Goal: Information Seeking & Learning: Learn about a topic

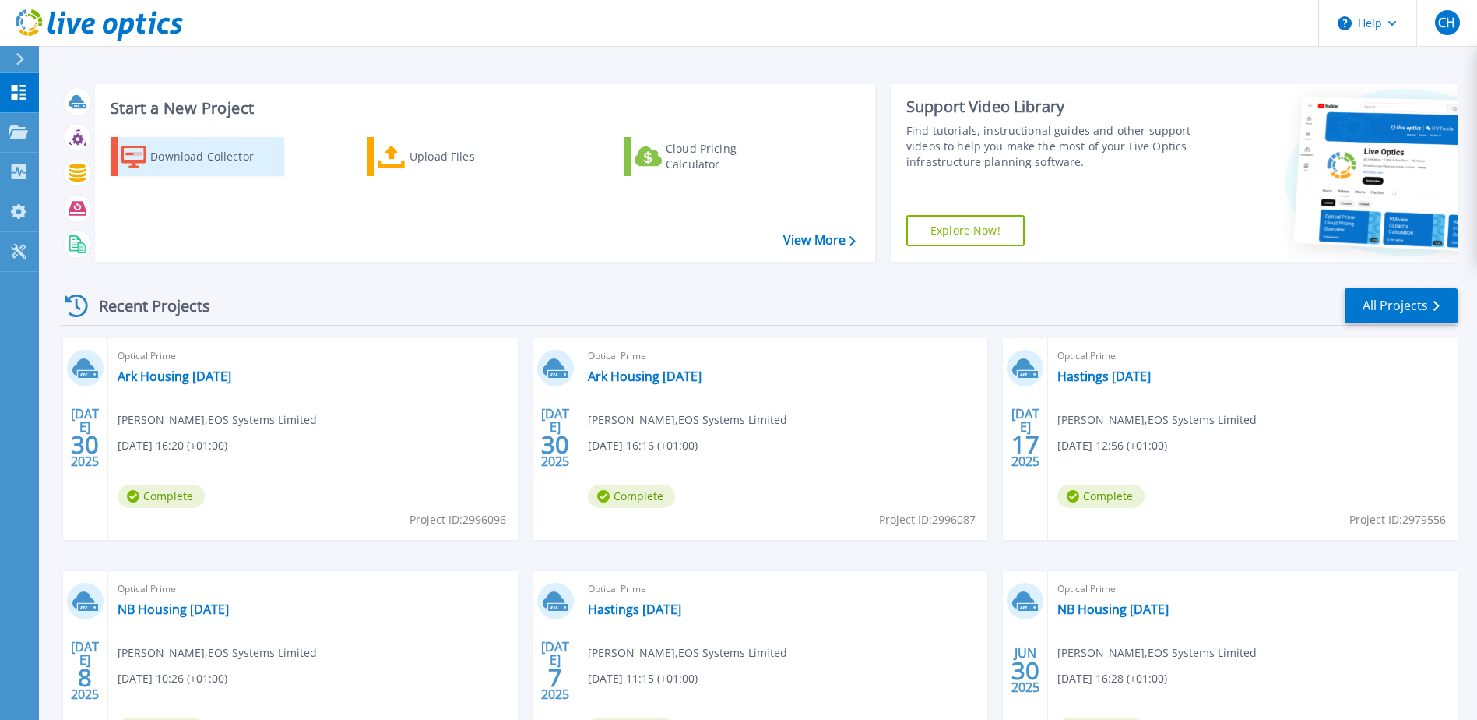
click at [167, 153] on div "Download Collector" at bounding box center [212, 156] width 125 height 31
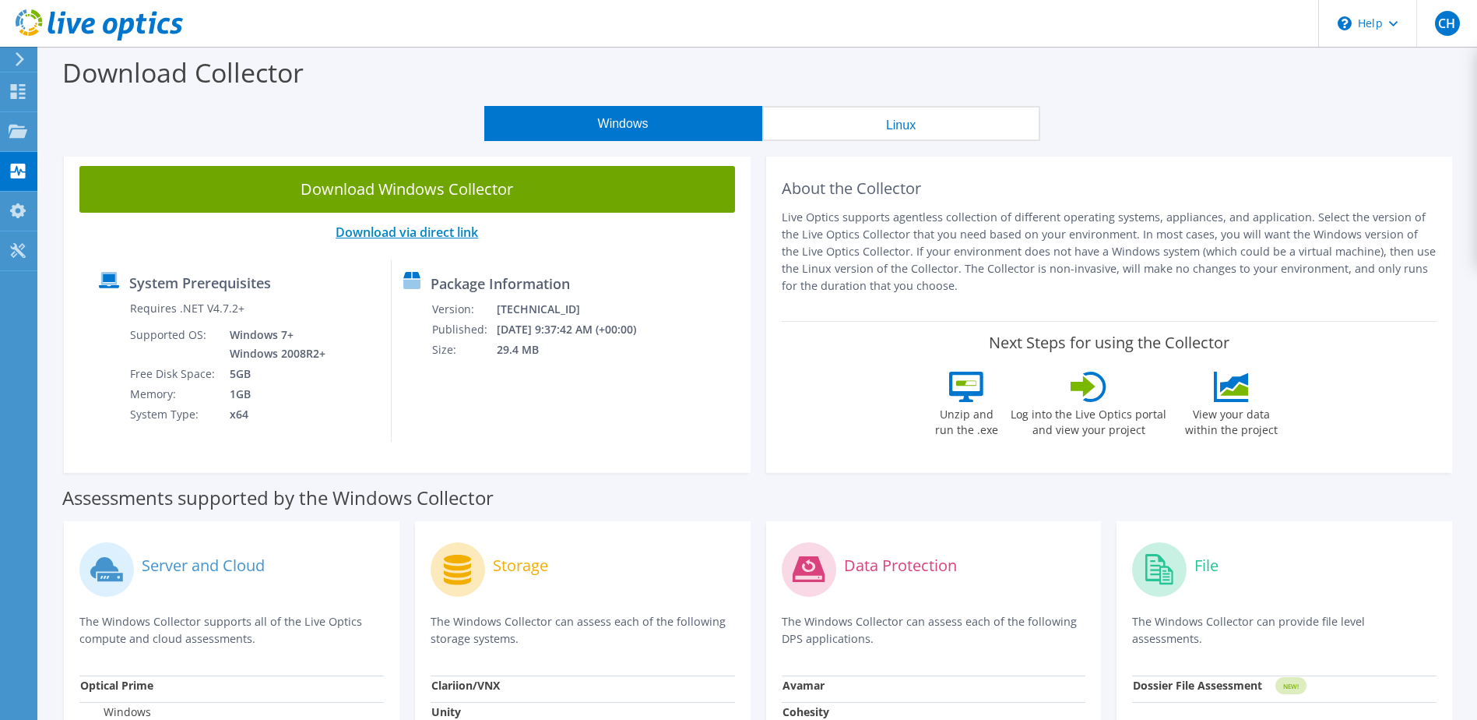
click at [433, 229] on link "Download via direct link" at bounding box center [407, 231] width 142 height 17
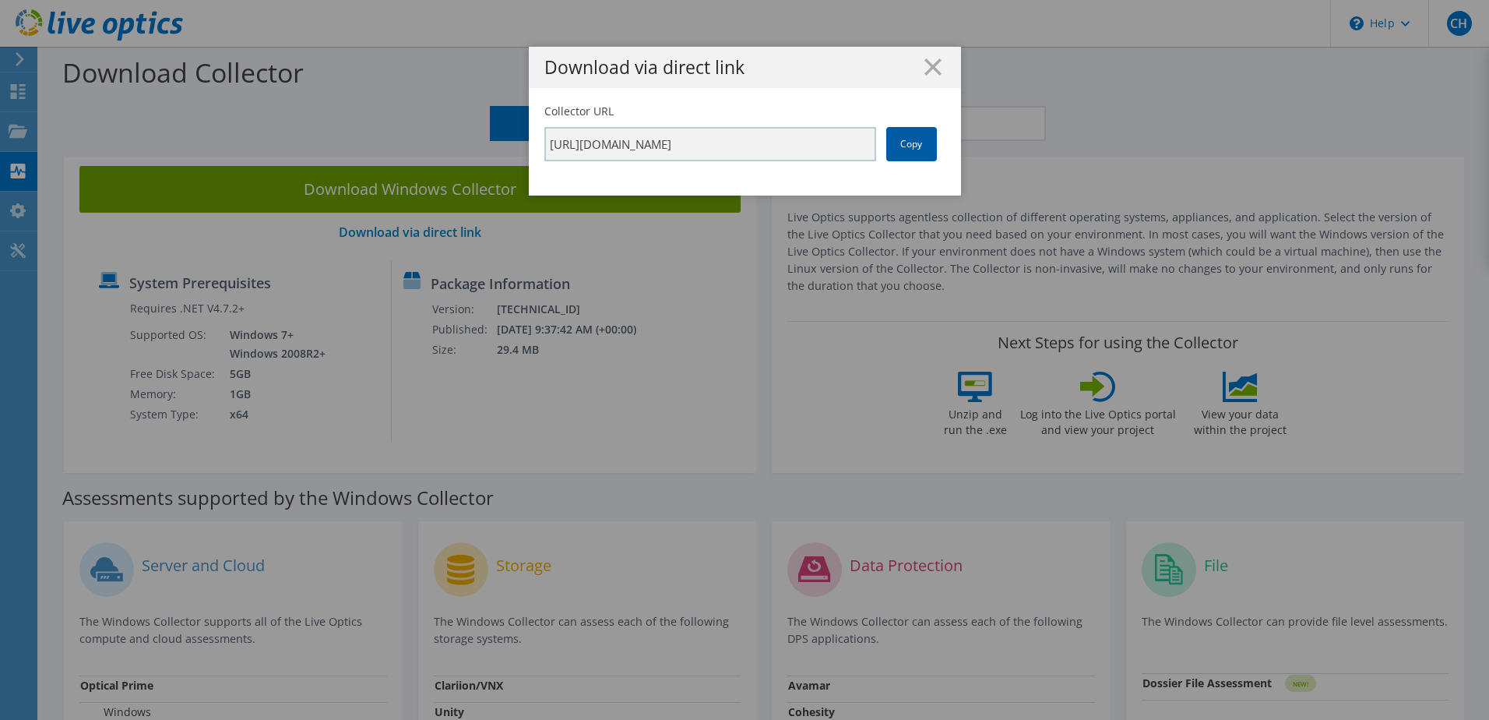
click at [918, 141] on link "Copy" at bounding box center [911, 144] width 51 height 34
click at [930, 72] on icon at bounding box center [932, 66] width 17 height 17
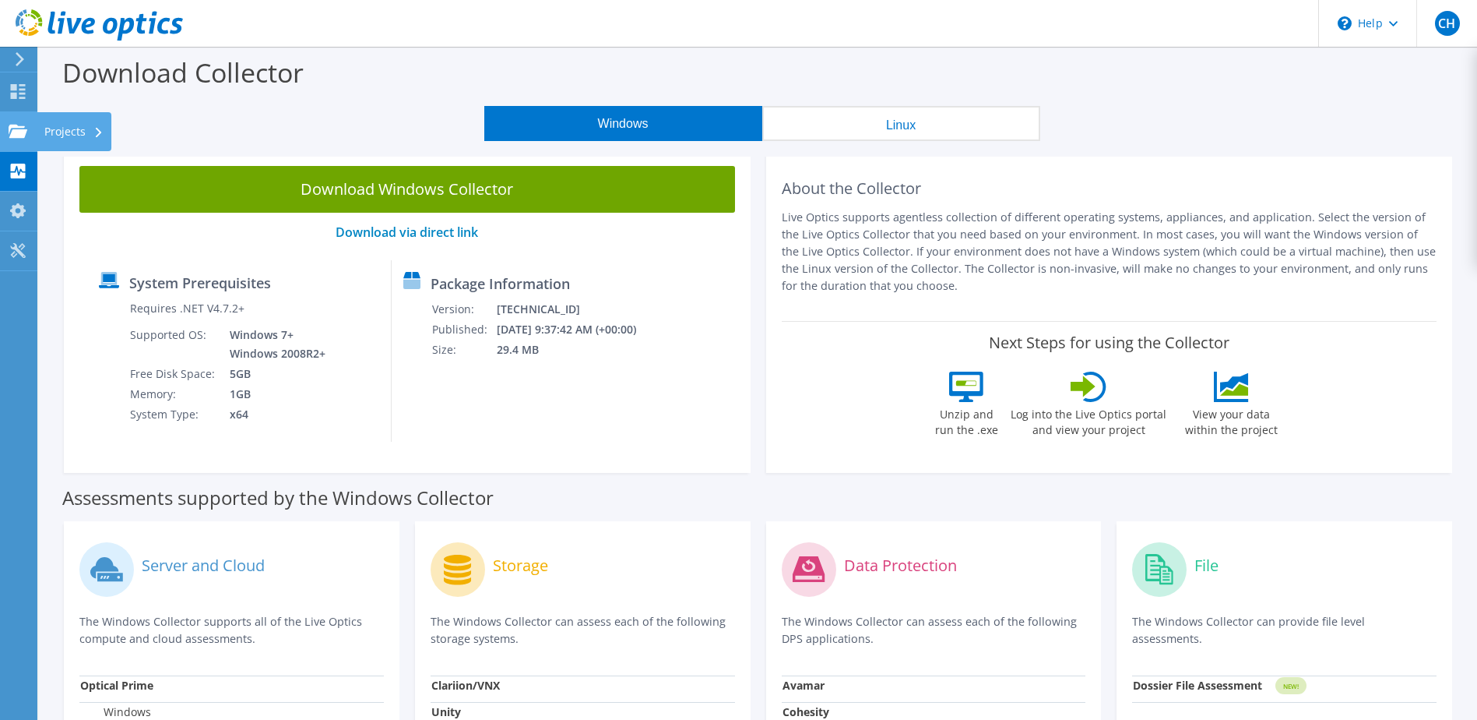
click at [17, 124] on icon at bounding box center [18, 131] width 19 height 15
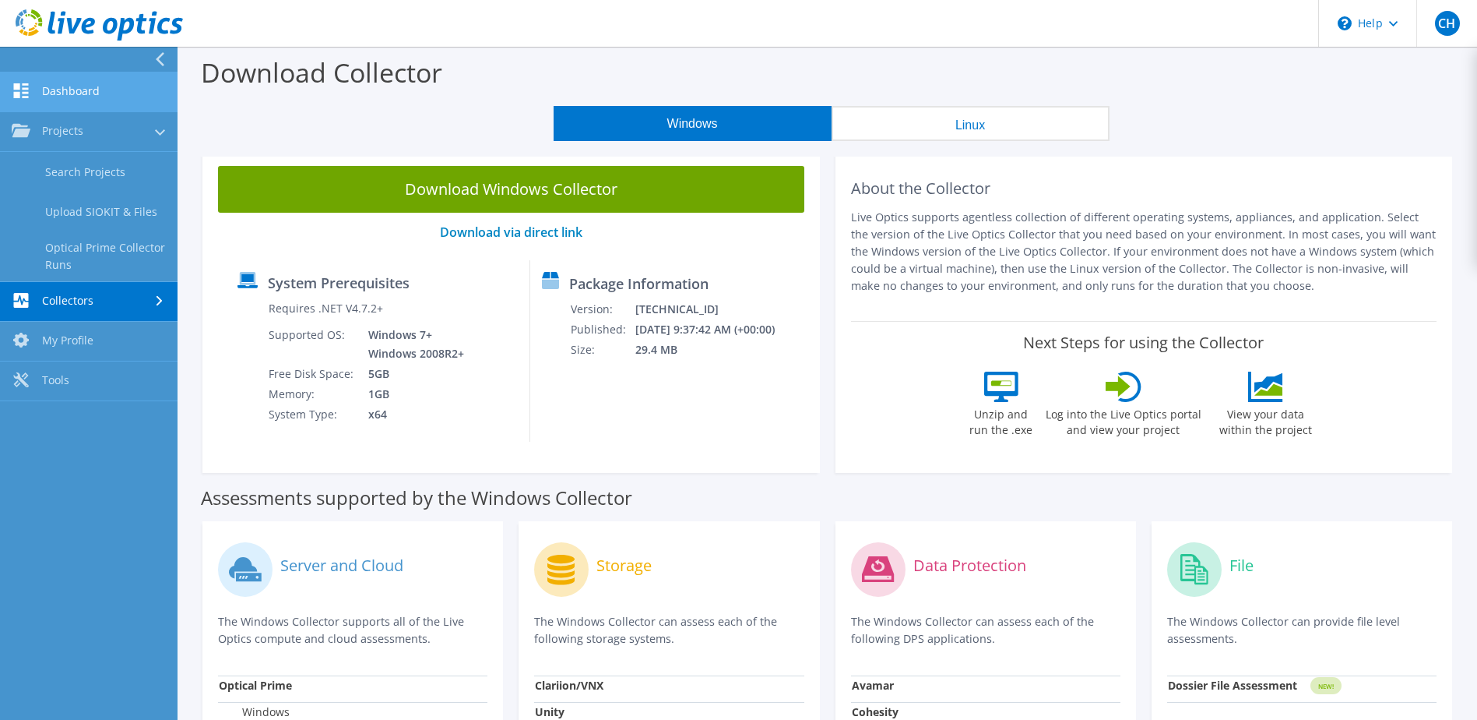
click at [81, 99] on link "Dashboard" at bounding box center [89, 92] width 178 height 40
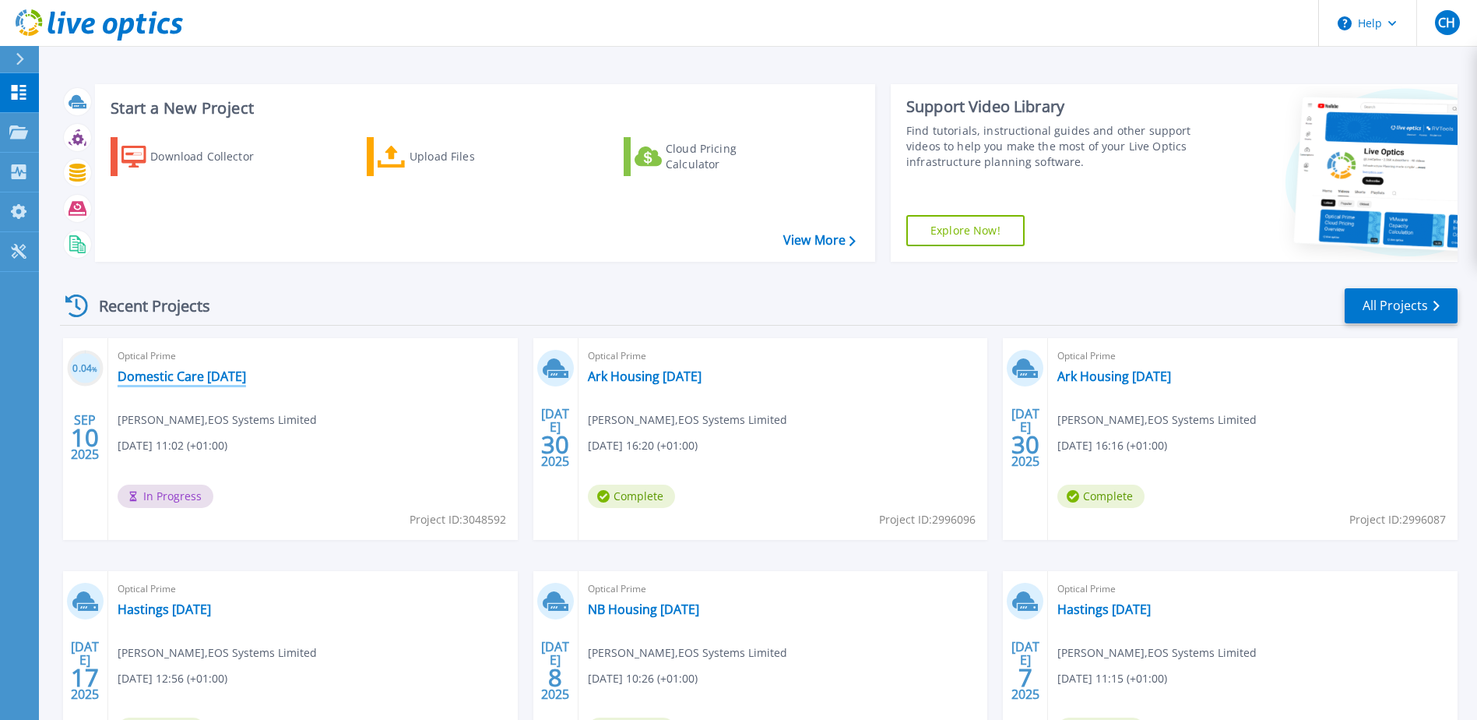
click at [184, 368] on link "Domestic Care [DATE]" at bounding box center [182, 376] width 128 height 16
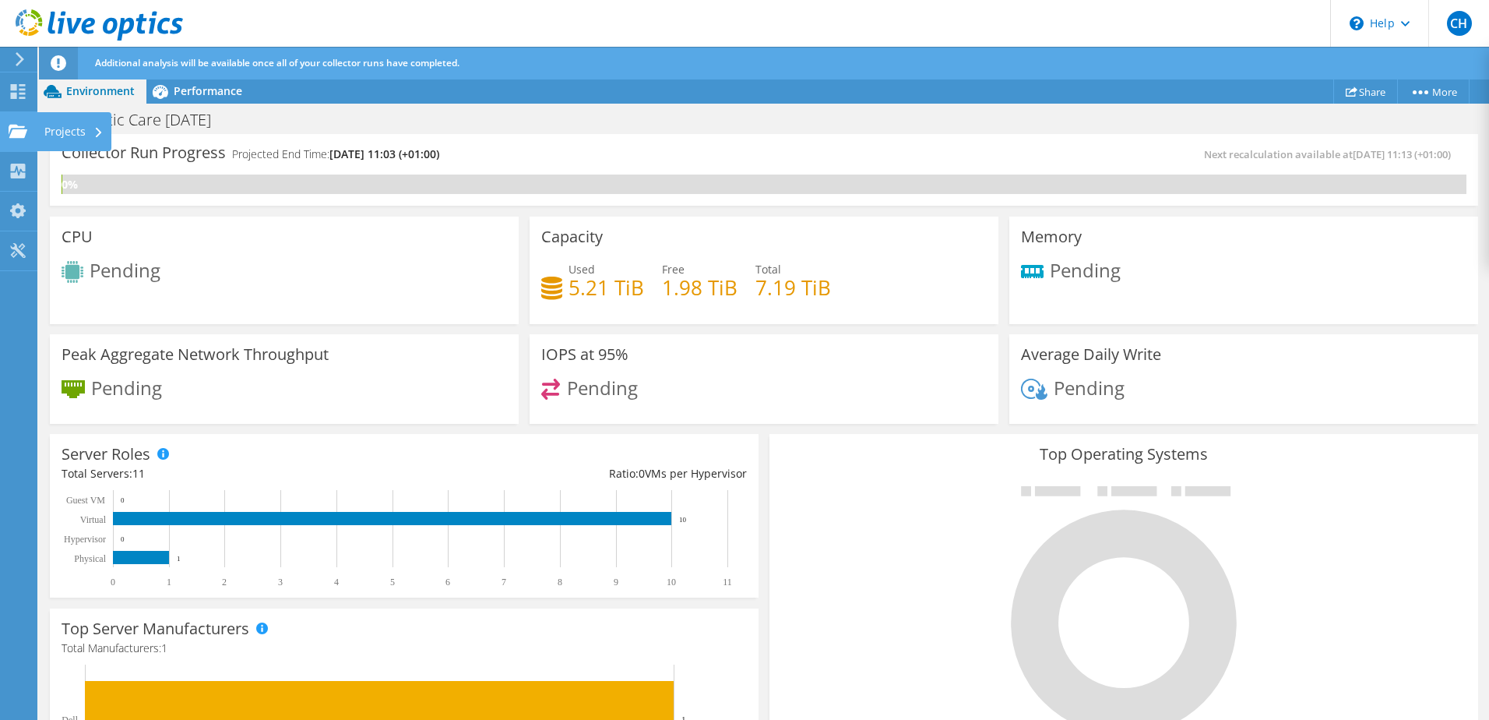
click at [25, 132] on use at bounding box center [18, 130] width 19 height 13
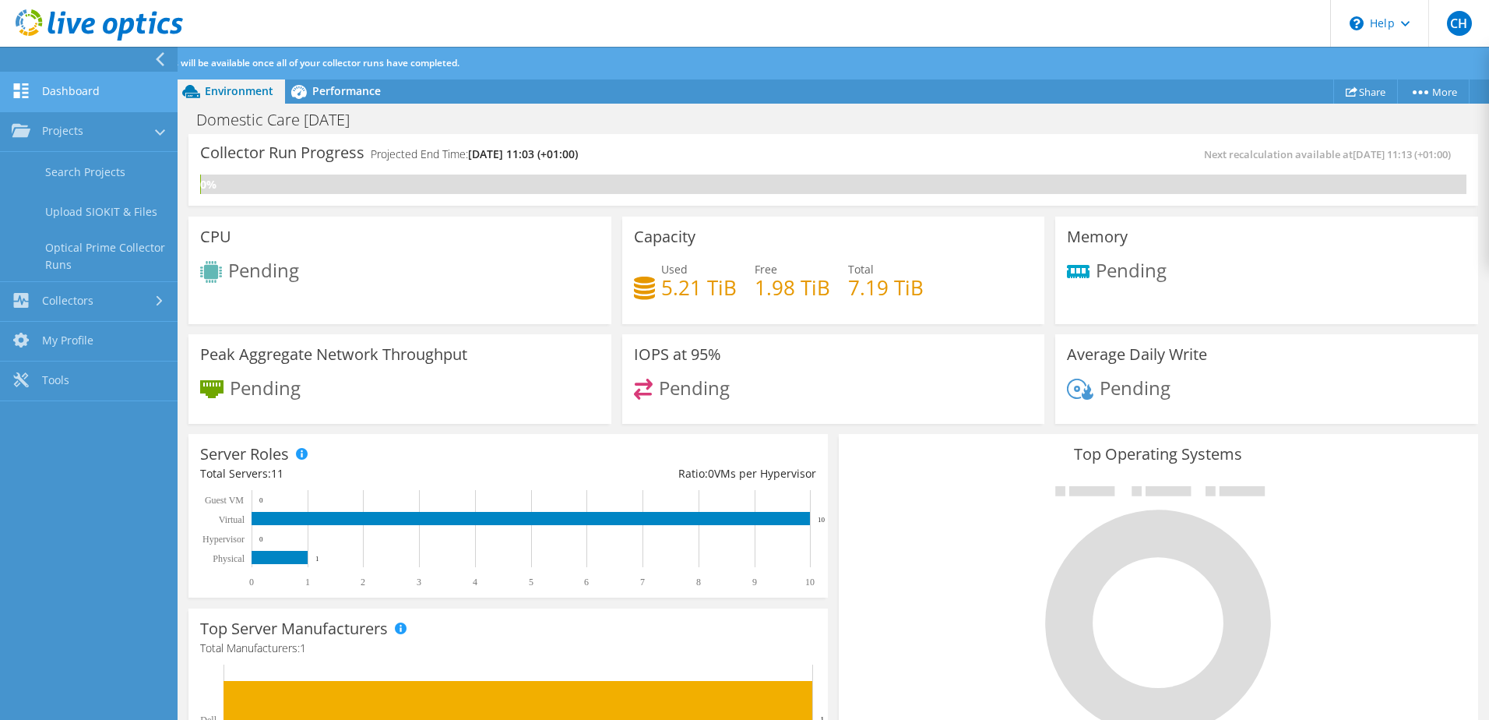
click at [95, 99] on link "Dashboard" at bounding box center [89, 92] width 178 height 40
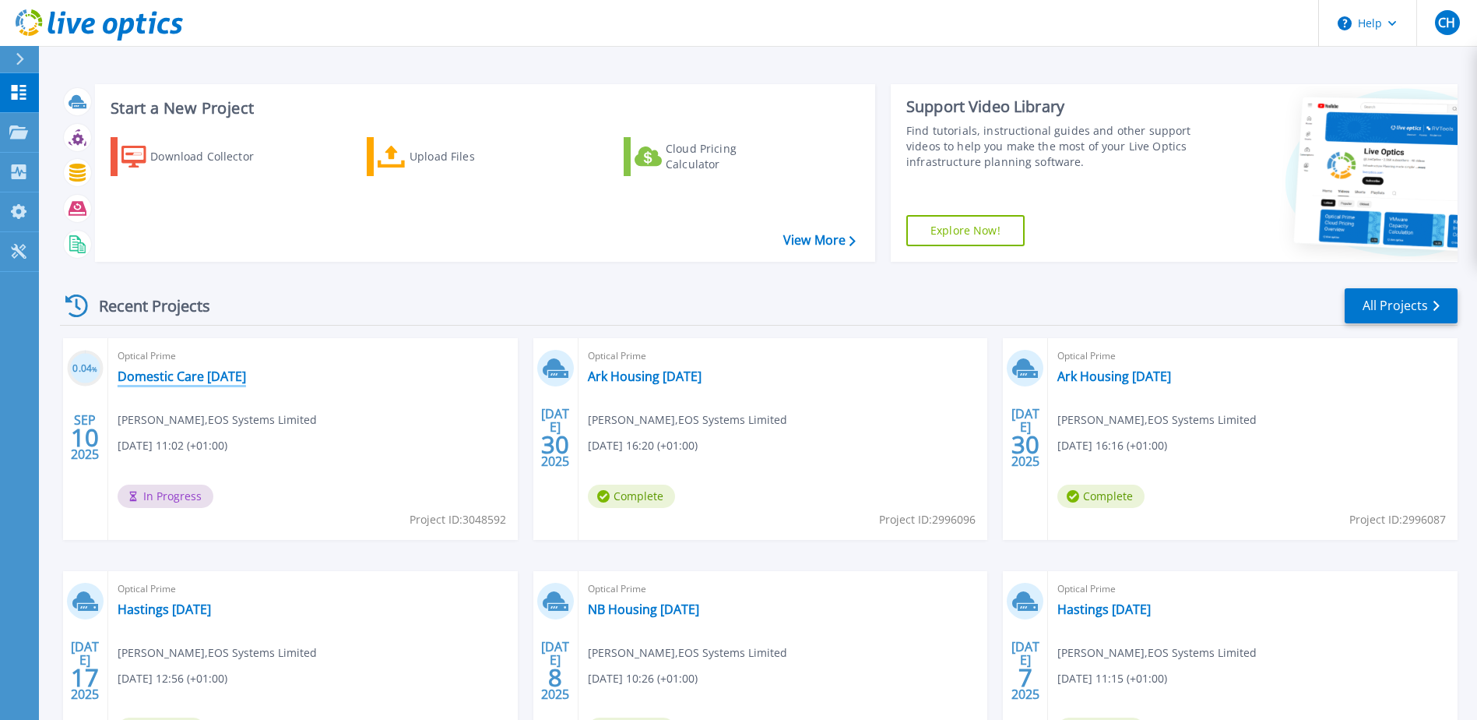
click at [191, 378] on link "Domestic Care [DATE]" at bounding box center [182, 376] width 128 height 16
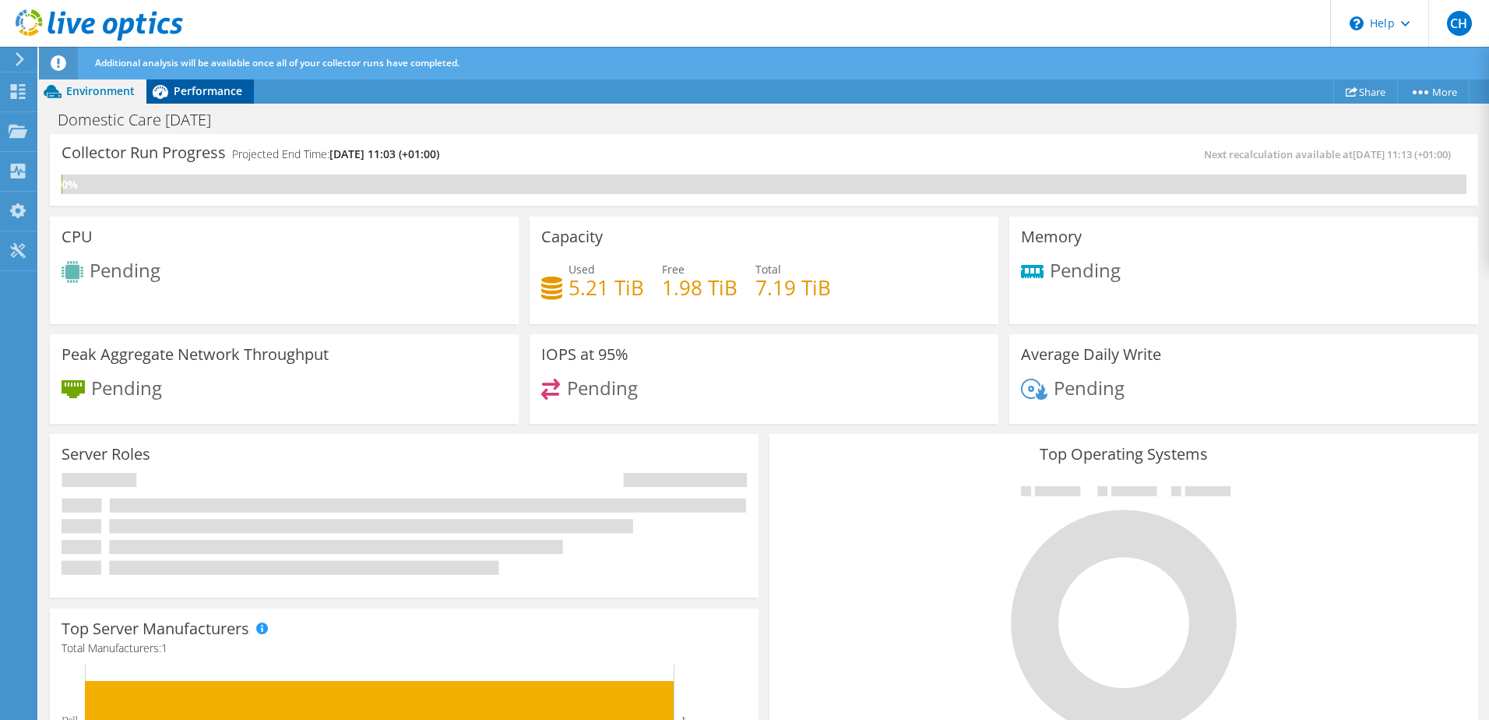
click at [227, 90] on span "Performance" at bounding box center [208, 90] width 69 height 15
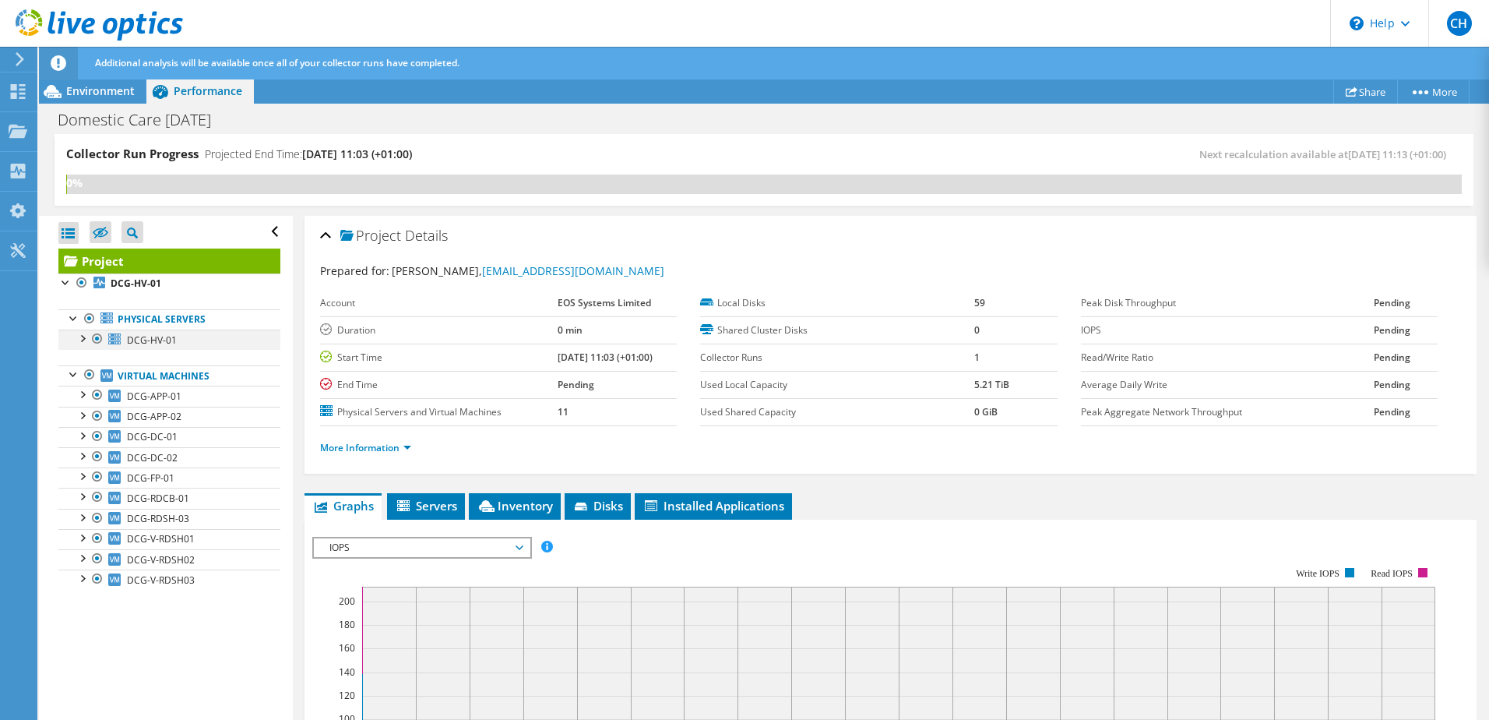
click at [91, 338] on div at bounding box center [98, 338] width 16 height 19
click at [82, 335] on div at bounding box center [82, 337] width 16 height 16
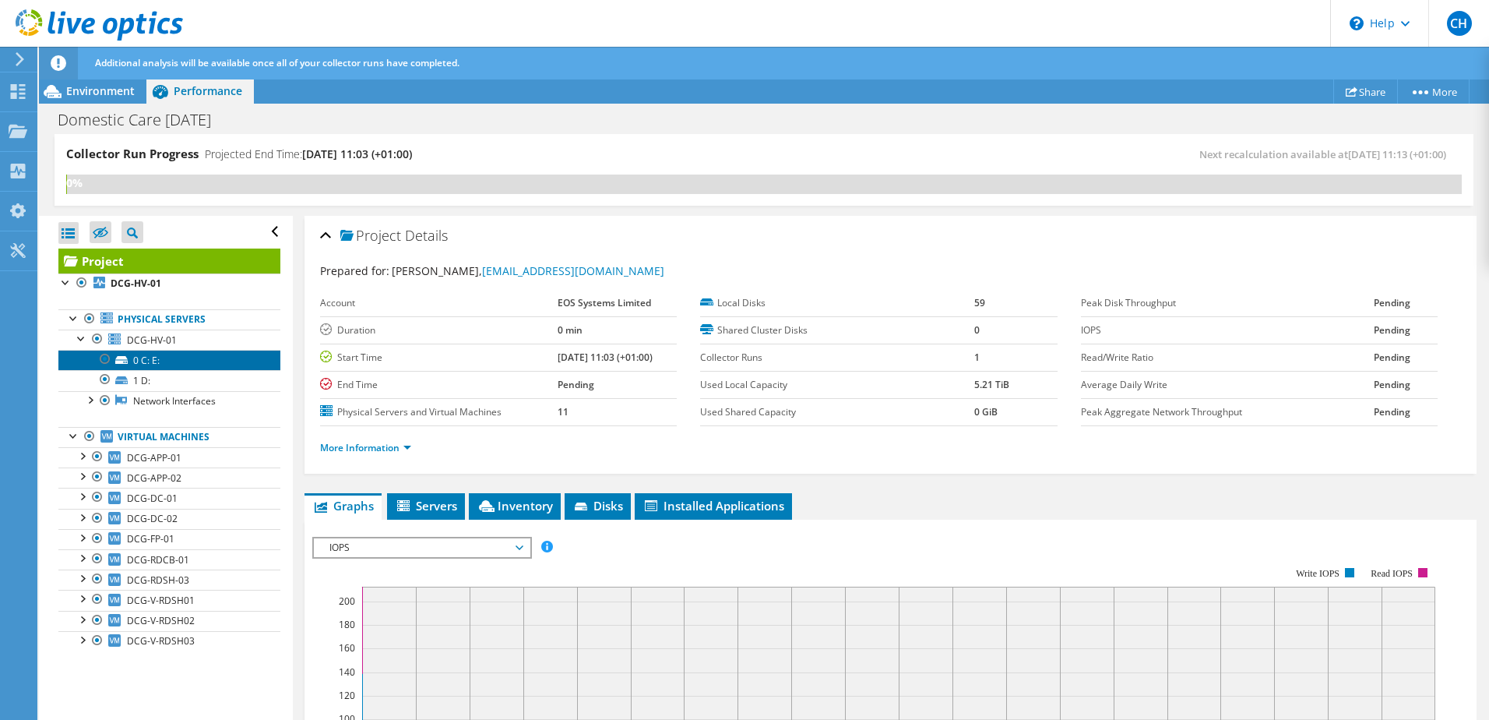
click at [143, 357] on link "0 C: E:" at bounding box center [169, 360] width 222 height 20
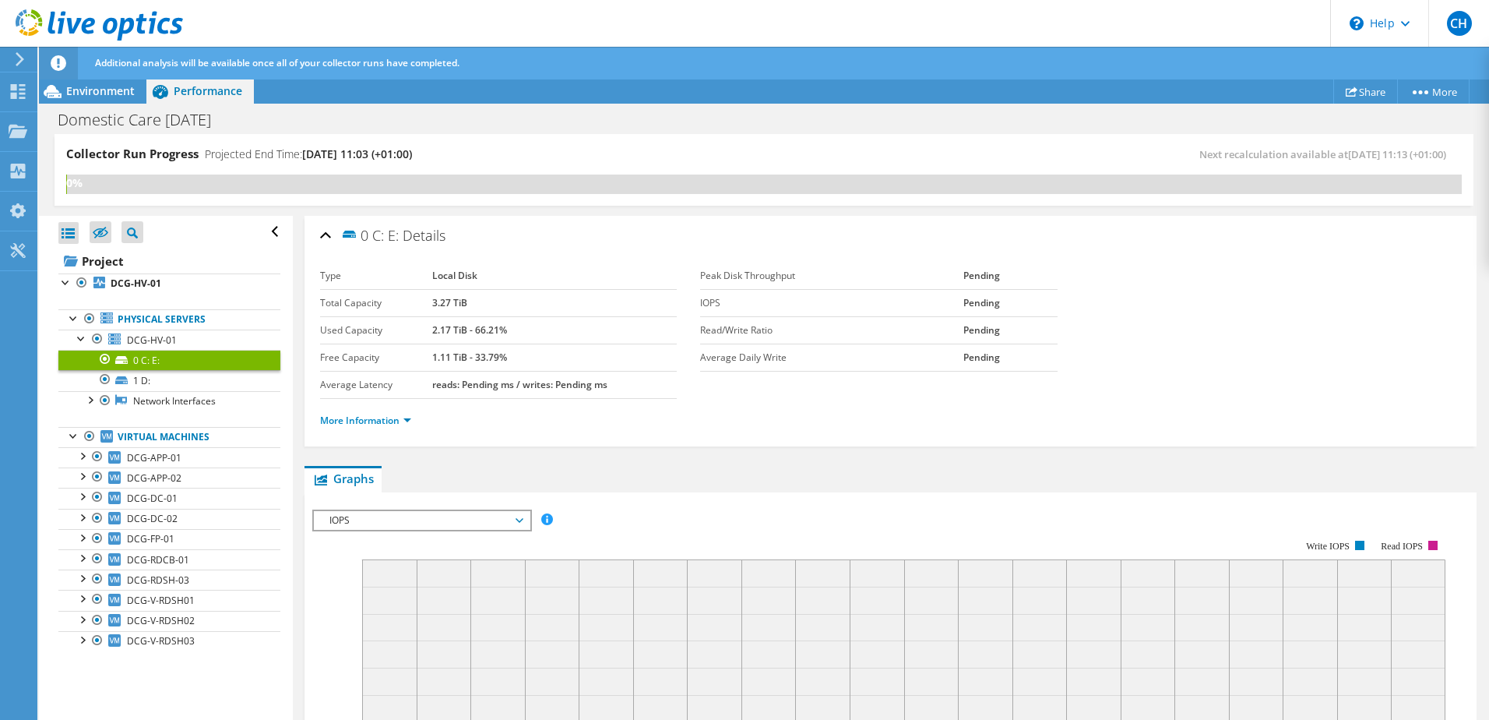
click at [485, 522] on span "IOPS" at bounding box center [422, 520] width 200 height 19
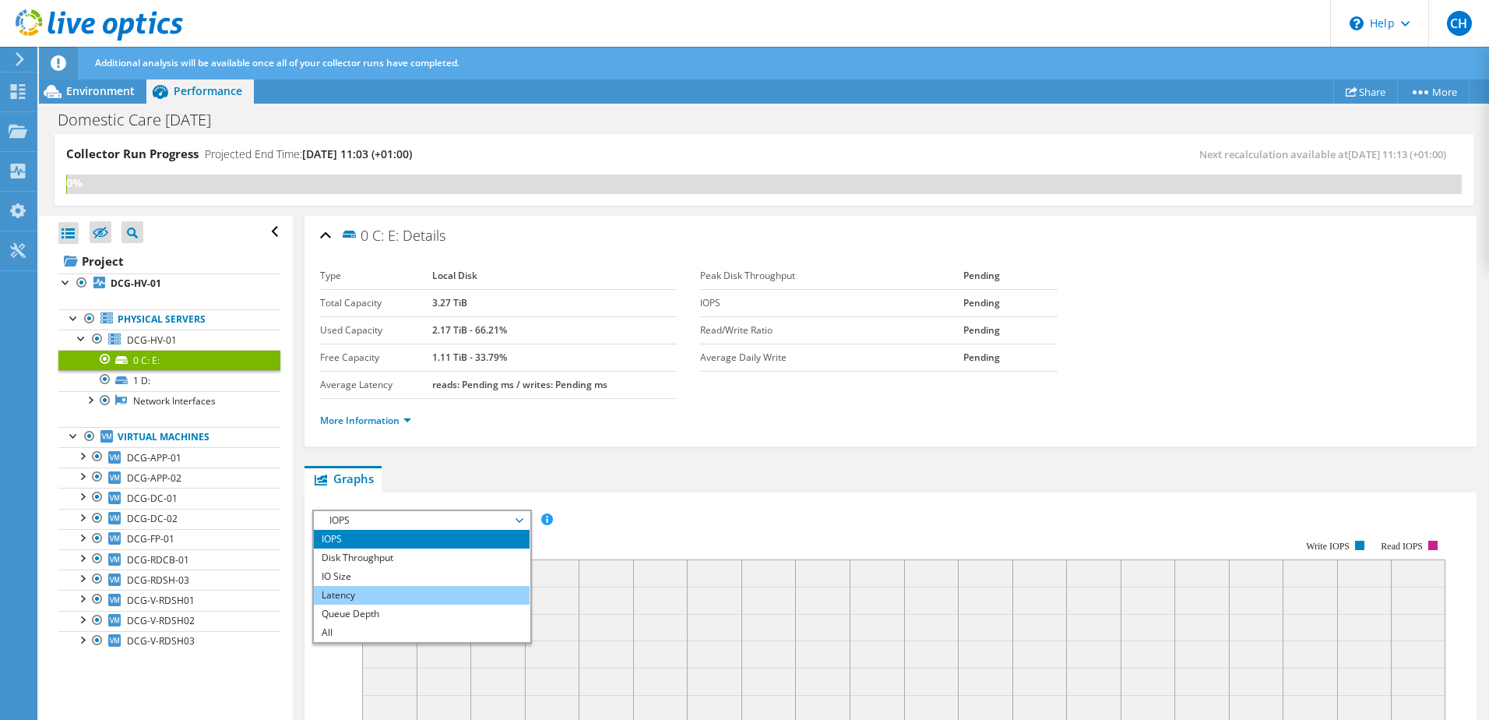
click at [434, 601] on li "Latency" at bounding box center [422, 595] width 216 height 19
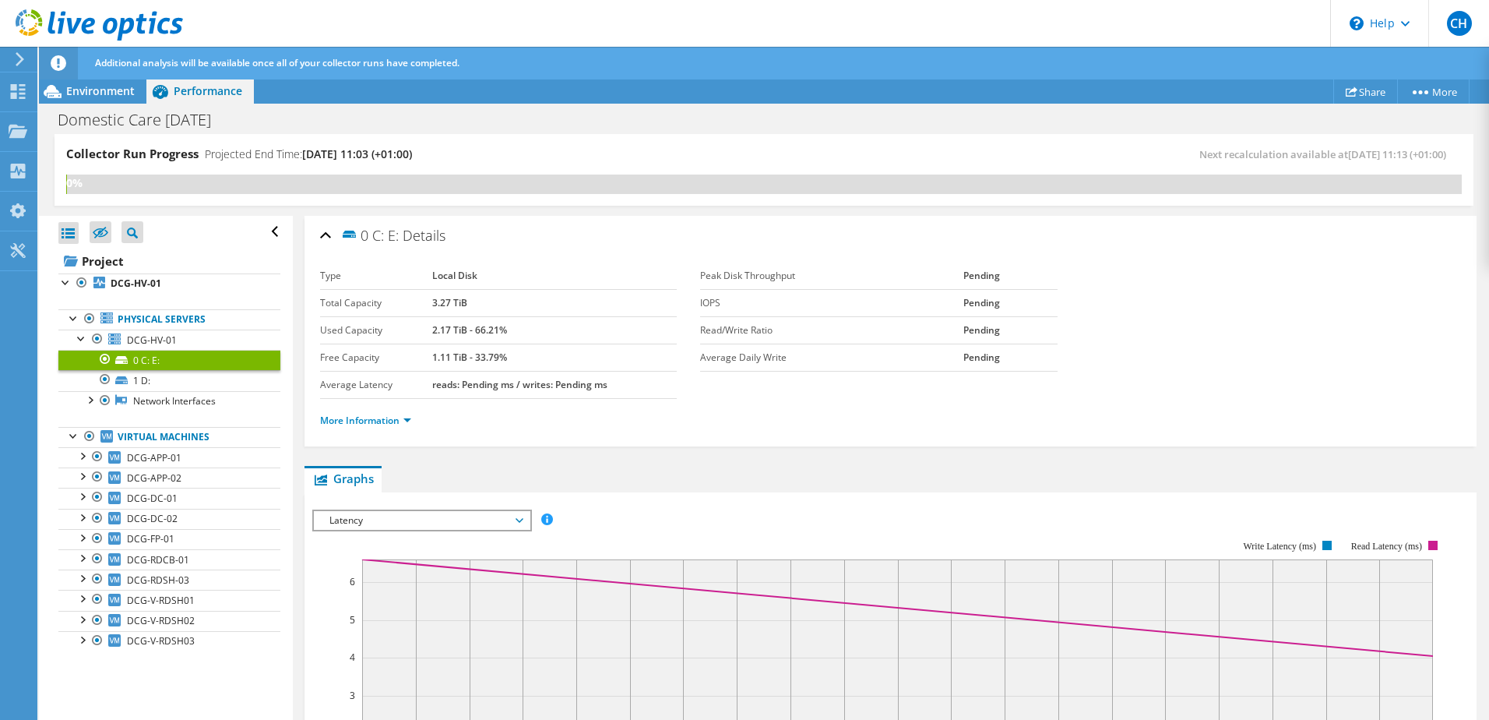
scroll to position [156, 0]
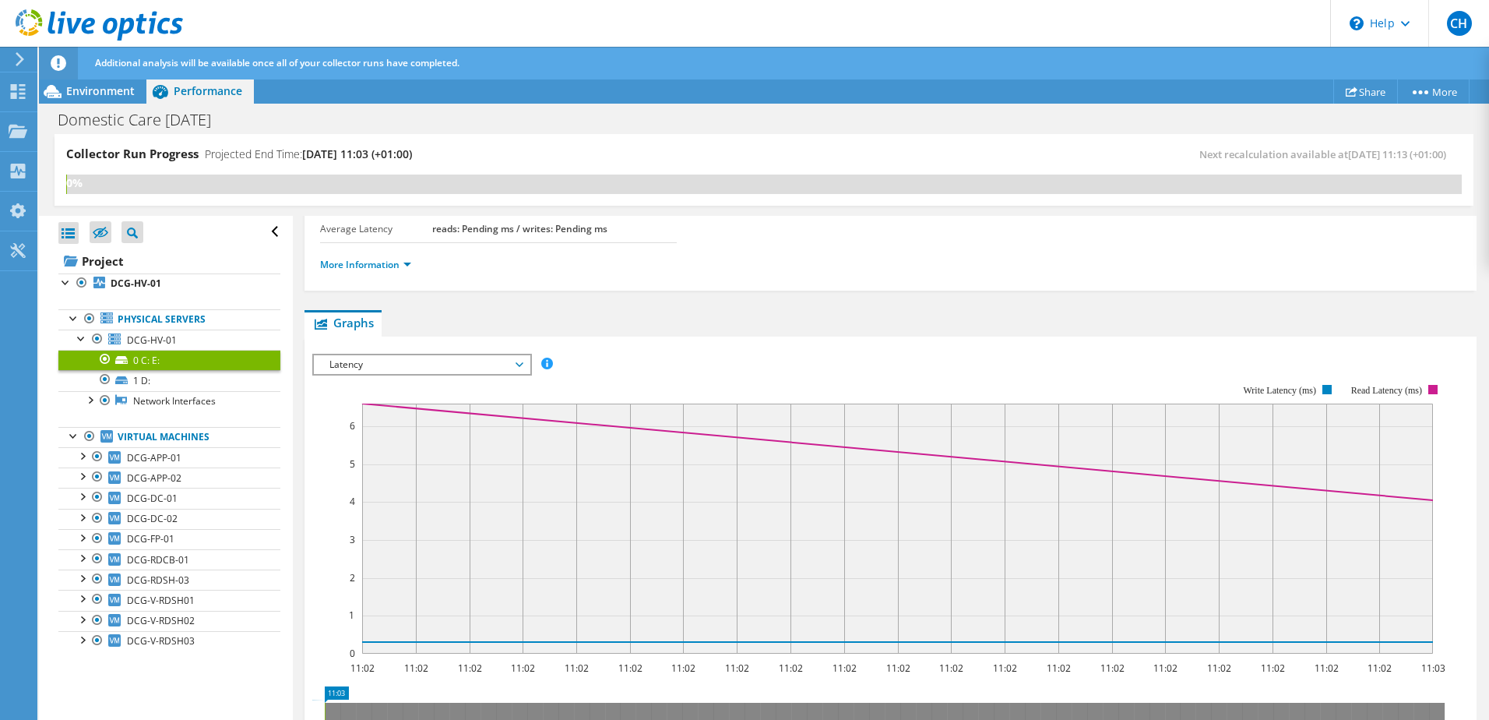
click at [425, 361] on span "Latency" at bounding box center [422, 364] width 200 height 19
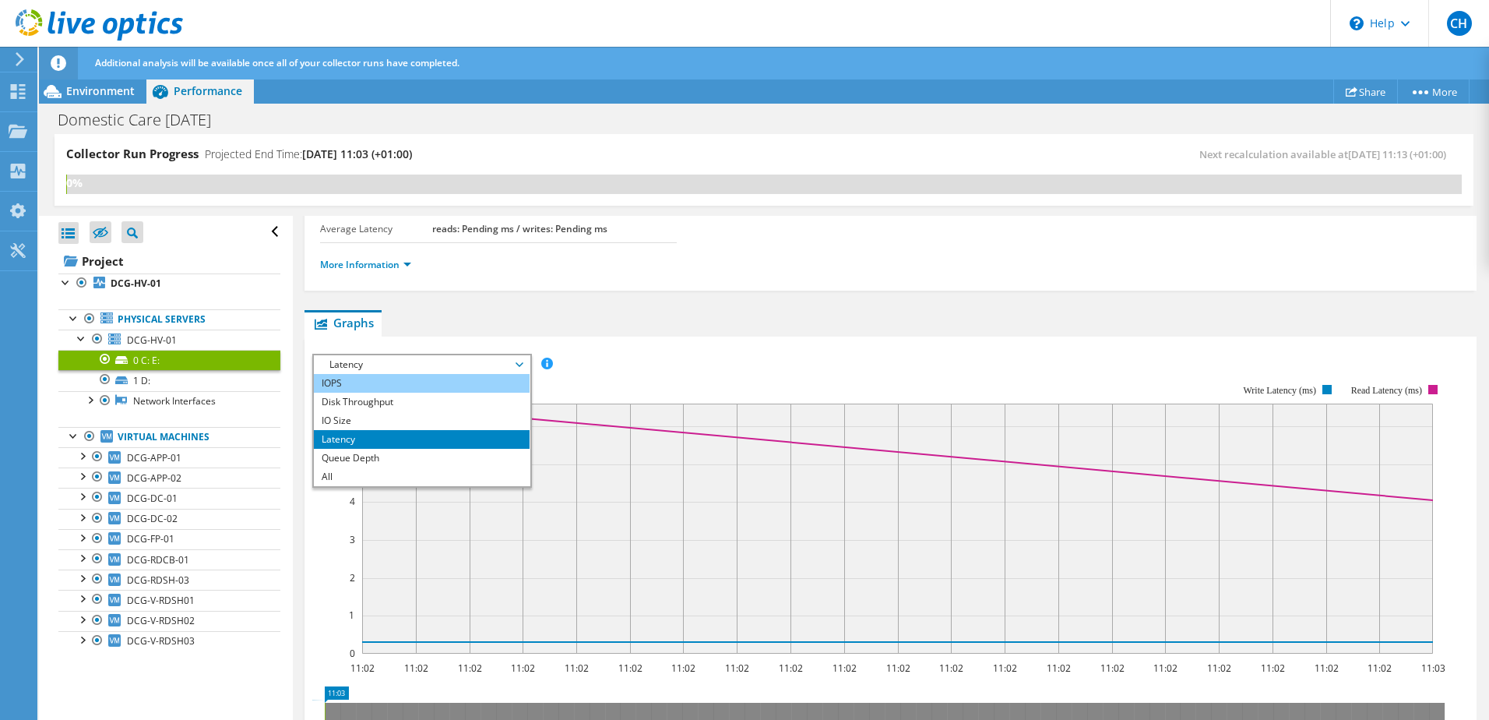
click at [400, 387] on li "IOPS" at bounding box center [422, 383] width 216 height 19
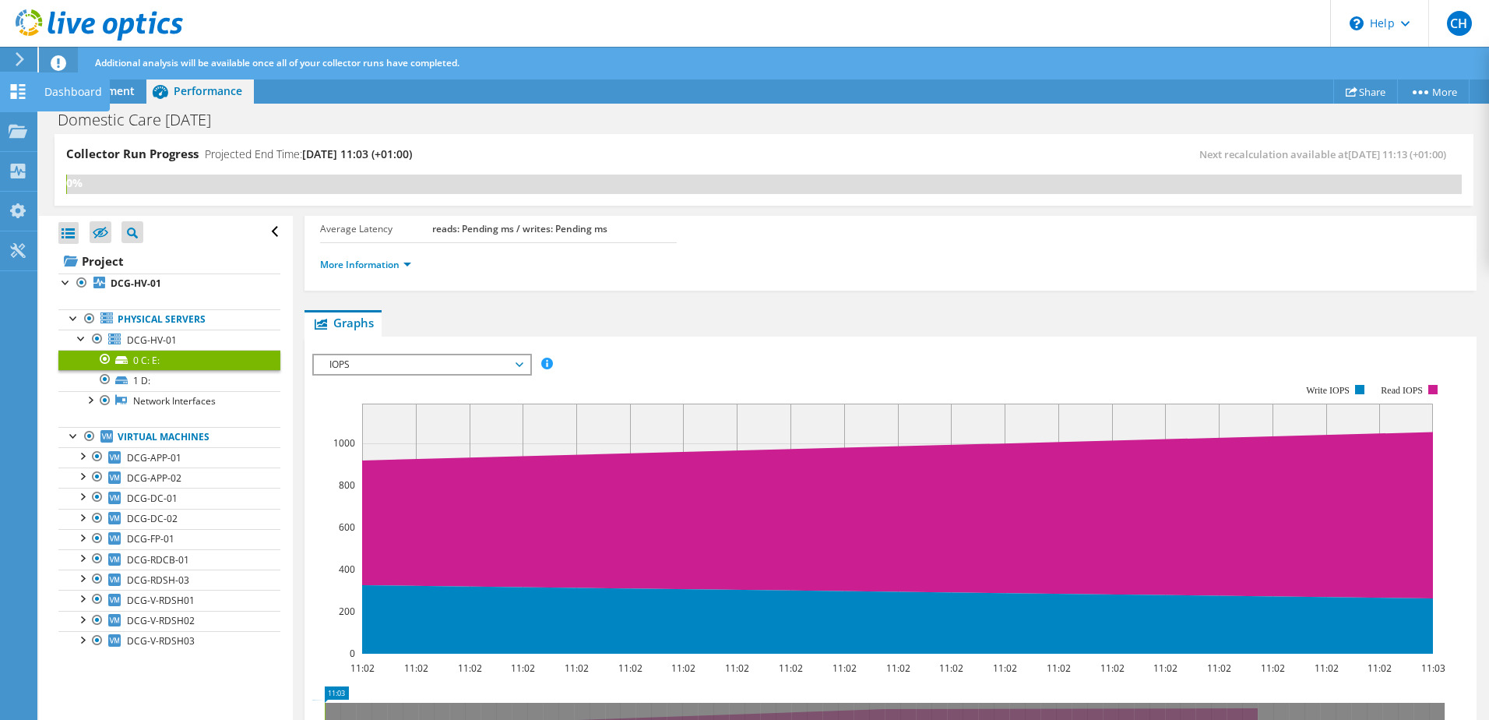
click at [16, 87] on use at bounding box center [18, 91] width 15 height 15
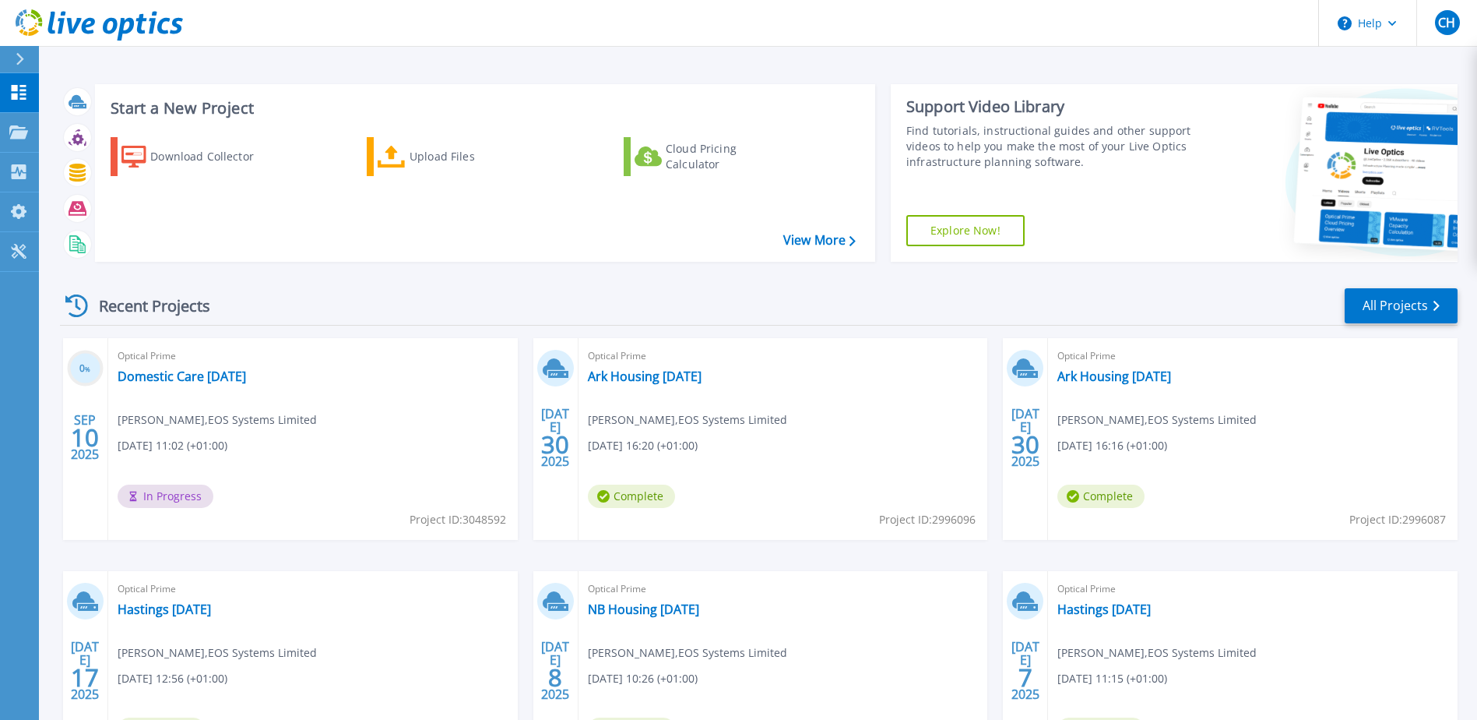
click at [1423, 287] on div "Recent Projects All Projects" at bounding box center [759, 306] width 1398 height 39
click at [1409, 310] on link "All Projects" at bounding box center [1401, 305] width 113 height 35
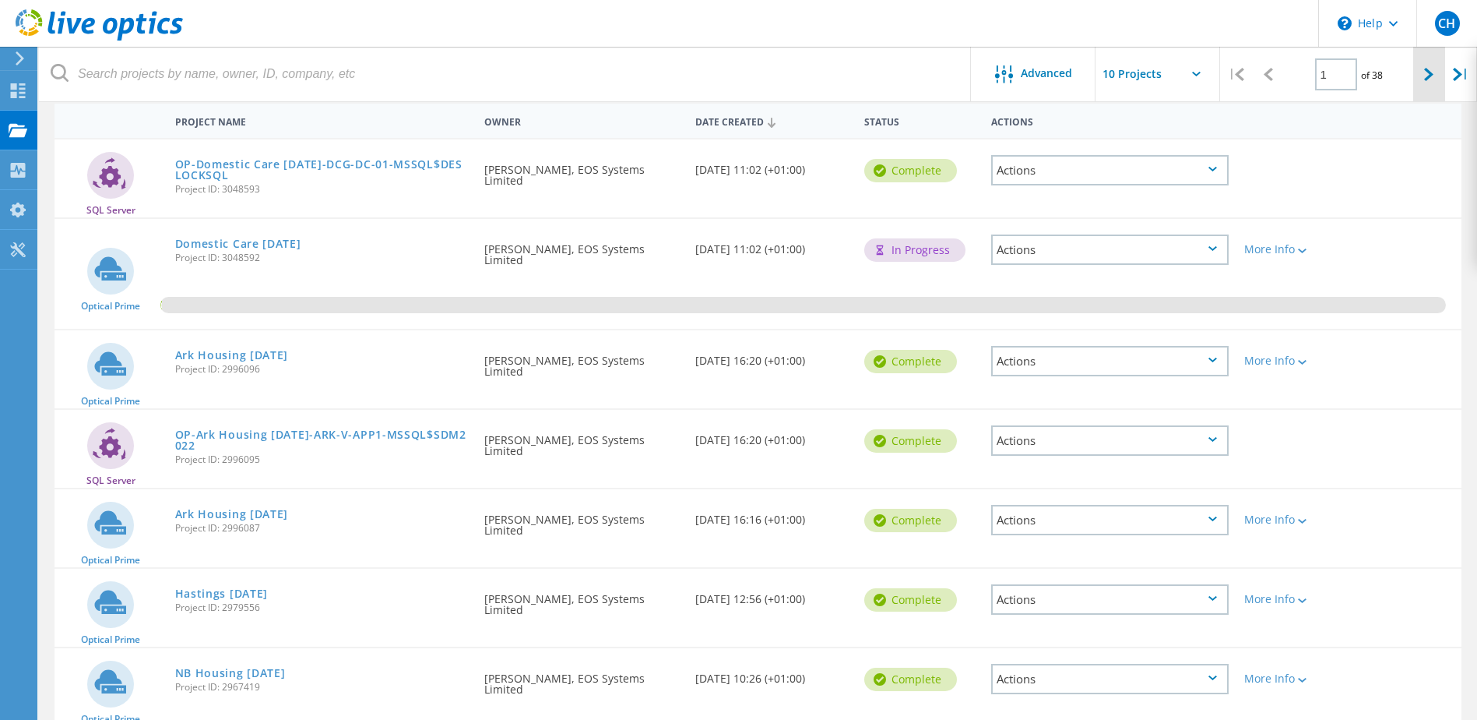
scroll to position [143, 0]
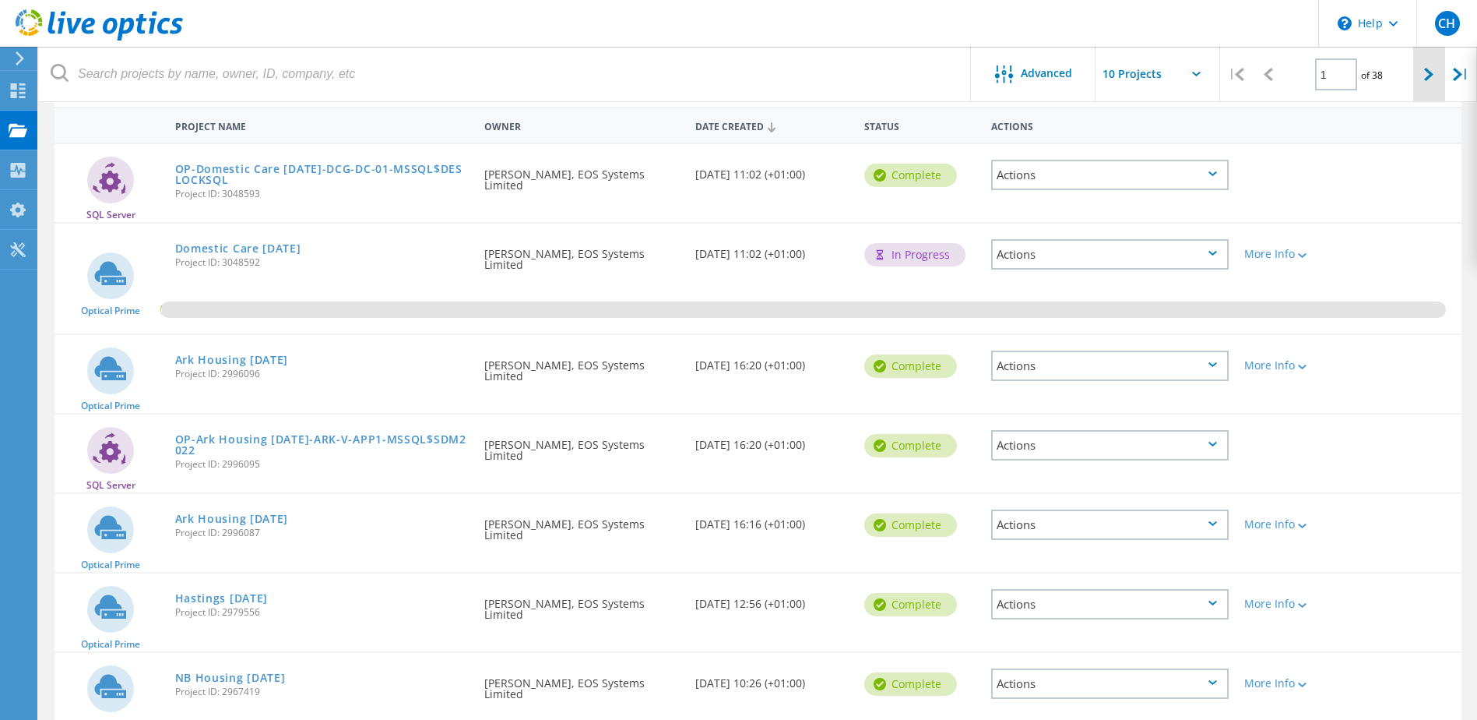
click at [1434, 67] on div at bounding box center [1429, 74] width 32 height 55
type input "2"
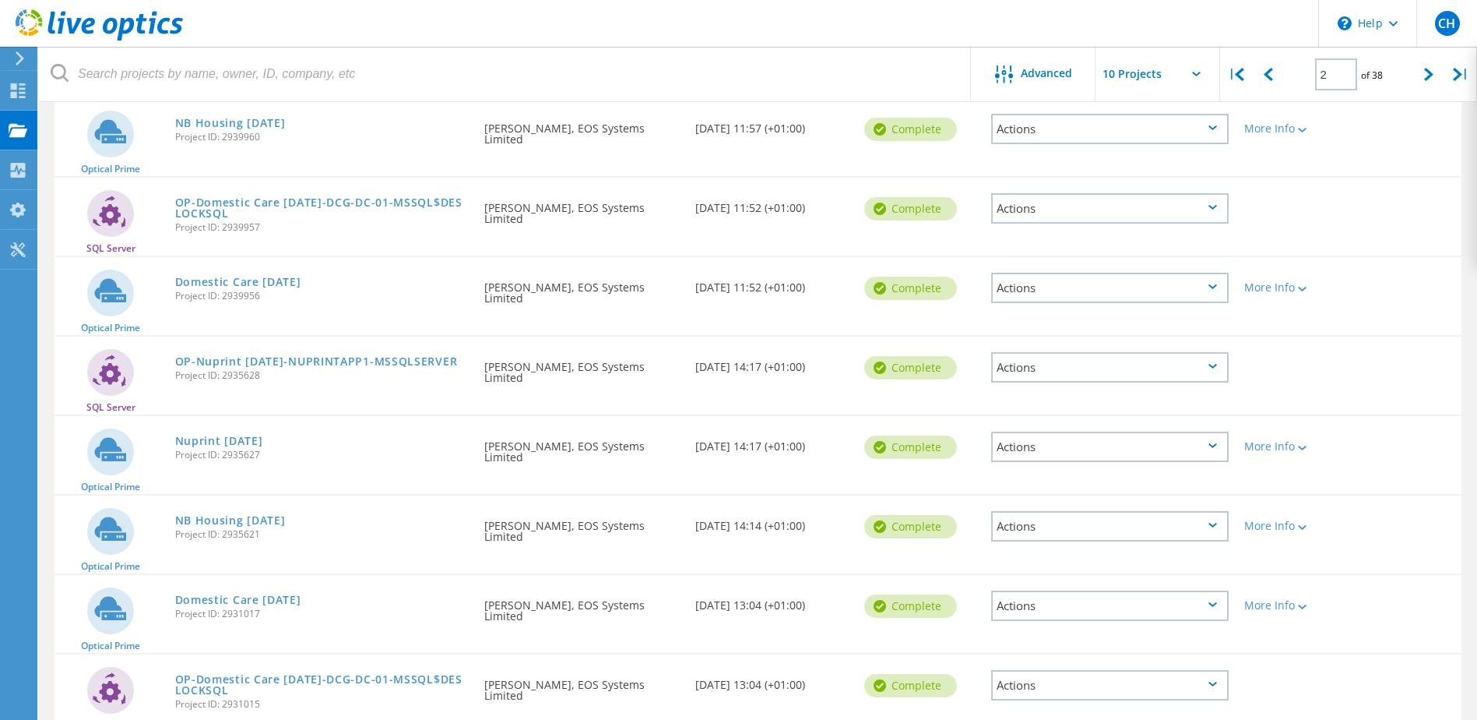
scroll to position [423, 0]
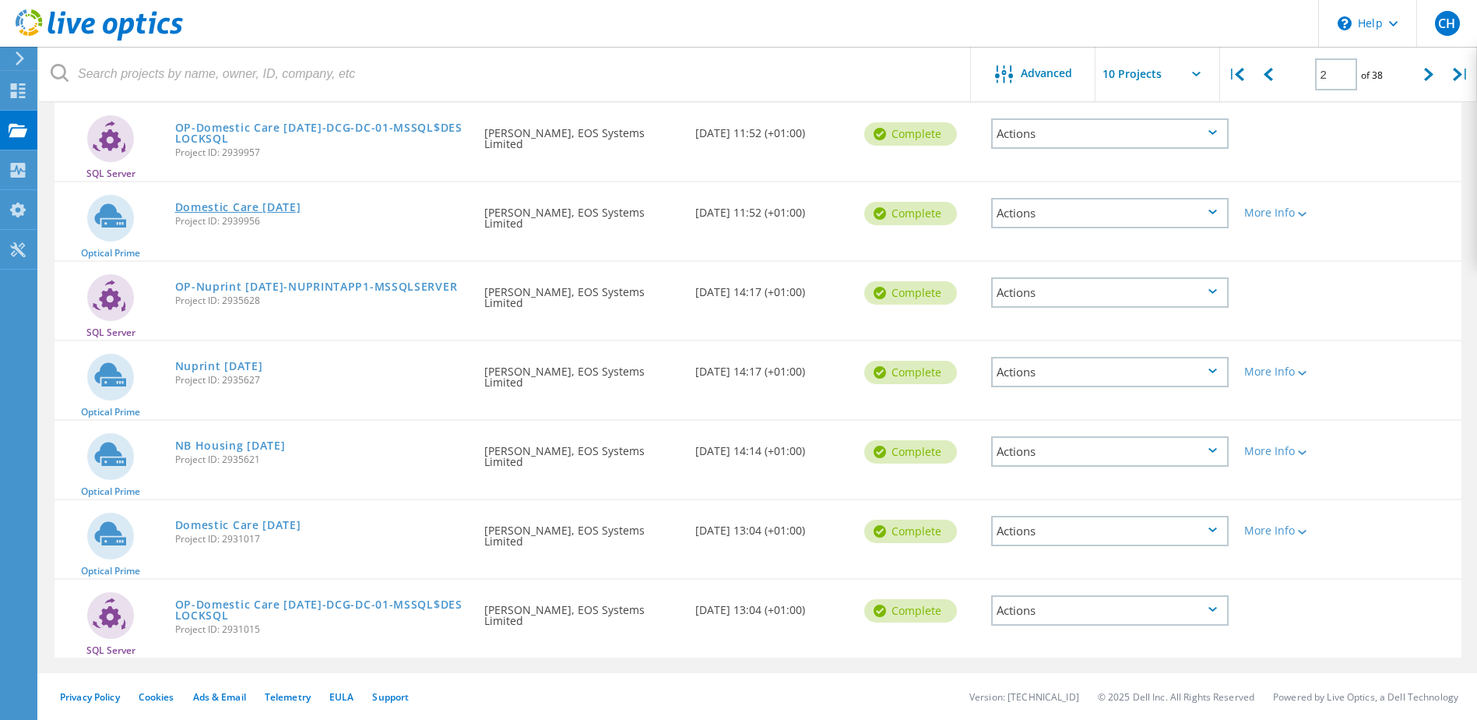
click at [255, 206] on link "Domestic Care [DATE]" at bounding box center [238, 207] width 126 height 11
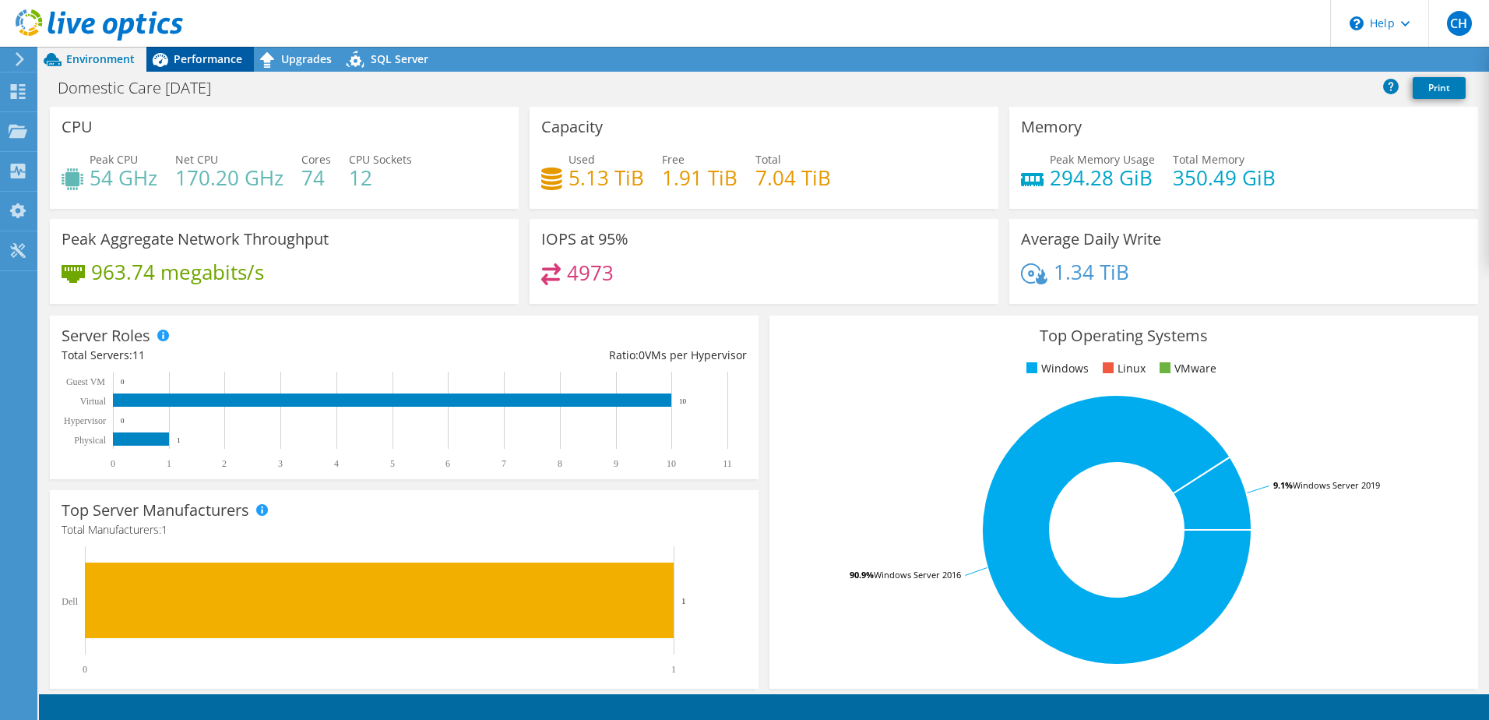
click at [209, 62] on span "Performance" at bounding box center [208, 58] width 69 height 15
click at [85, 221] on div at bounding box center [82, 228] width 16 height 16
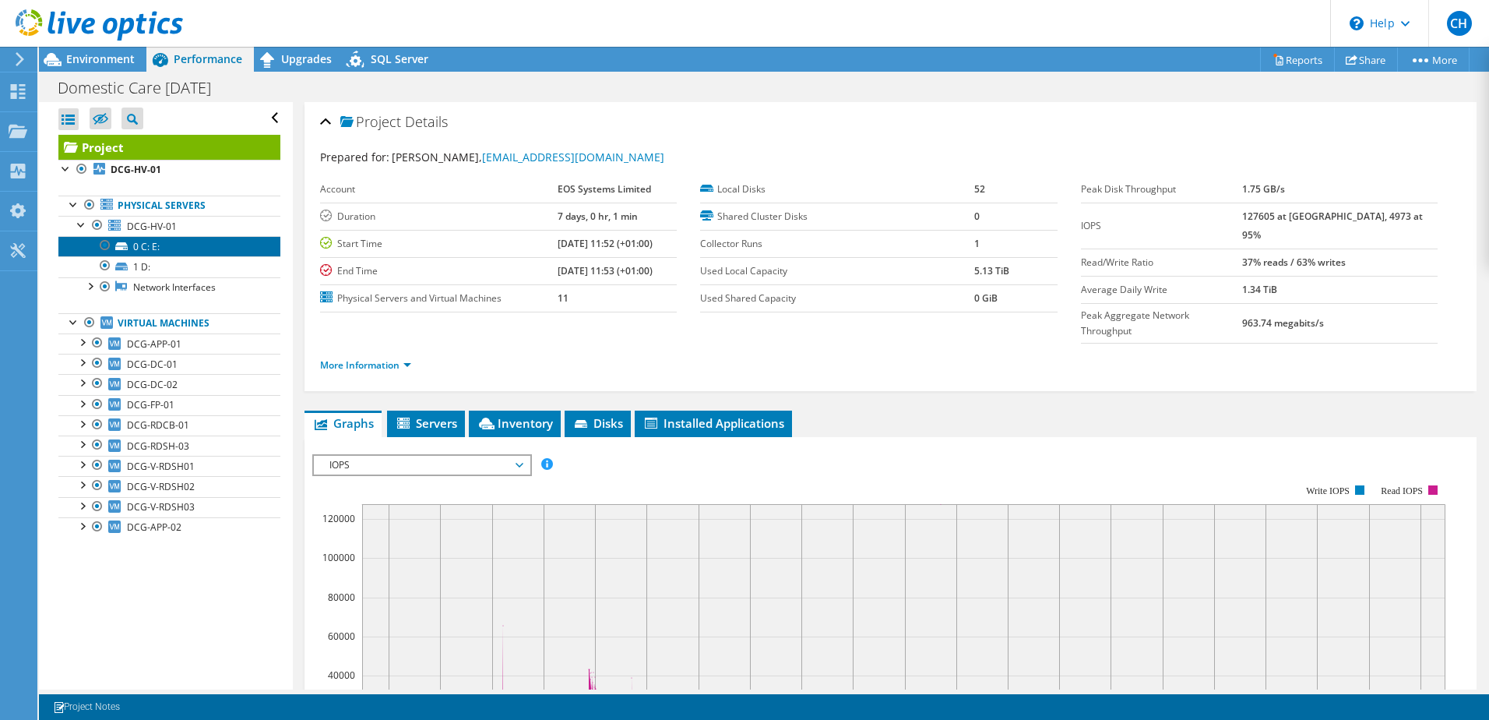
click at [139, 245] on link "0 C: E:" at bounding box center [169, 246] width 222 height 20
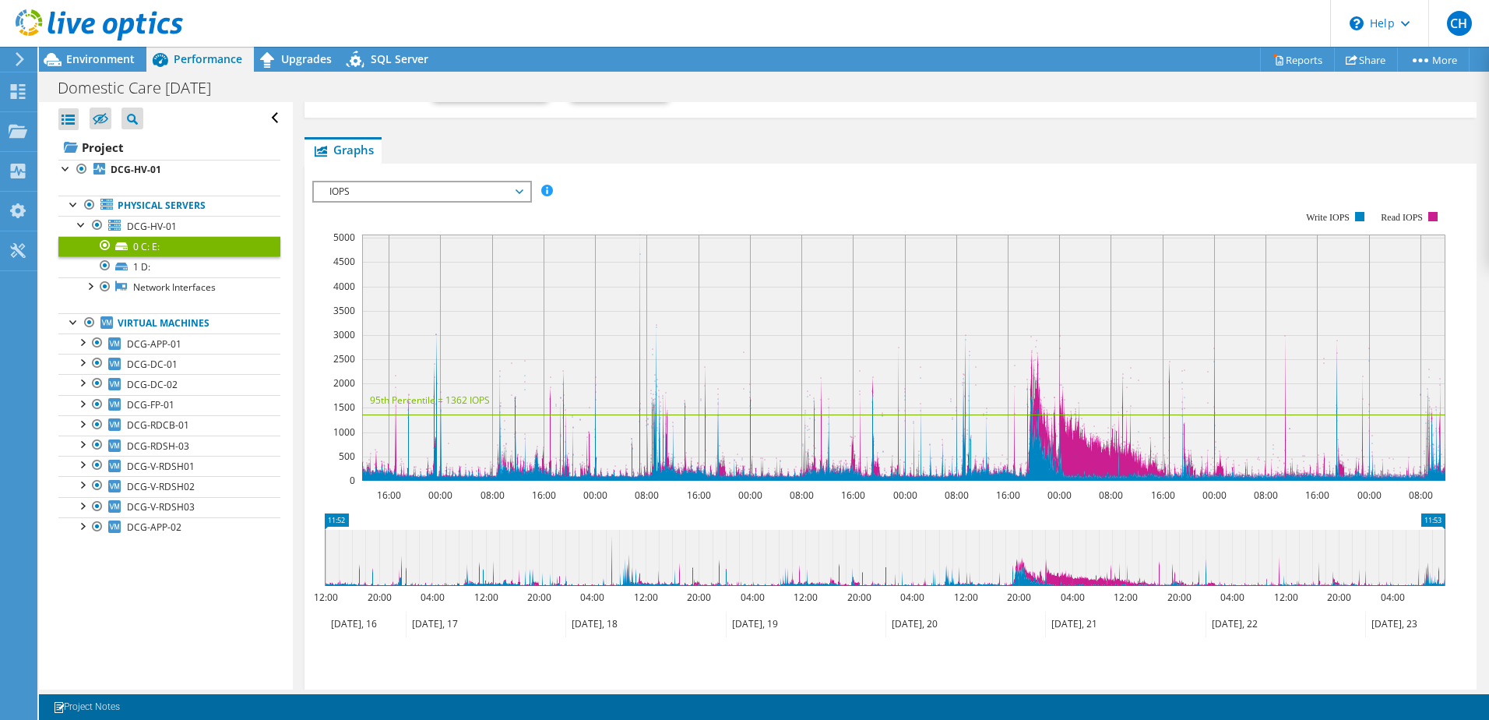
scroll to position [234, 0]
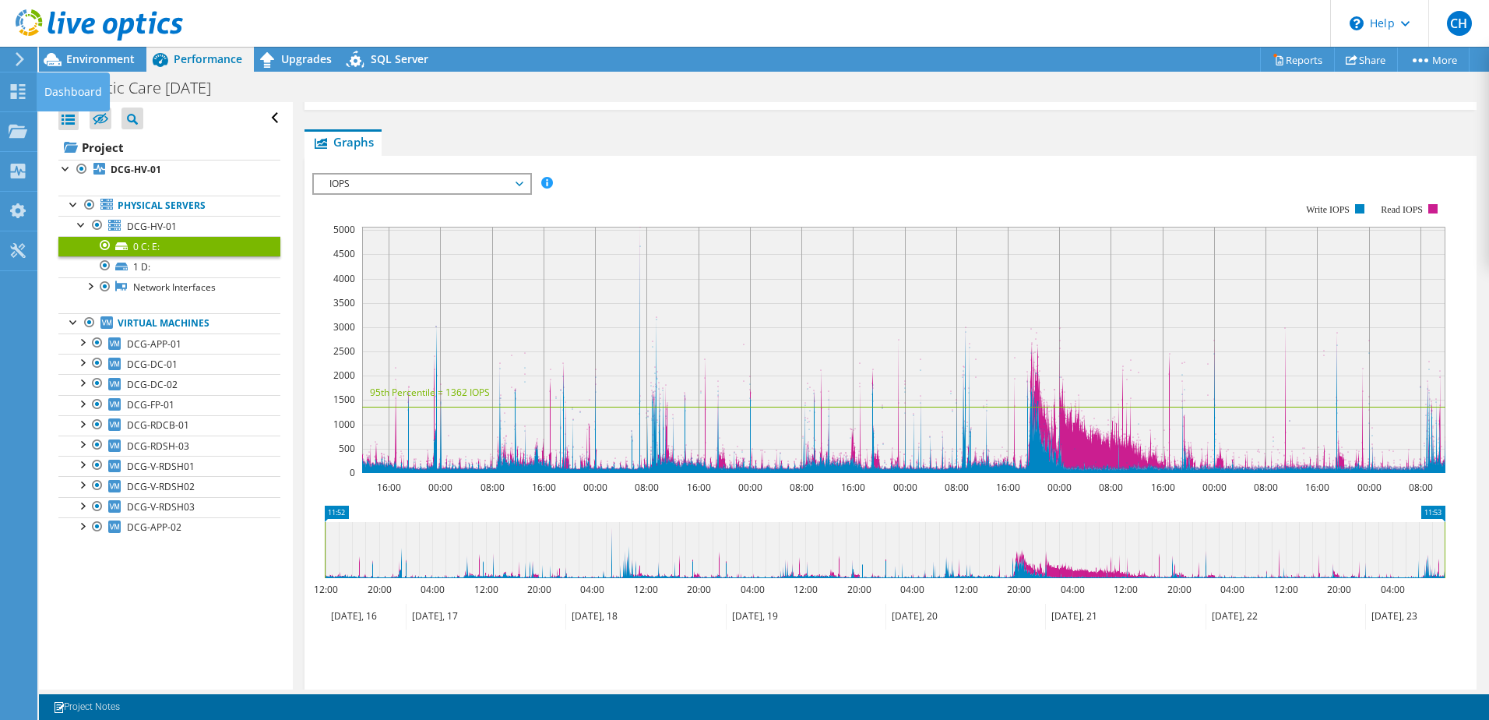
drag, startPoint x: 5, startPoint y: 91, endPoint x: 100, endPoint y: 121, distance: 99.5
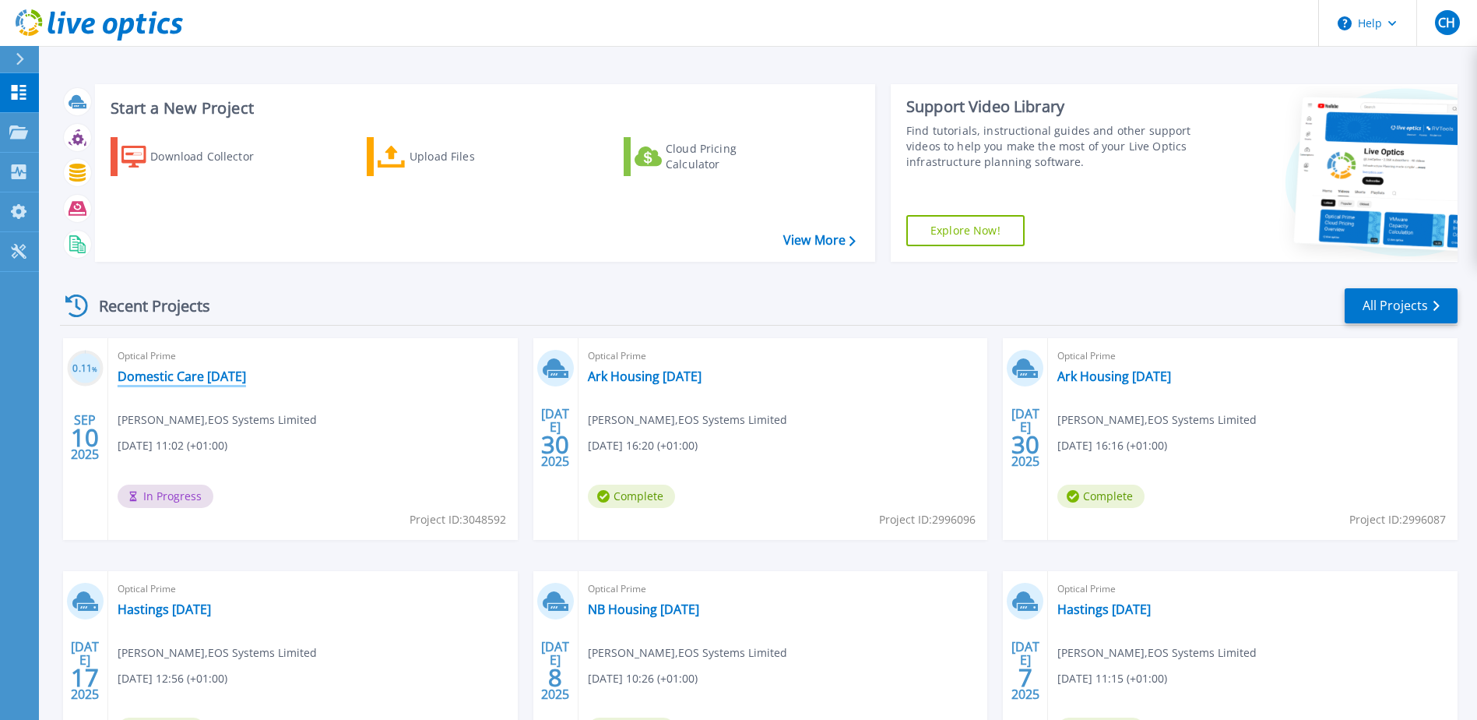
click at [246, 371] on link "Domestic Care [DATE]" at bounding box center [182, 376] width 128 height 16
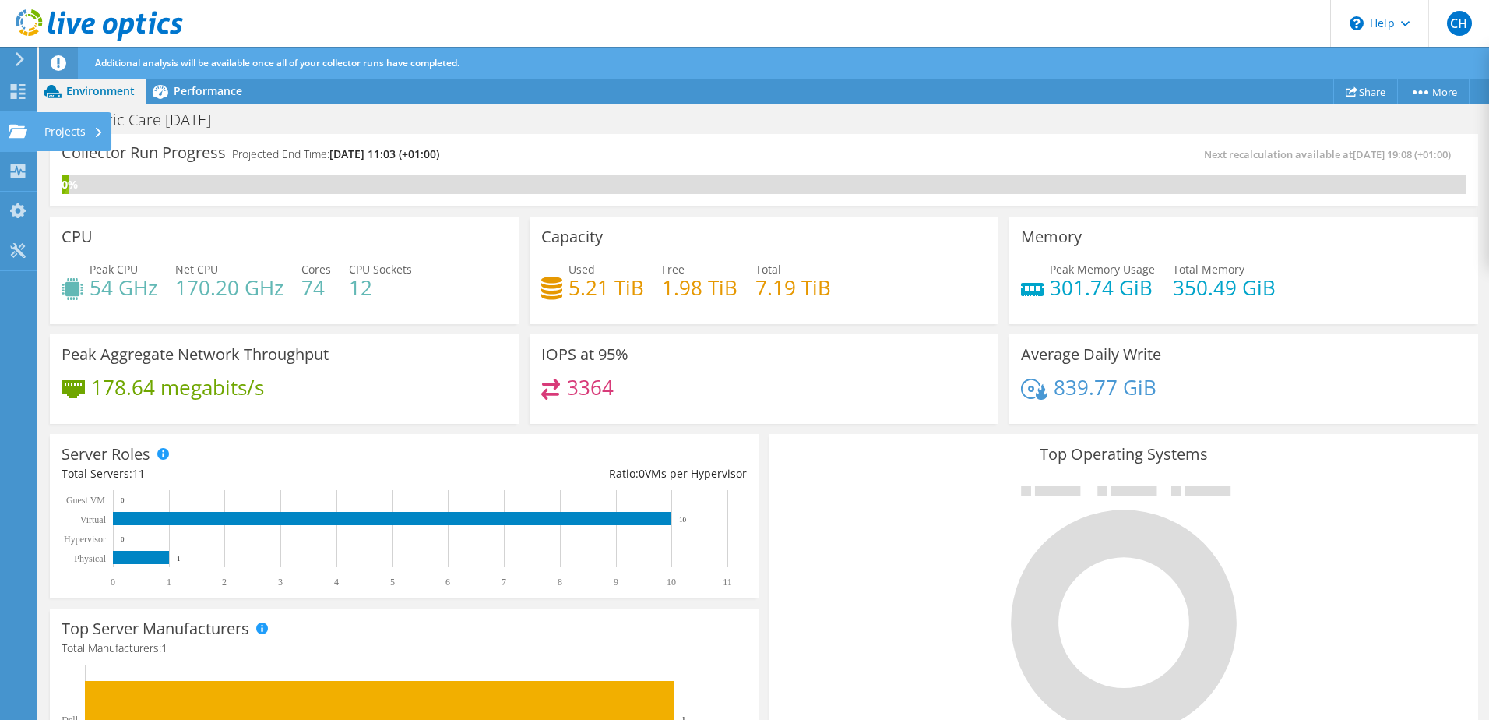
click at [15, 127] on use at bounding box center [18, 130] width 19 height 13
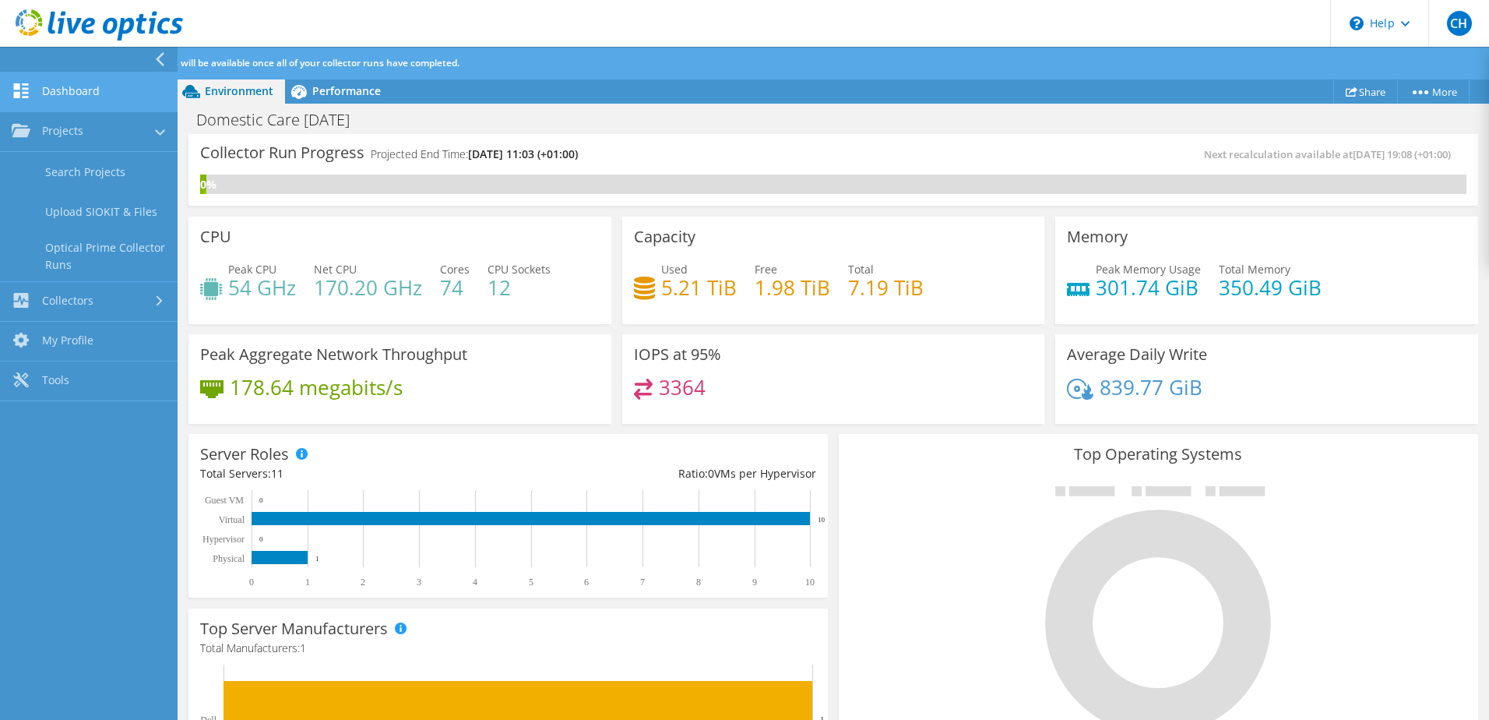
click at [74, 85] on link "Dashboard" at bounding box center [89, 92] width 178 height 40
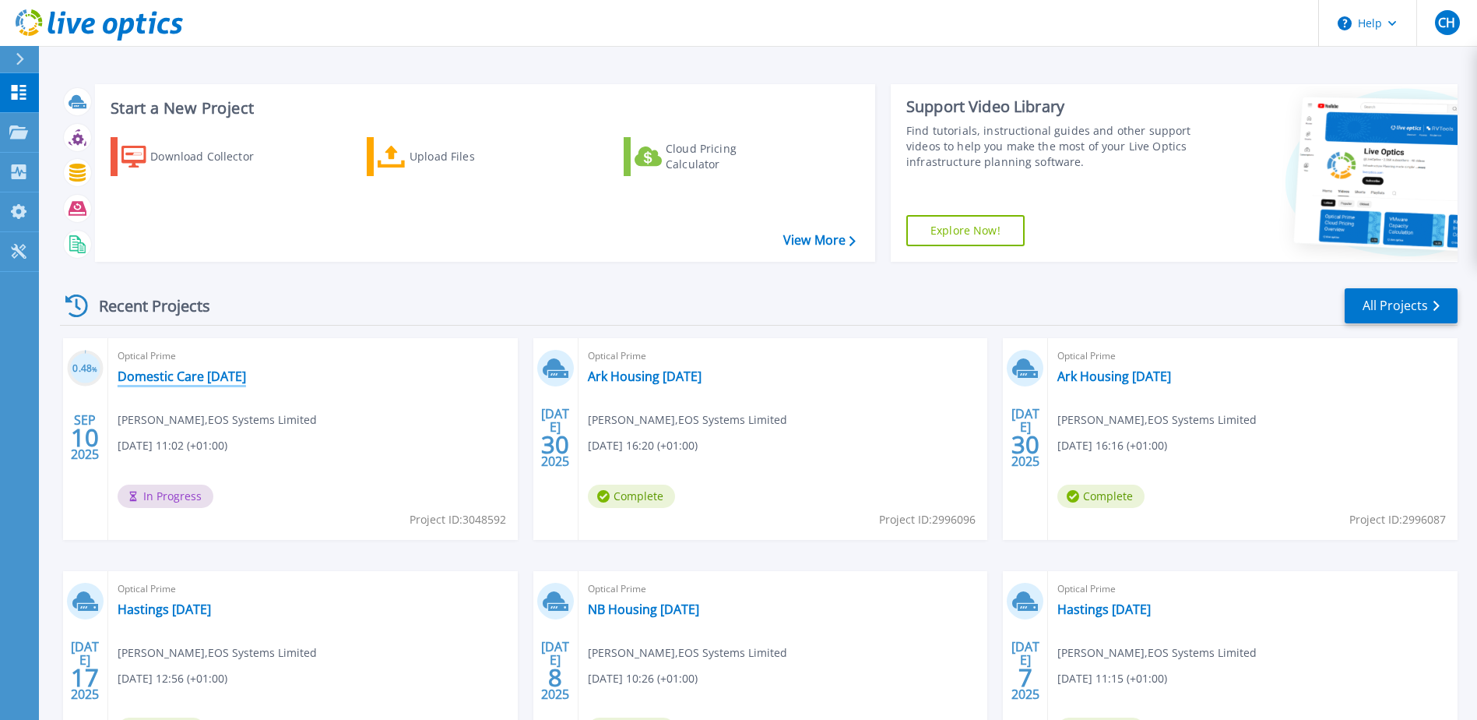
click at [215, 374] on link "Domestic Care [DATE]" at bounding box center [182, 376] width 128 height 16
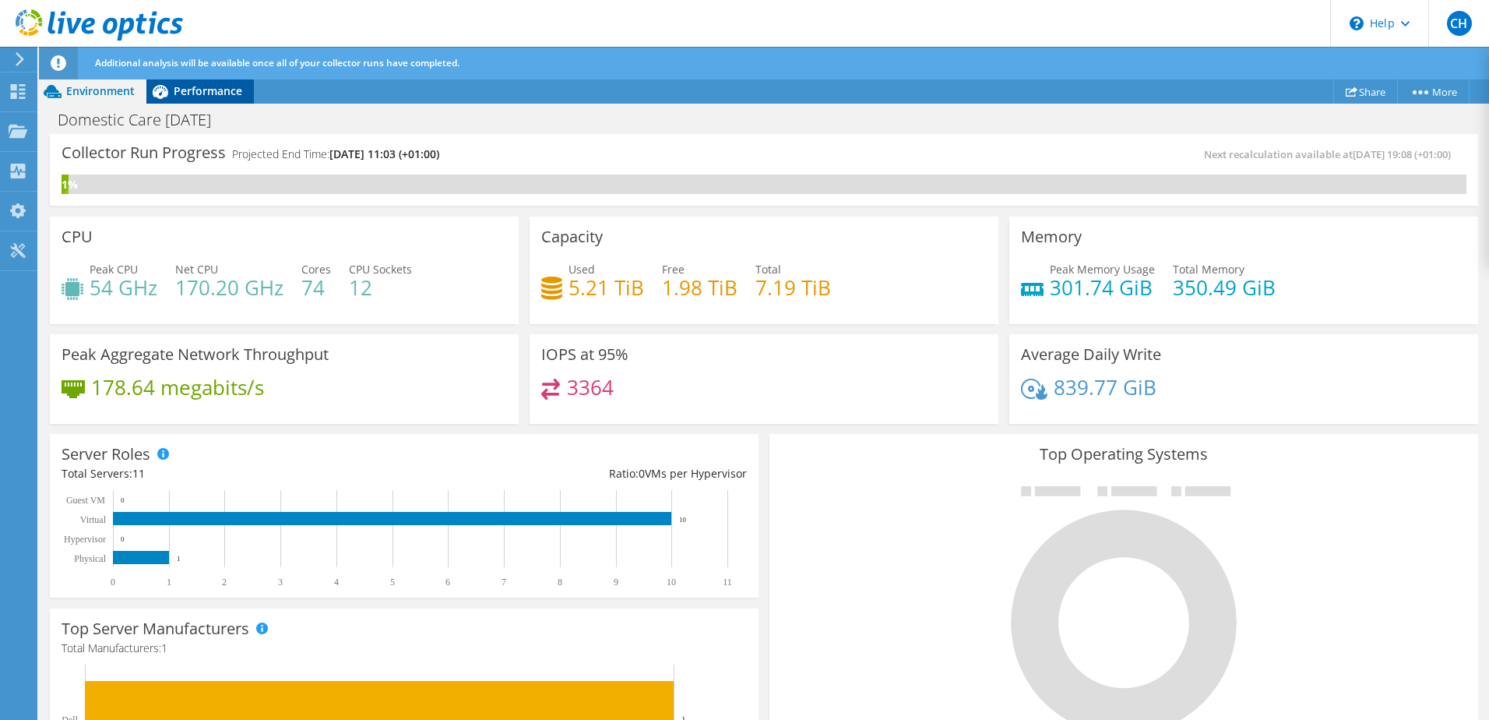
click at [206, 82] on div "Performance" at bounding box center [199, 91] width 107 height 25
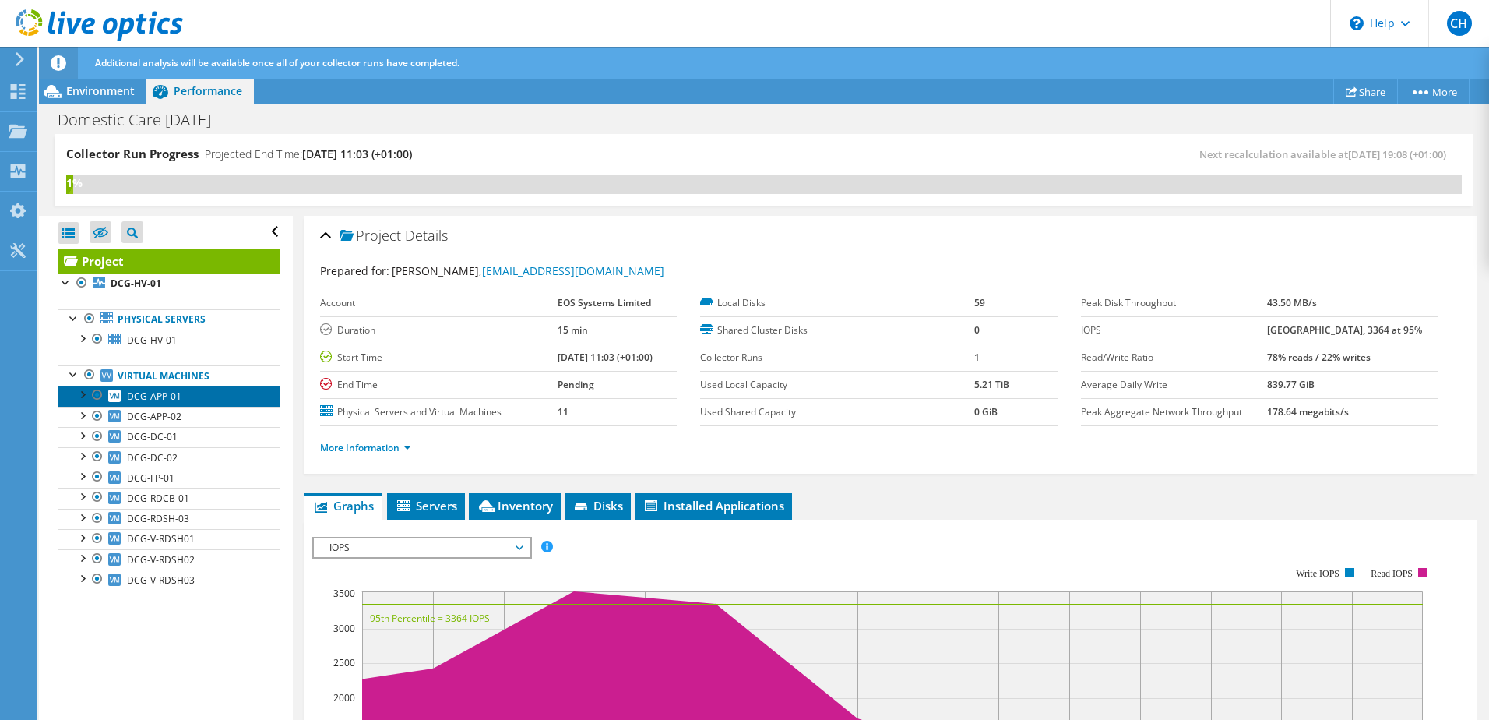
click at [171, 401] on span "DCG-APP-01" at bounding box center [154, 395] width 55 height 13
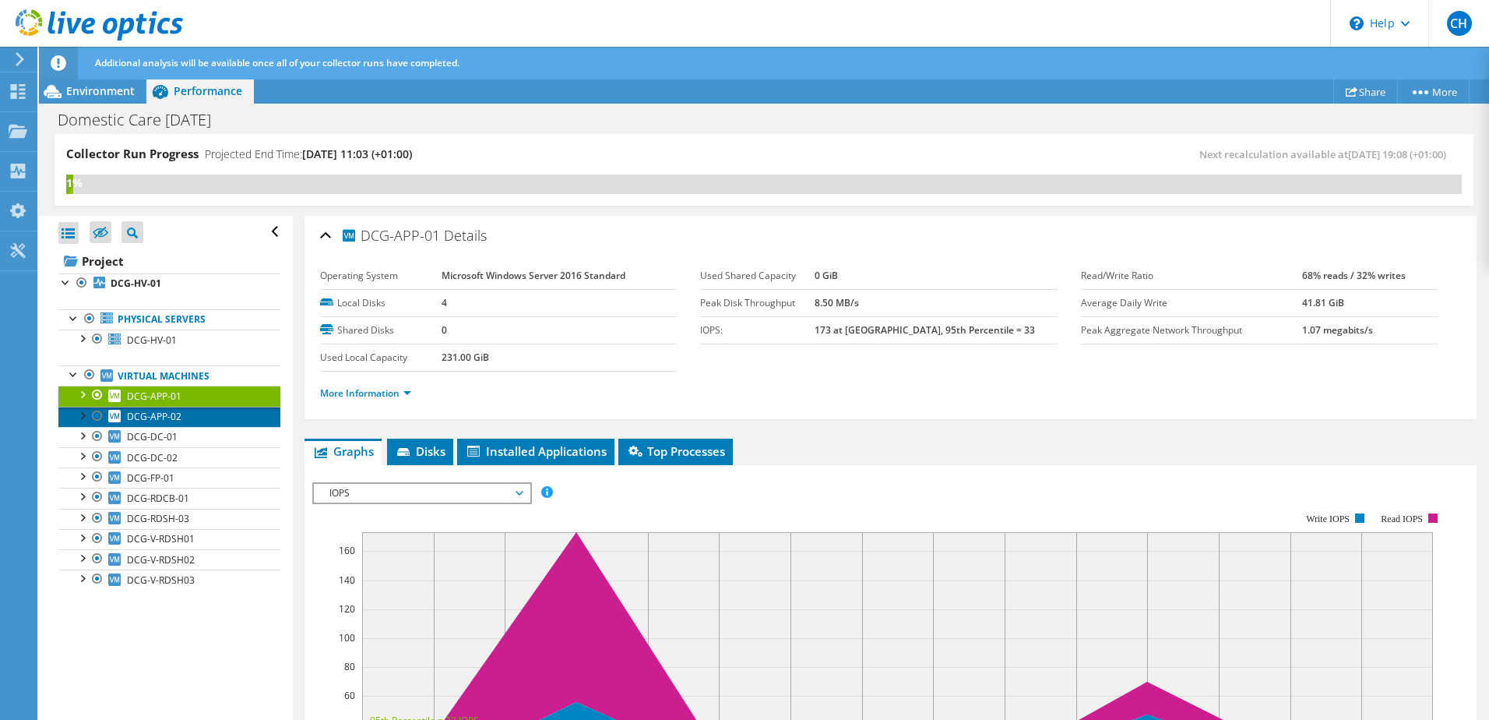
click at [182, 424] on link "DCG-APP-02" at bounding box center [169, 416] width 222 height 20
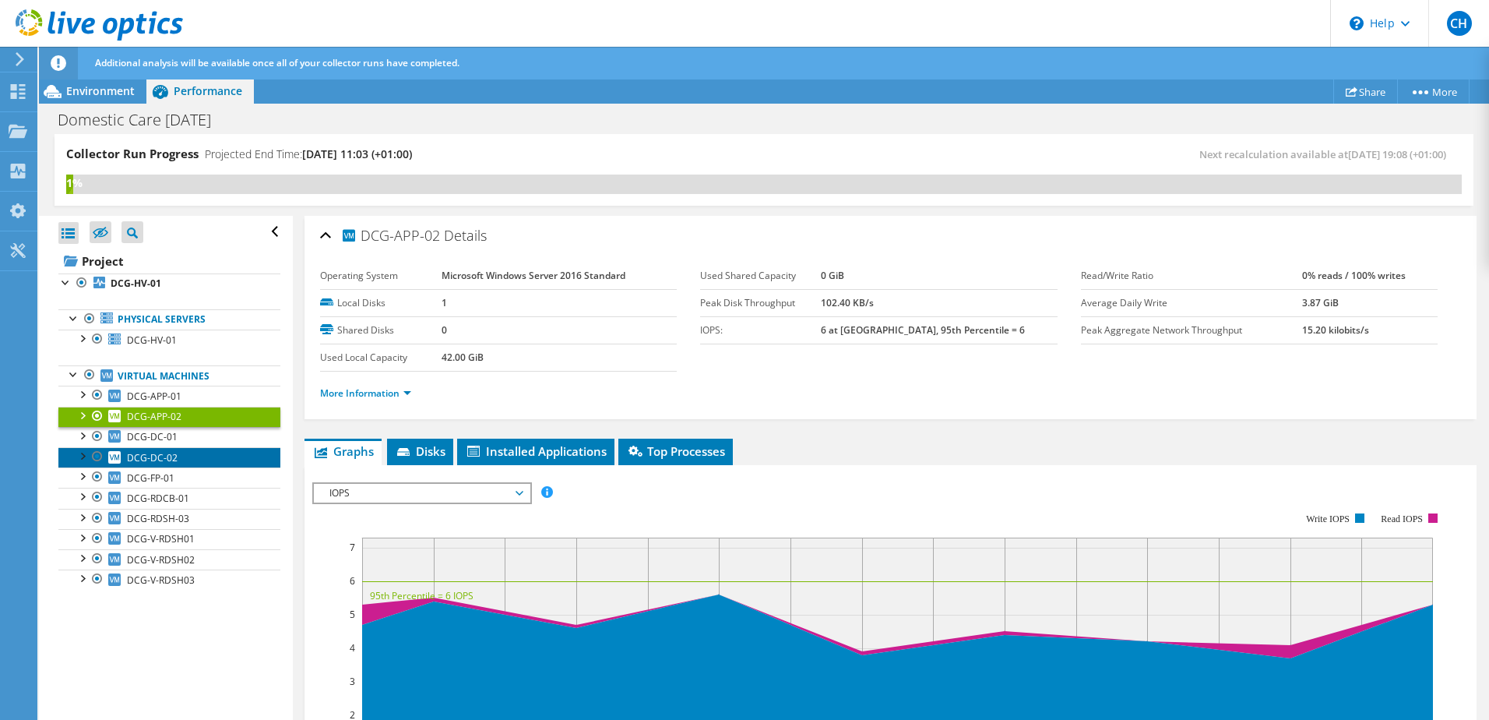
click at [193, 448] on link "DCG-DC-02" at bounding box center [169, 457] width 222 height 20
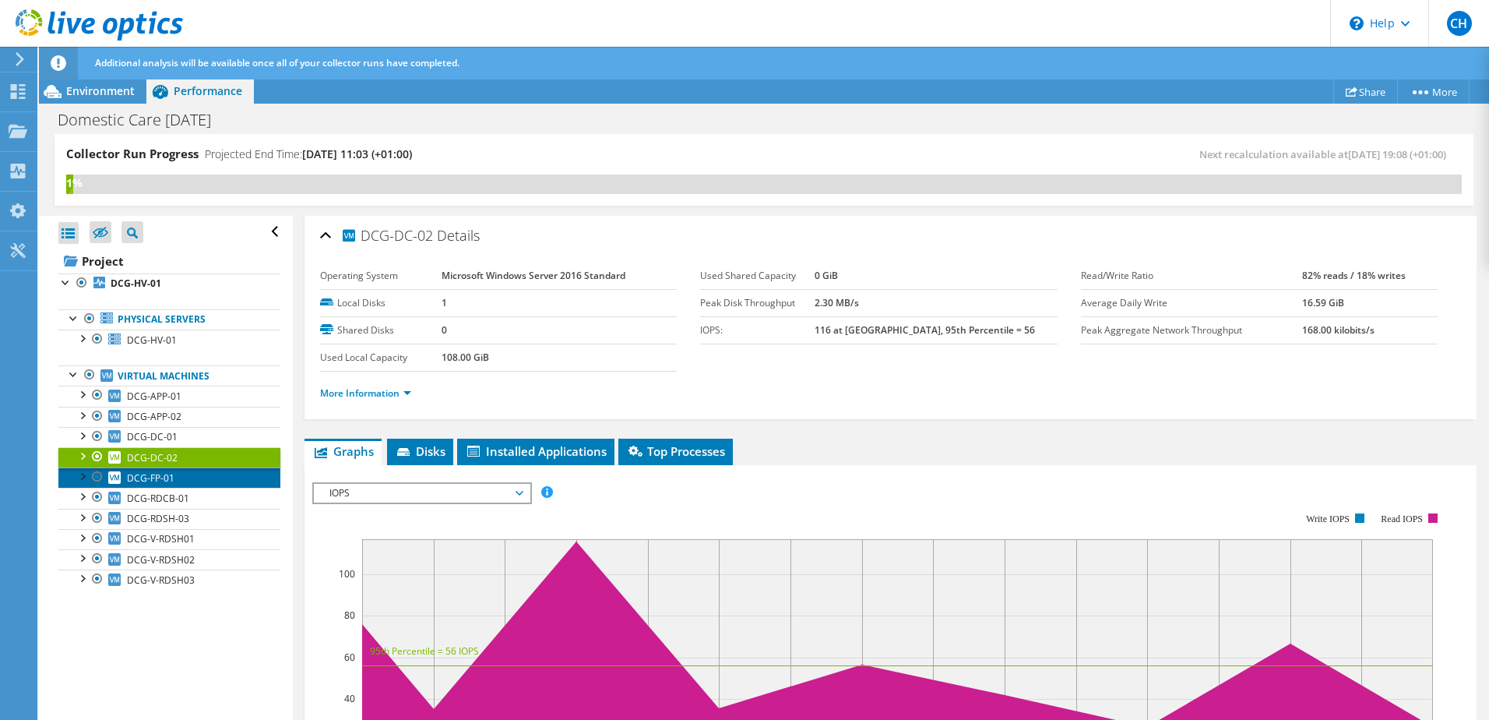
click at [203, 470] on link "DCG-FP-01" at bounding box center [169, 477] width 222 height 20
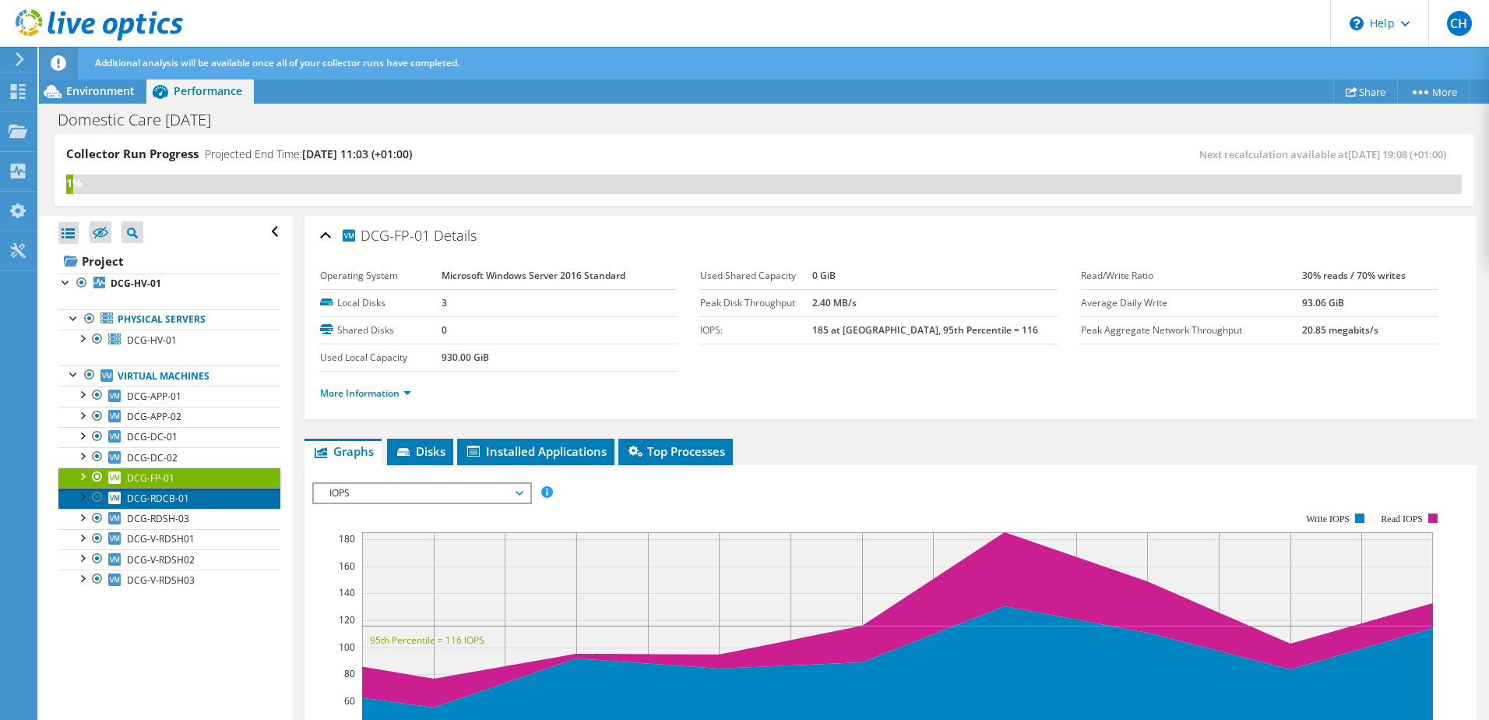
click at [219, 501] on link "DCG-RDCB-01" at bounding box center [169, 497] width 222 height 20
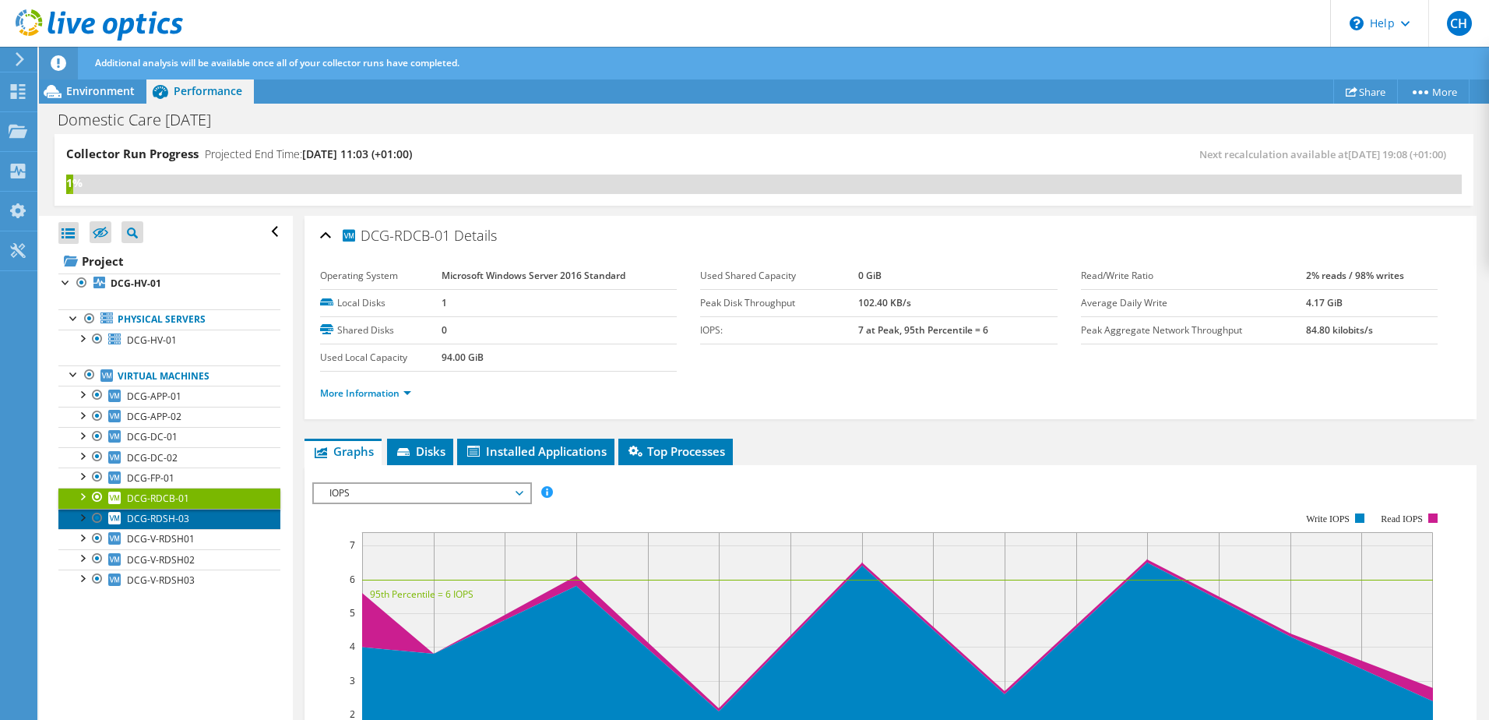
click at [231, 525] on link "DCG-RDSH-03" at bounding box center [169, 518] width 222 height 20
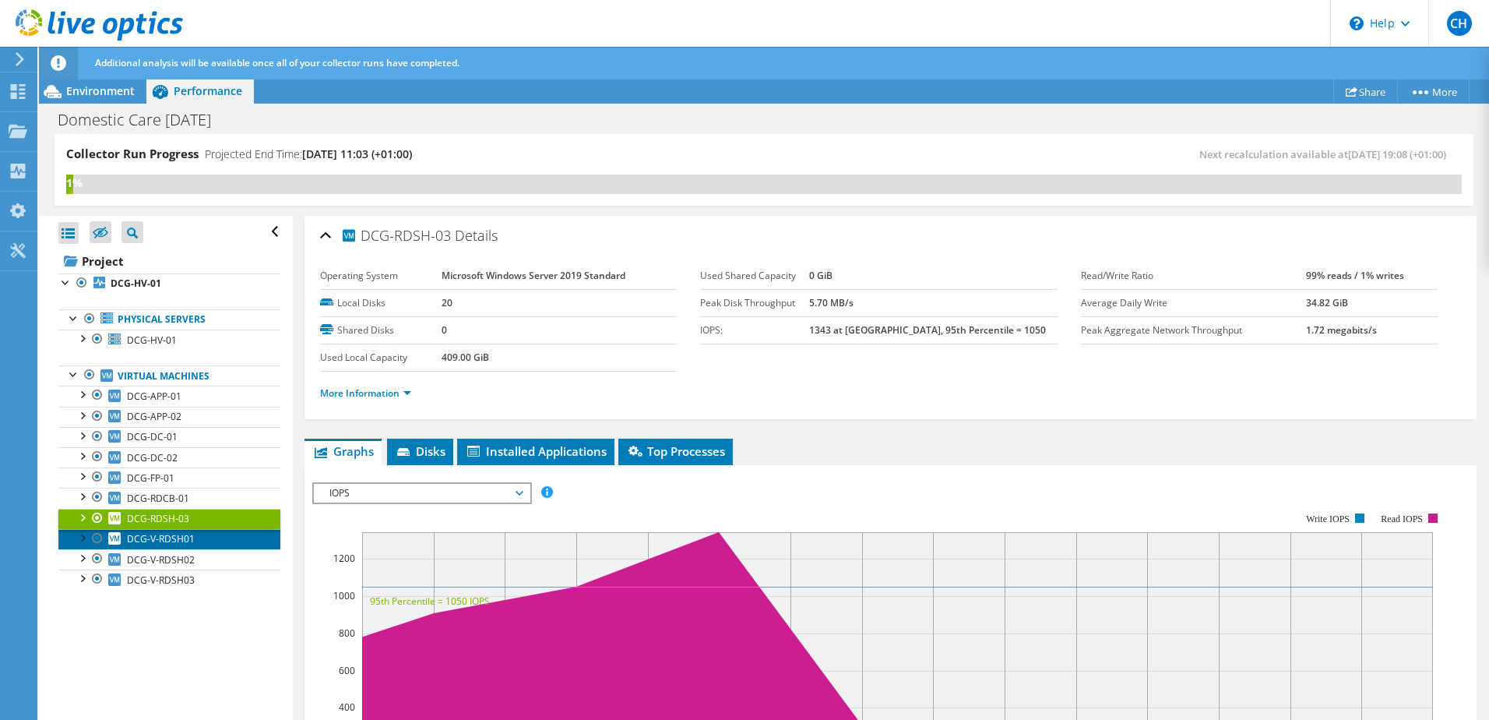
click at [223, 537] on link "DCG-V-RDSH01" at bounding box center [169, 539] width 222 height 20
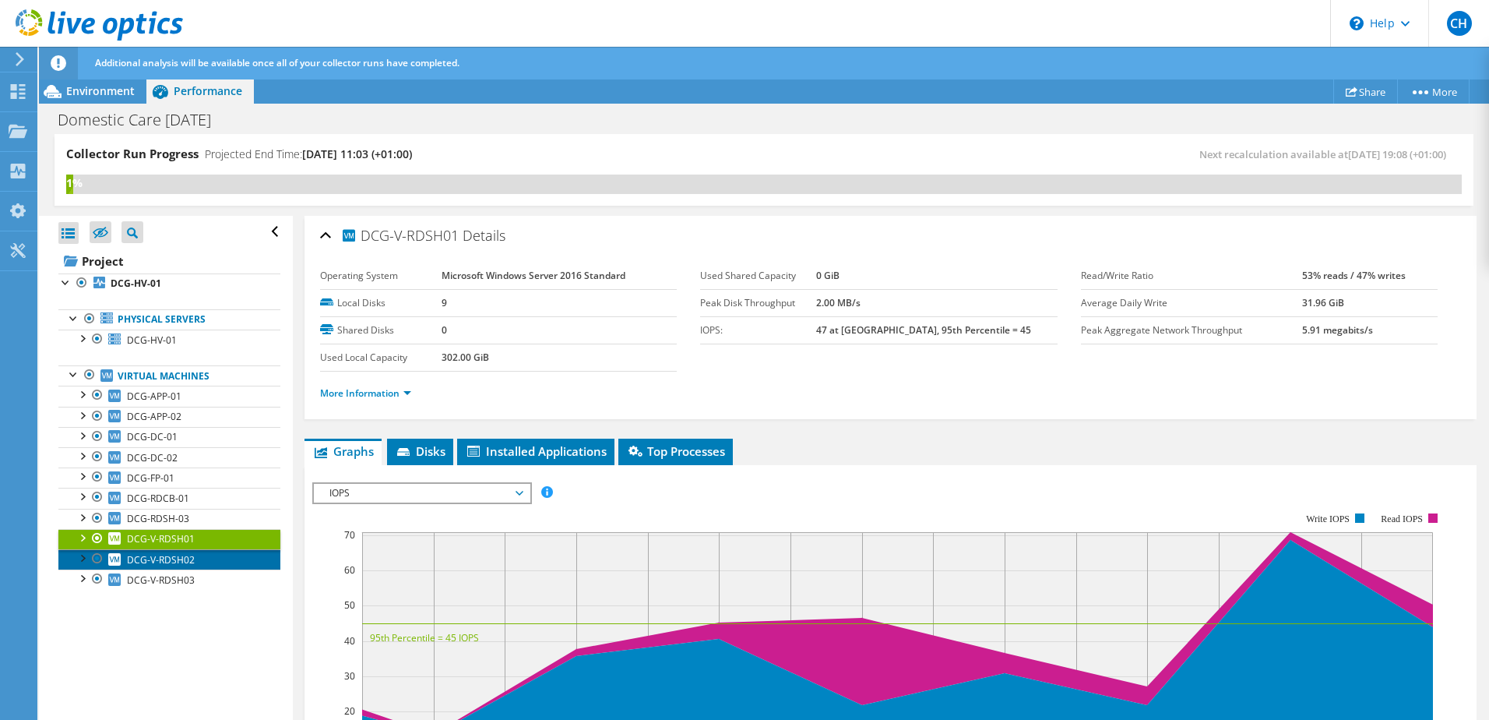
click at [228, 561] on link "DCG-V-RDSH02" at bounding box center [169, 559] width 222 height 20
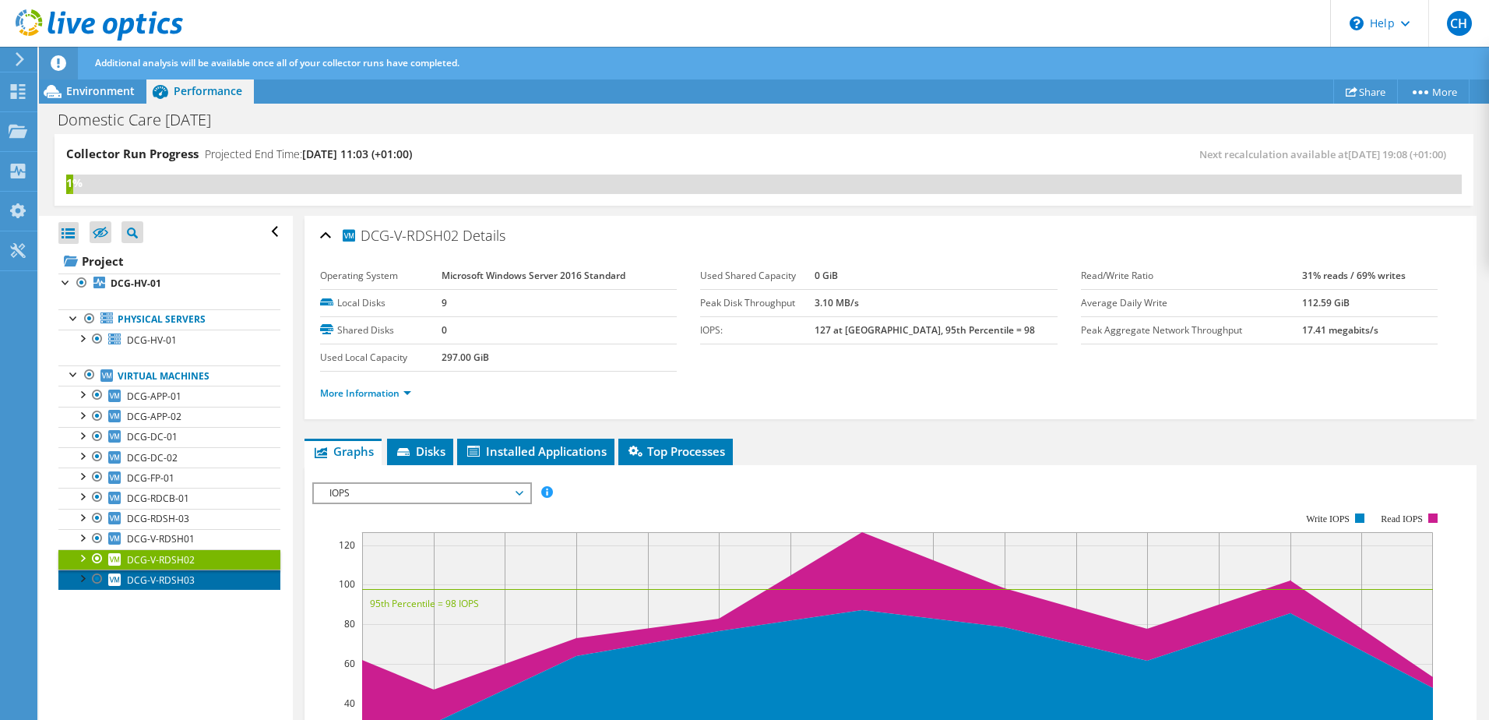
click at [228, 576] on link "DCG-V-RDSH03" at bounding box center [169, 579] width 222 height 20
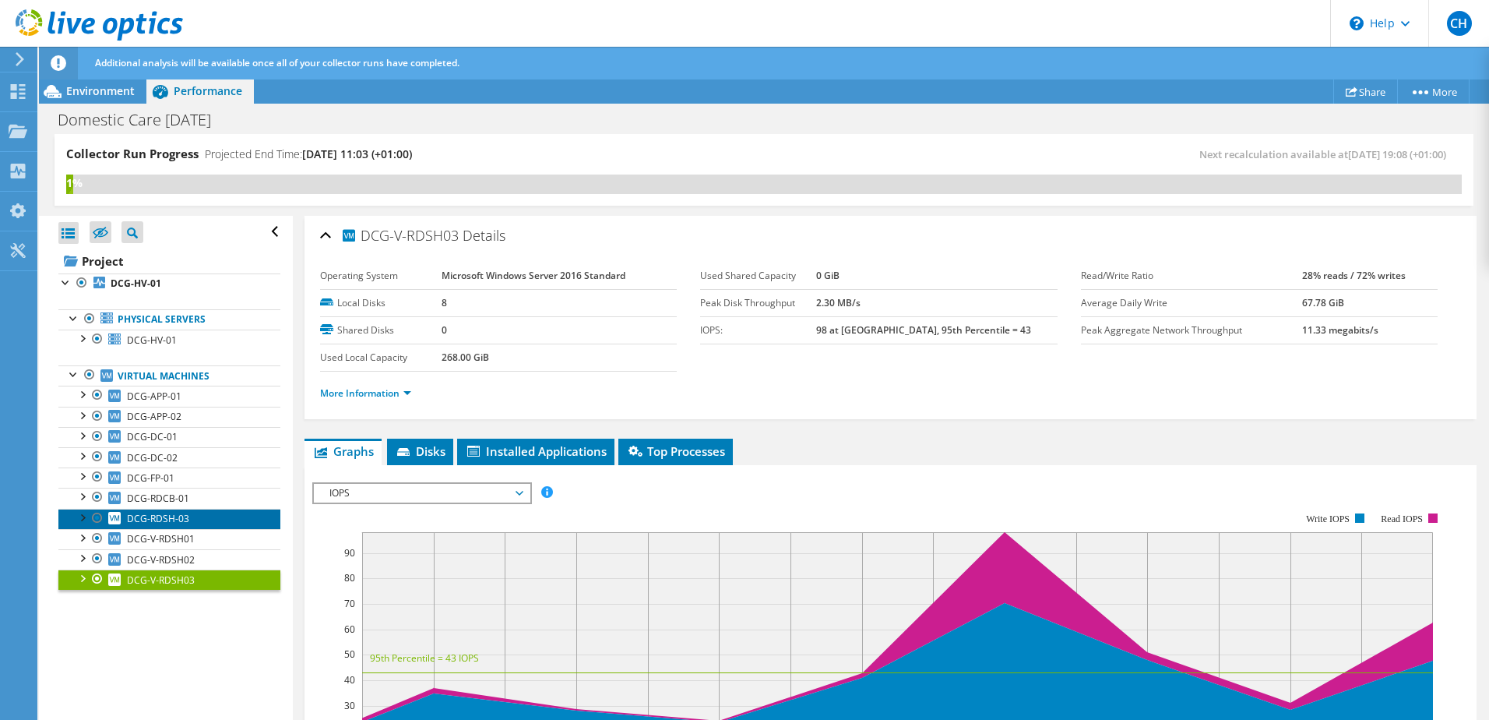
click at [217, 518] on link "DCG-RDSH-03" at bounding box center [169, 518] width 222 height 20
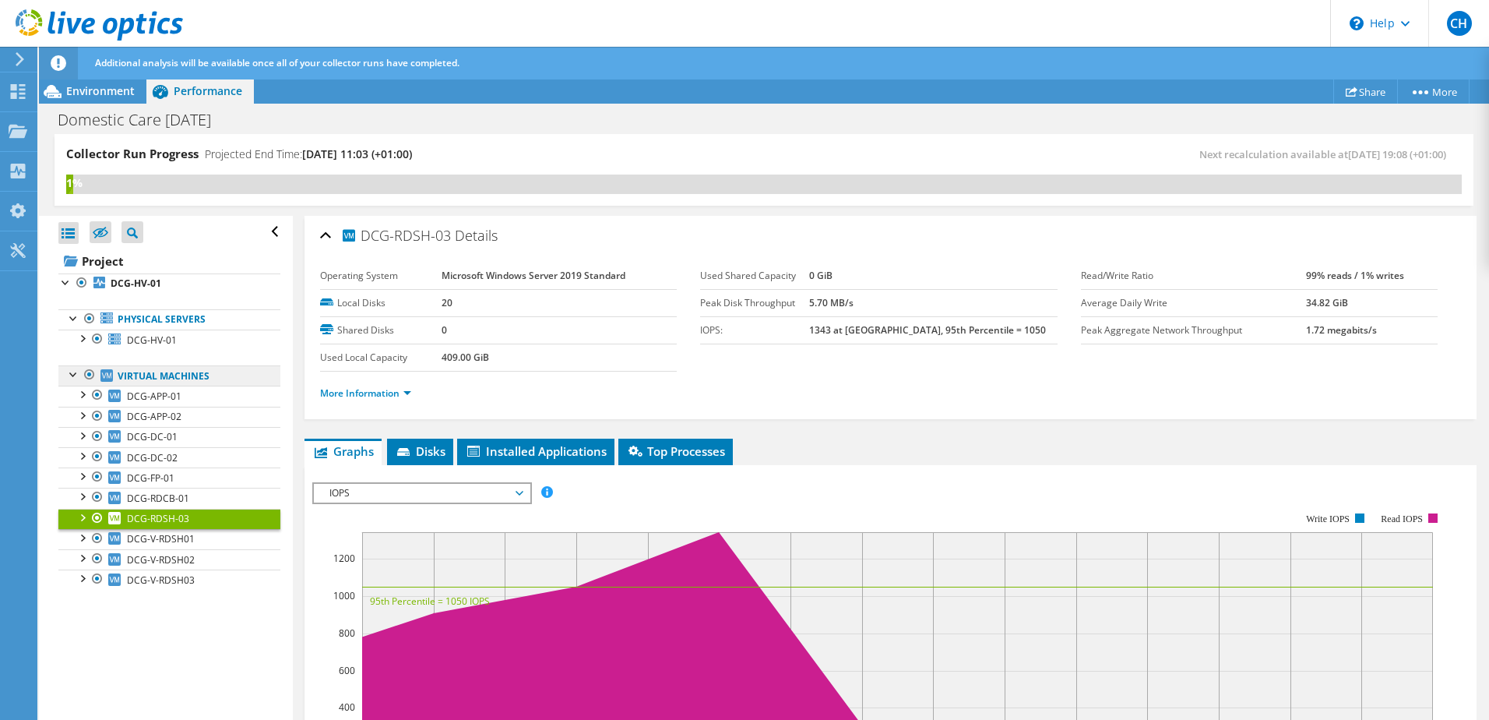
click at [186, 385] on link "Virtual Machines" at bounding box center [169, 375] width 222 height 20
click at [192, 396] on link "DCG-APP-01" at bounding box center [169, 395] width 222 height 20
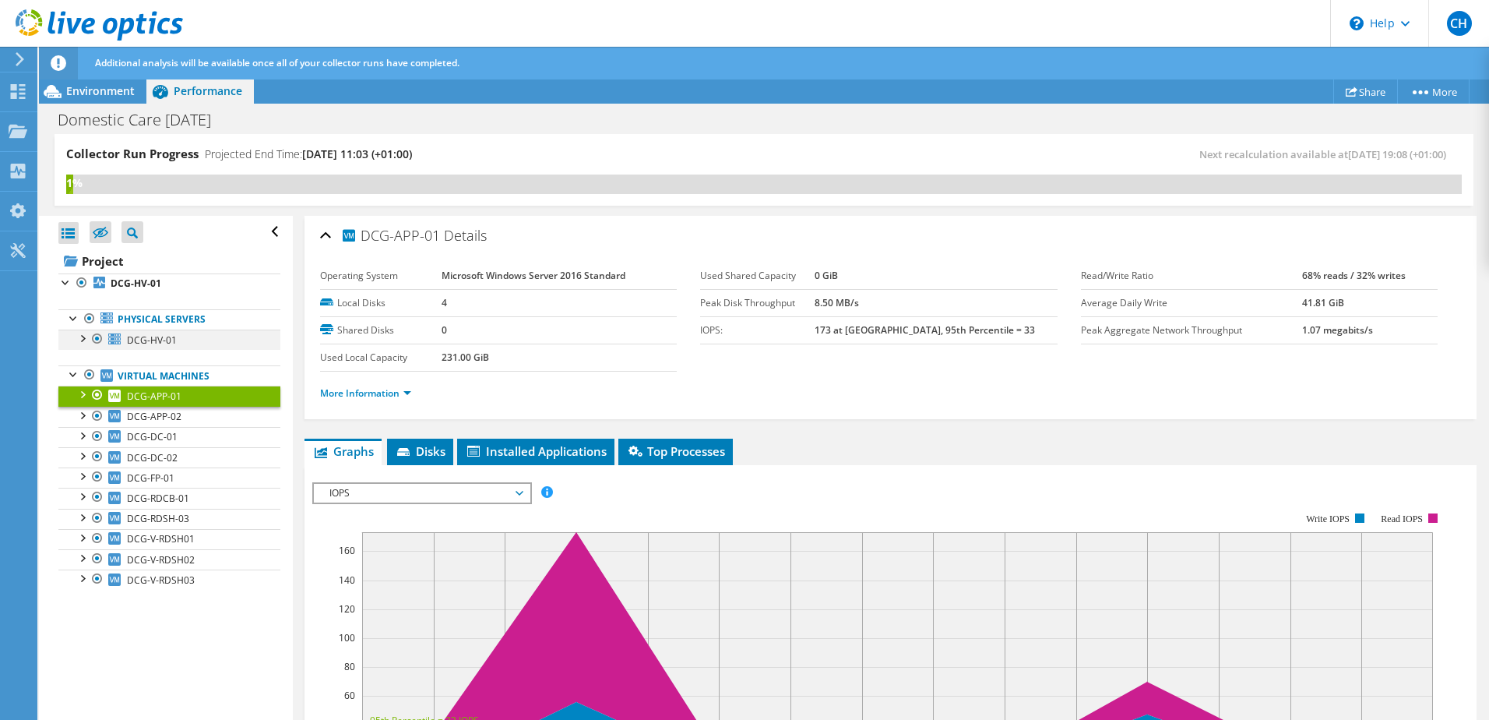
click at [83, 339] on div at bounding box center [82, 337] width 16 height 16
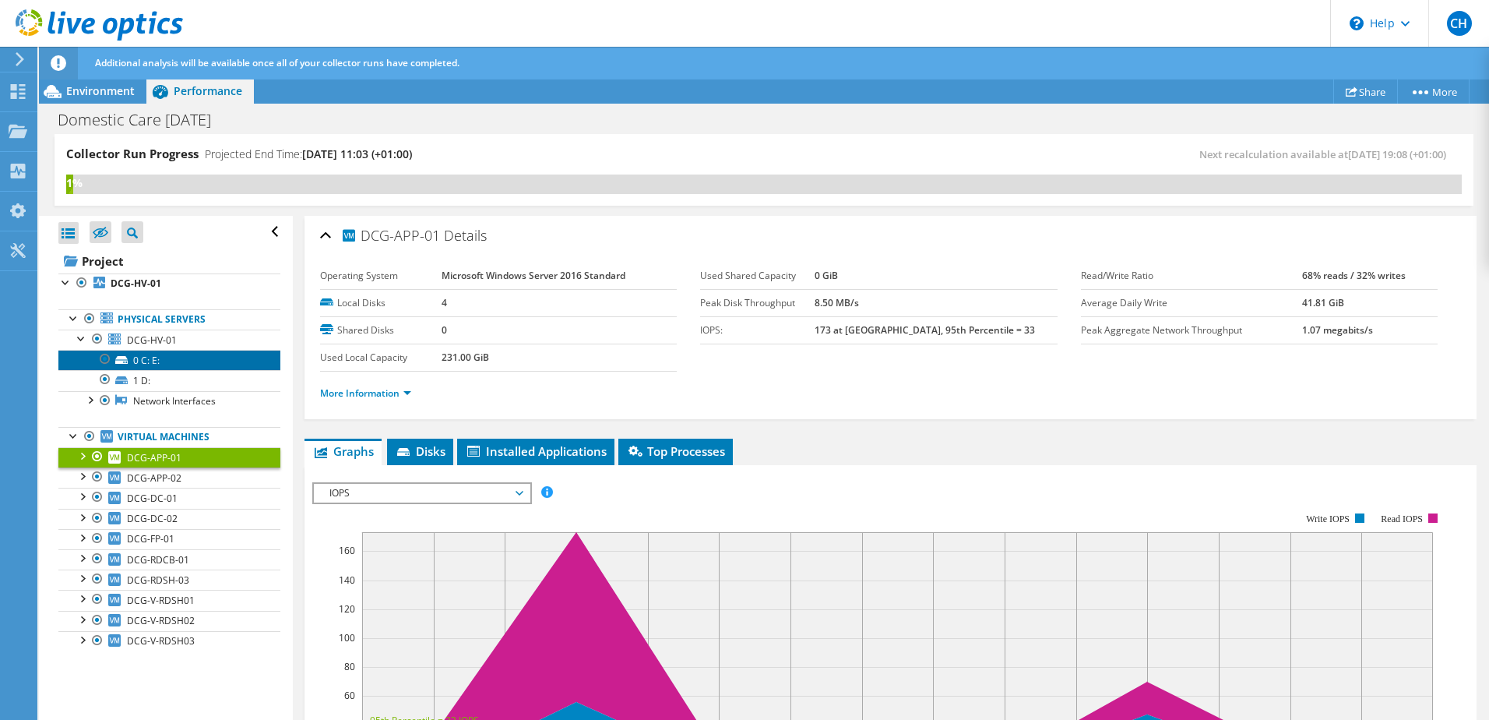
click at [146, 364] on link "0 C: E:" at bounding box center [169, 360] width 222 height 20
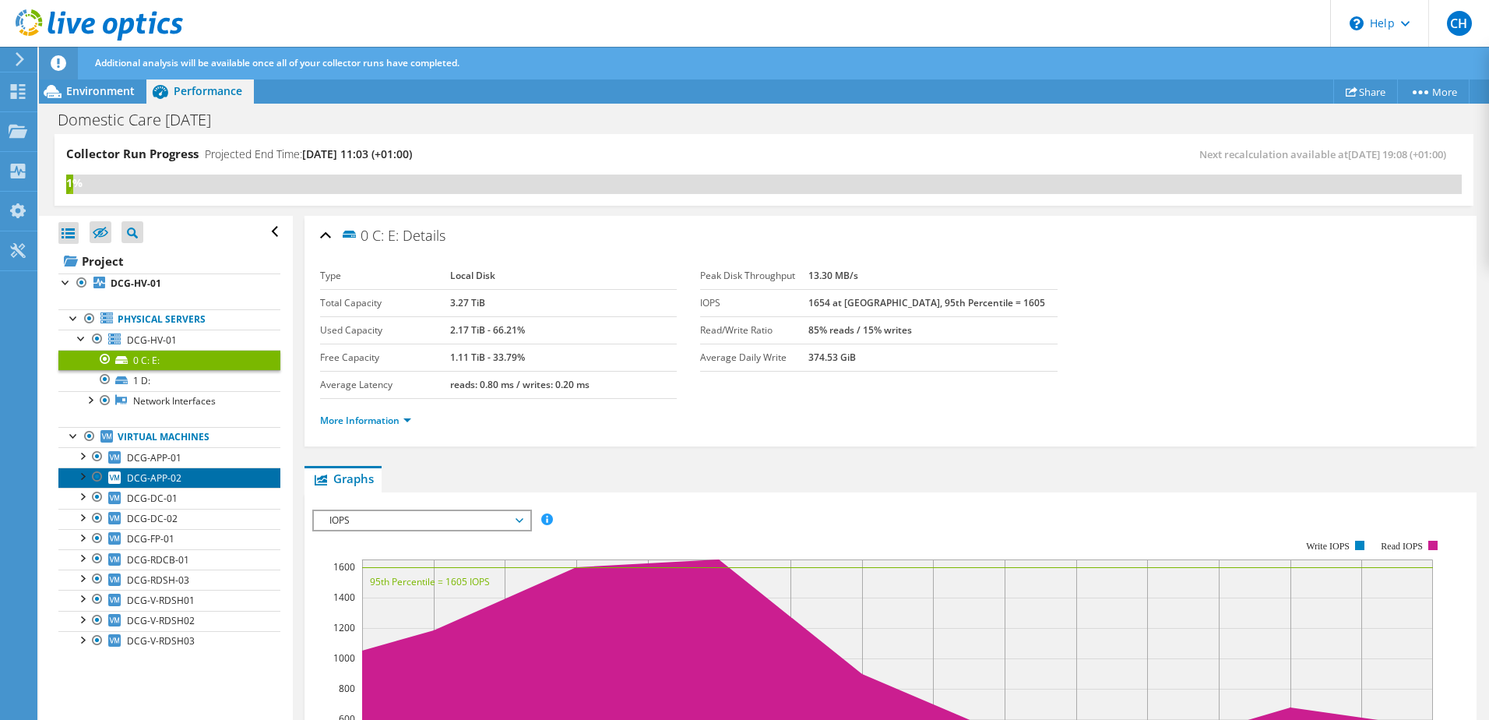
click at [202, 474] on link "DCG-APP-02" at bounding box center [169, 477] width 222 height 20
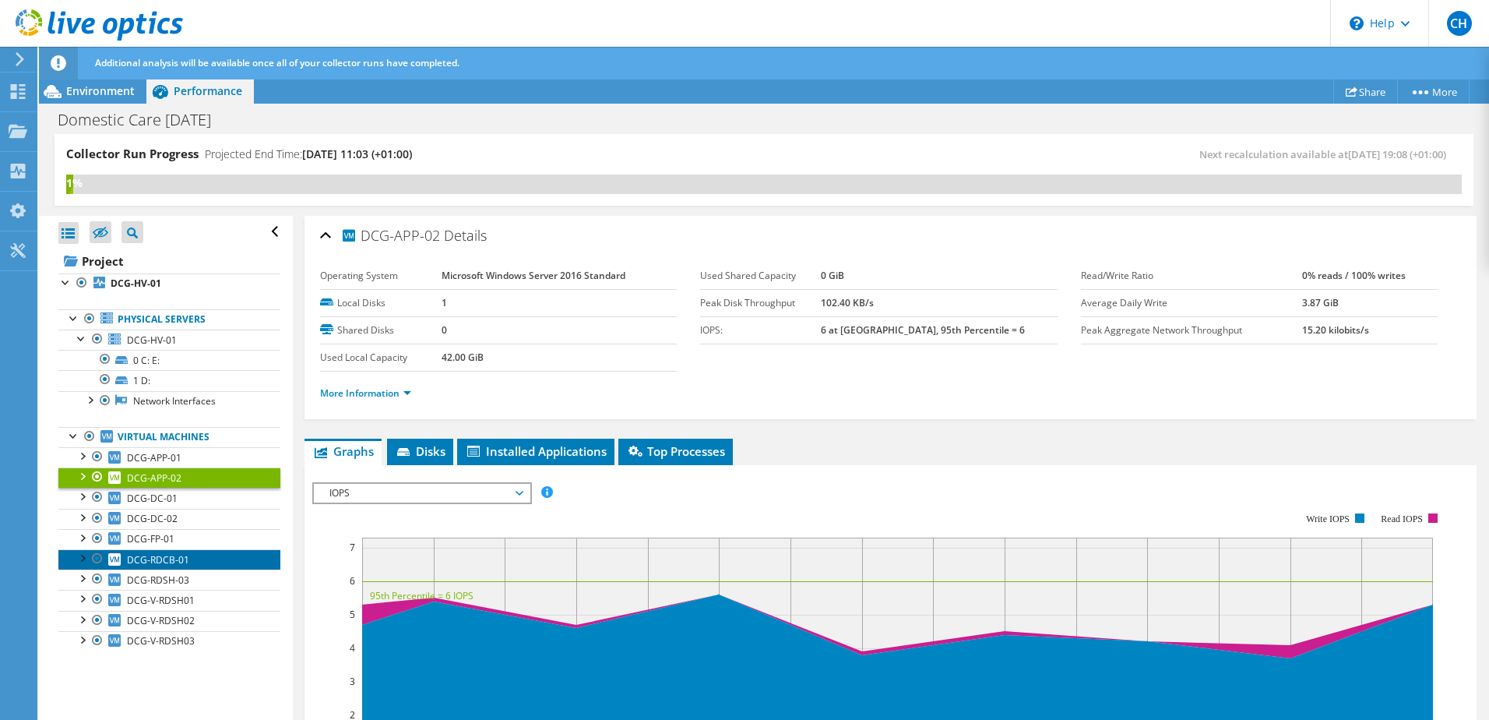
click at [178, 555] on span "DCG-RDCB-01" at bounding box center [158, 559] width 62 height 13
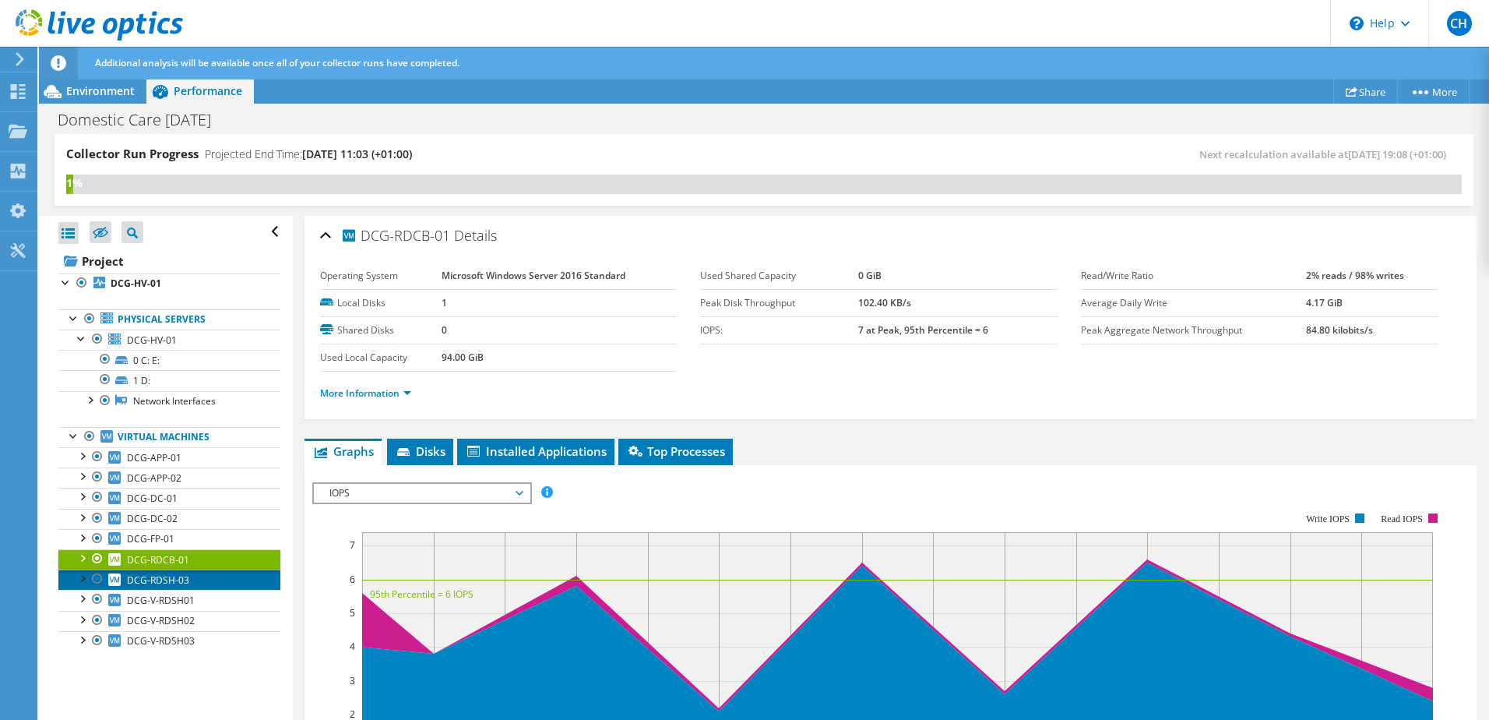
click at [181, 583] on span "DCG-RDSH-03" at bounding box center [158, 579] width 62 height 13
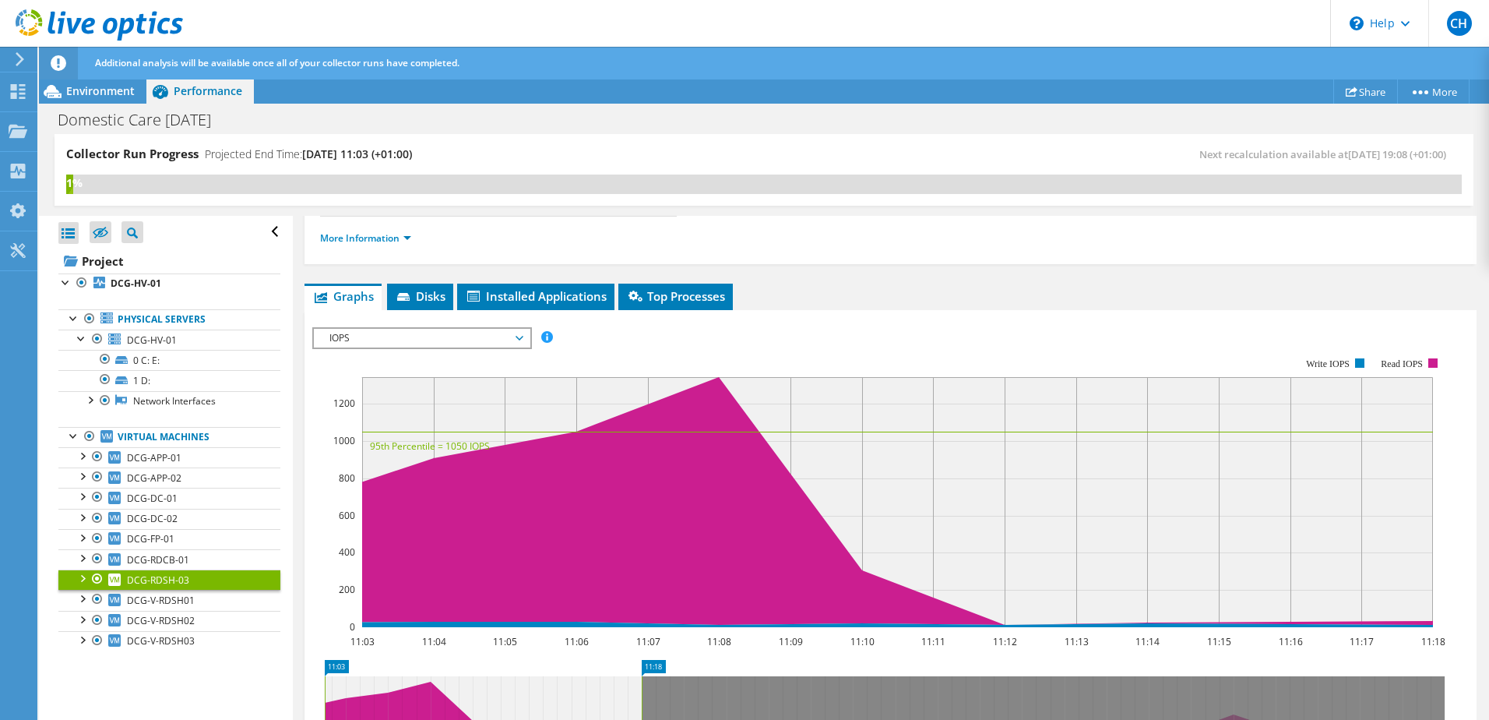
scroll to position [156, 0]
click at [416, 342] on span "IOPS" at bounding box center [422, 337] width 200 height 19
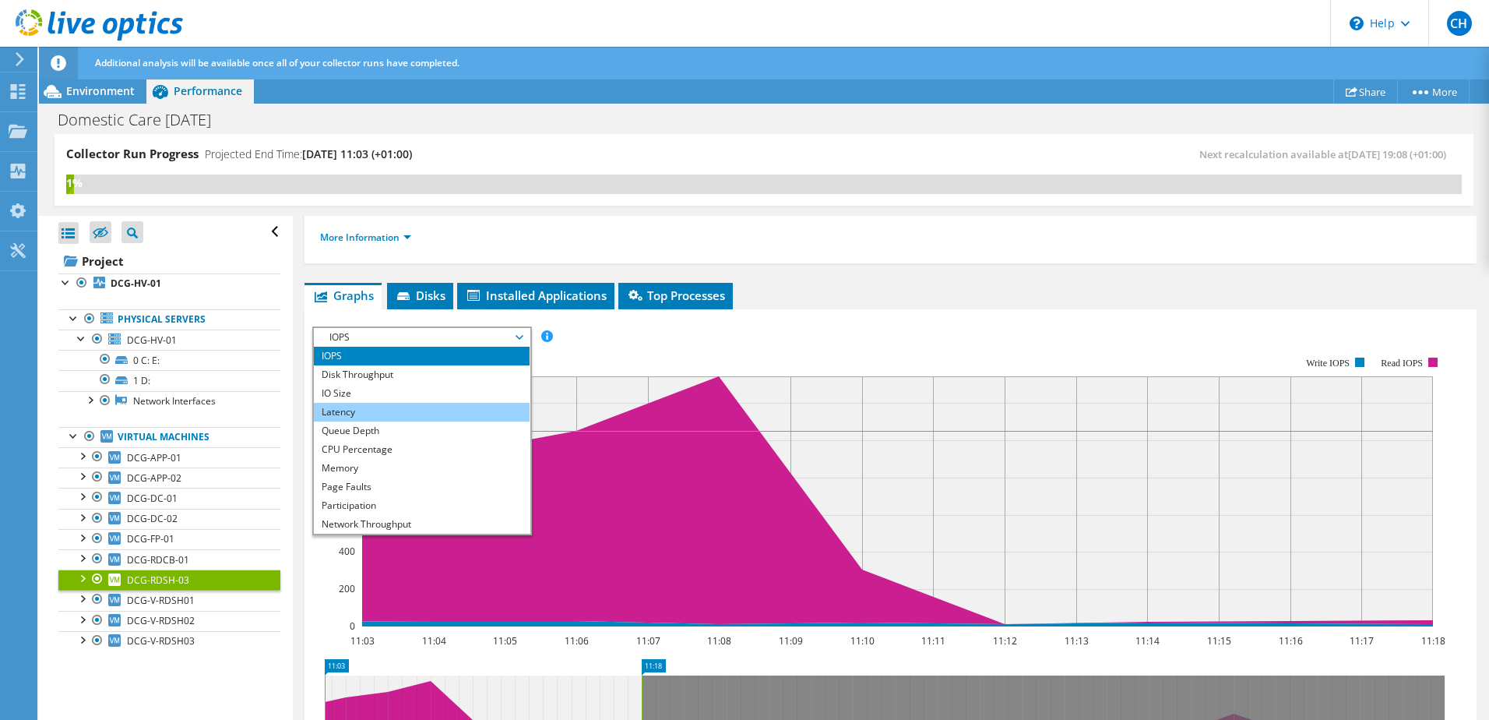
click at [392, 404] on li "Latency" at bounding box center [422, 412] width 216 height 19
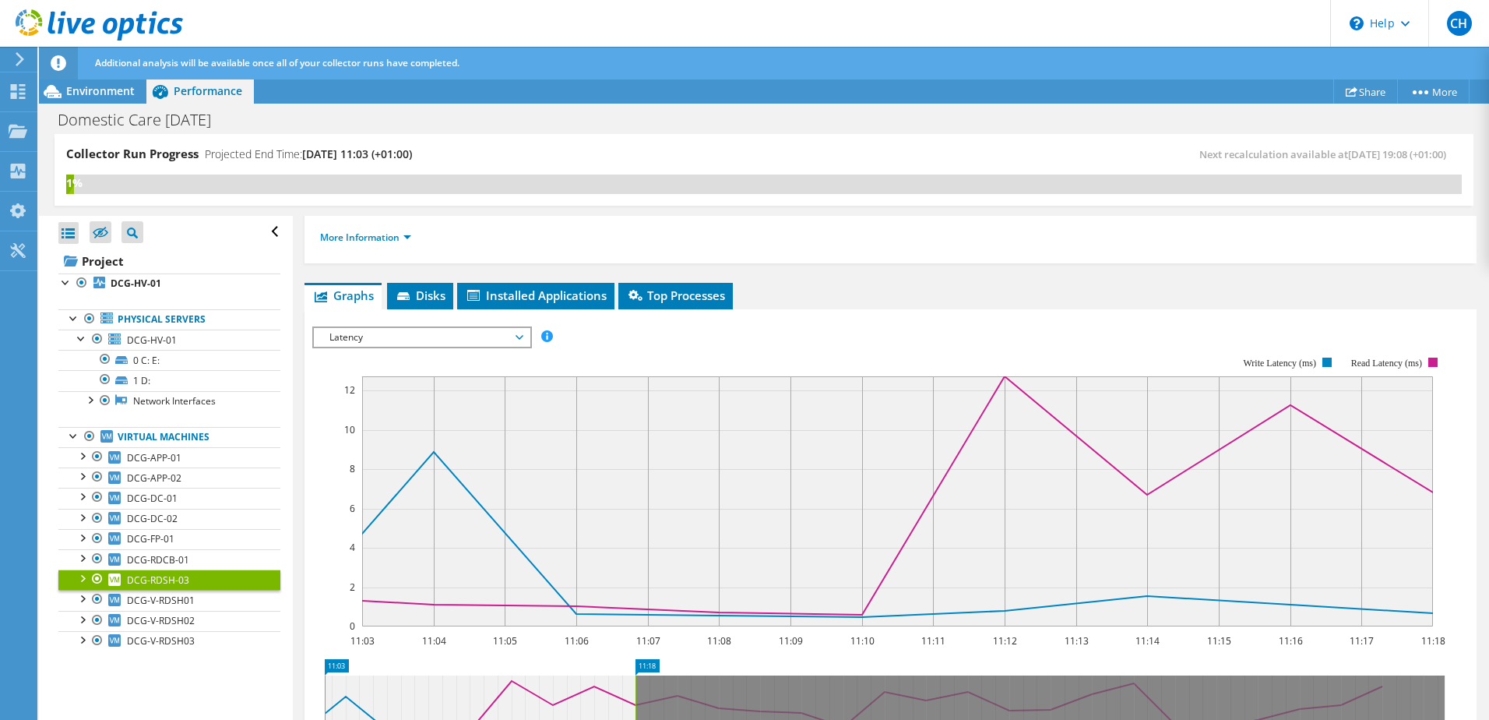
click at [415, 346] on span "Latency" at bounding box center [422, 337] width 200 height 19
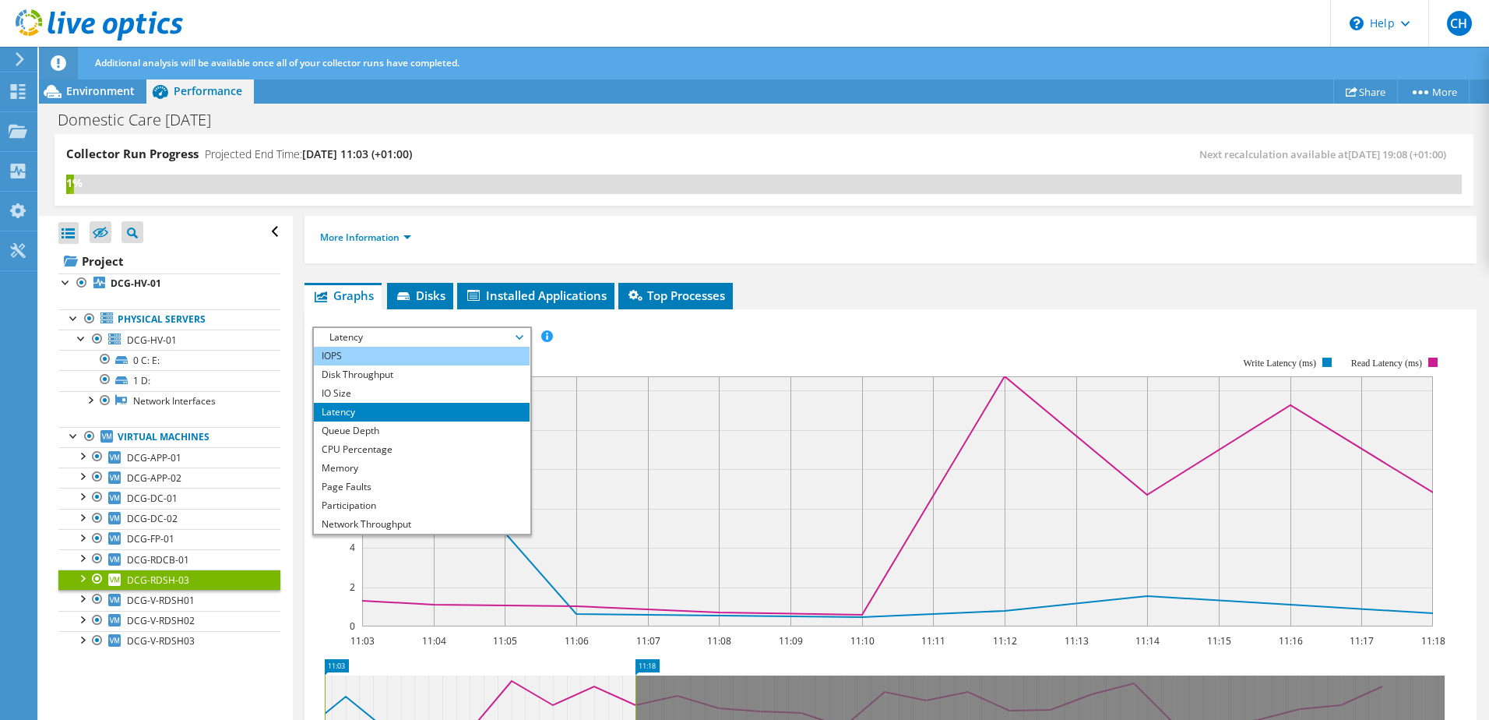
click at [414, 354] on li "IOPS" at bounding box center [422, 356] width 216 height 19
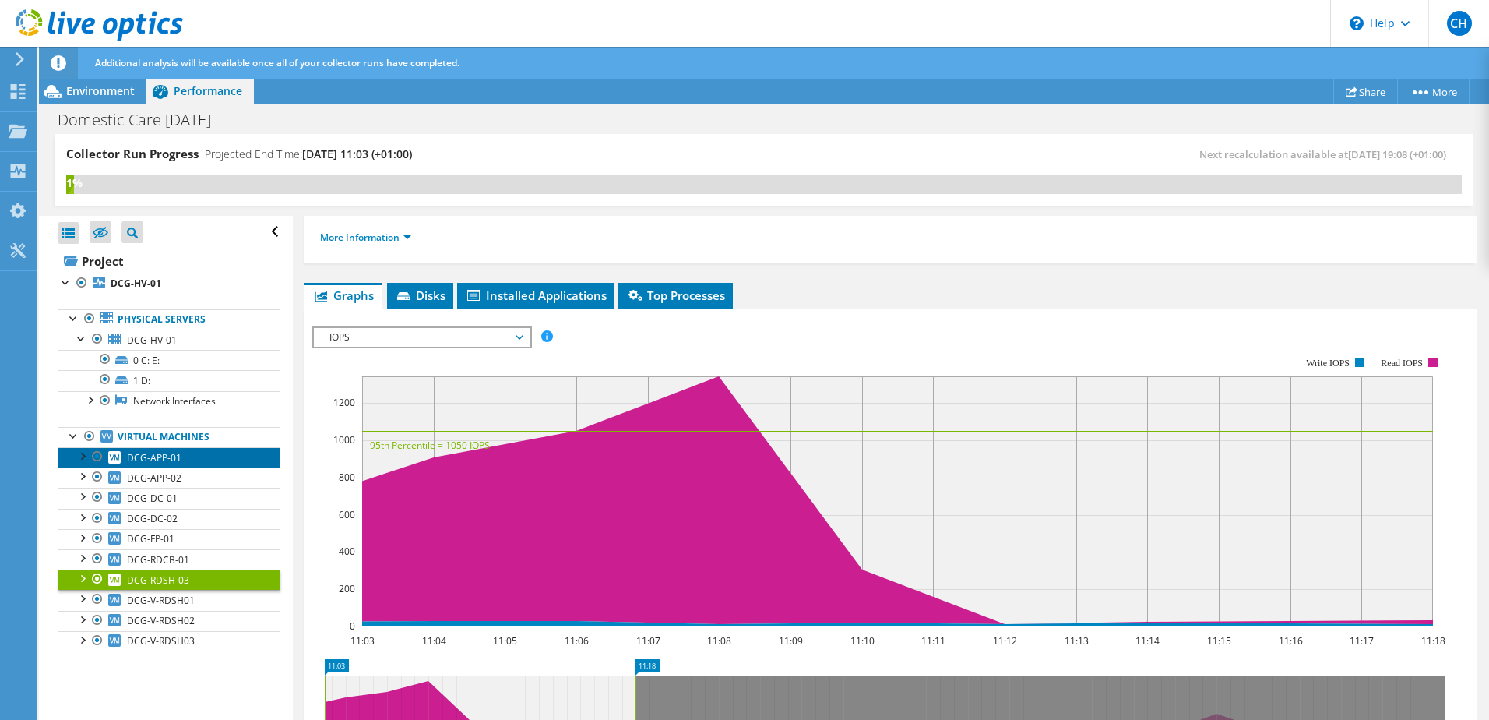
click at [192, 461] on link "DCG-APP-01" at bounding box center [169, 457] width 222 height 20
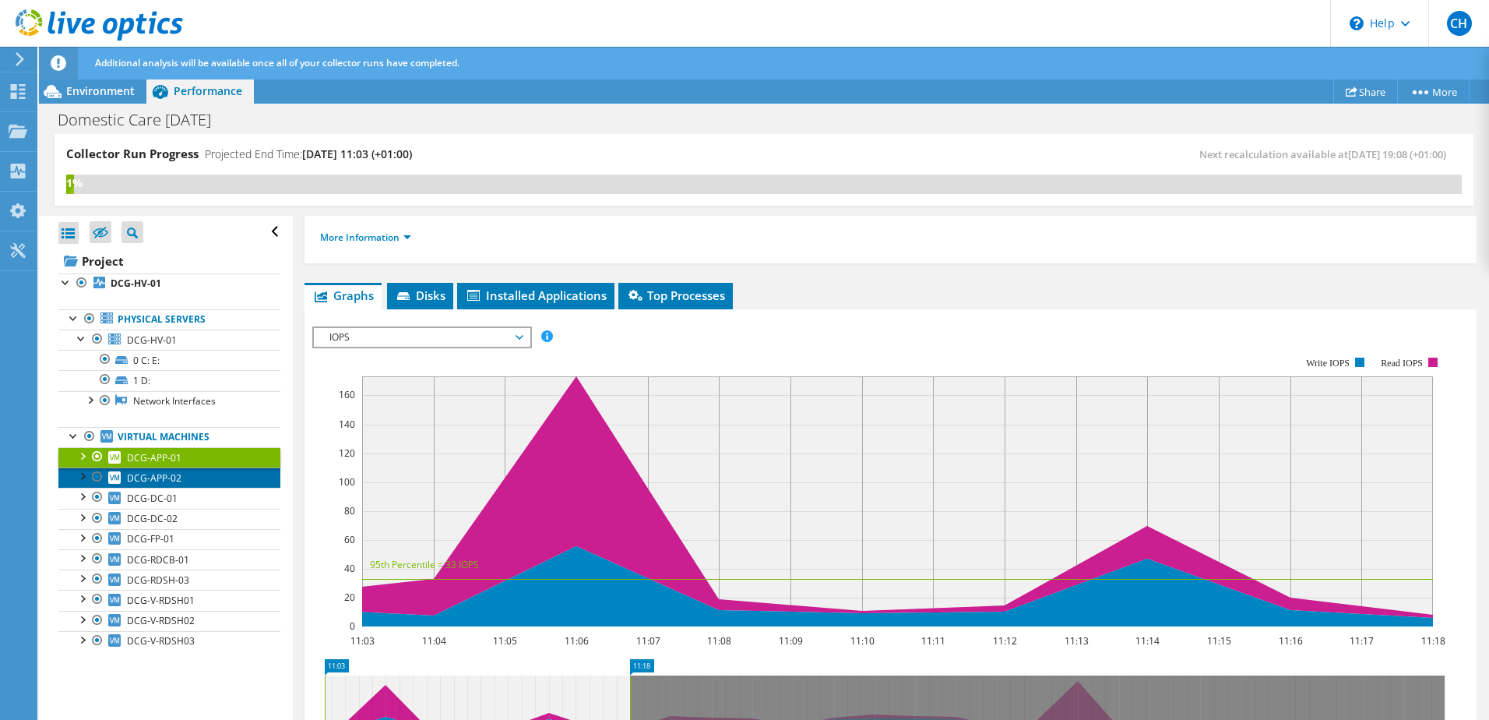
click at [156, 483] on span "DCG-APP-02" at bounding box center [154, 477] width 55 height 13
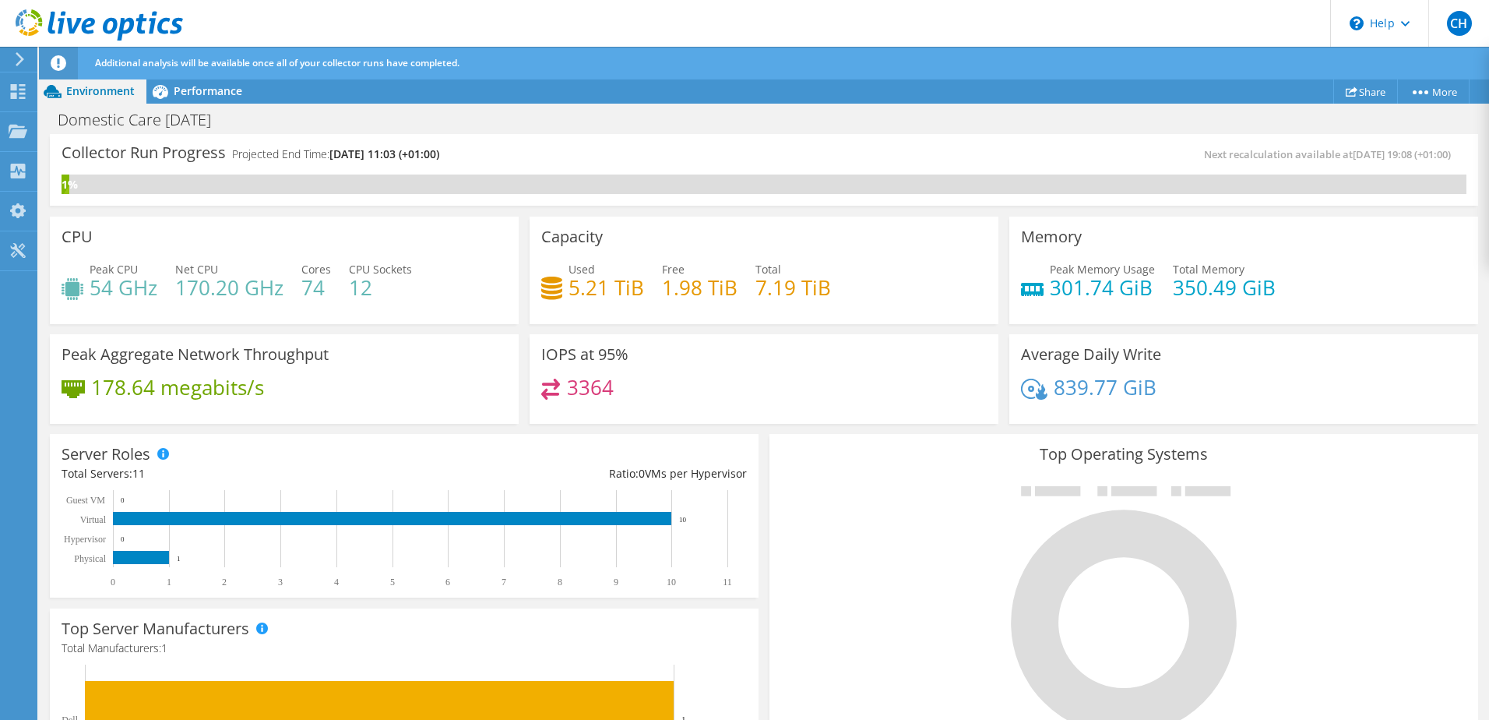
scroll to position [234, 0]
click at [180, 93] on span "Performance" at bounding box center [208, 90] width 69 height 15
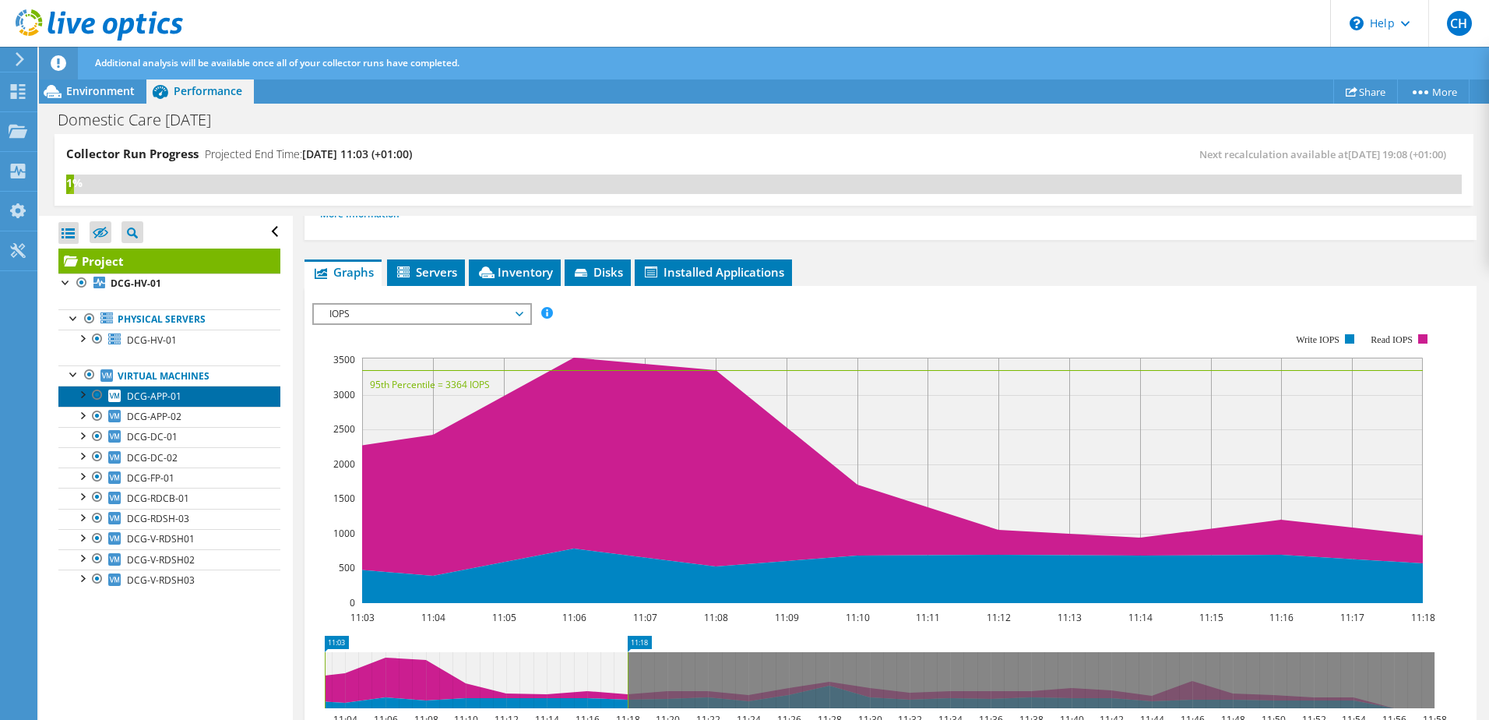
click at [159, 392] on span "DCG-APP-01" at bounding box center [154, 395] width 55 height 13
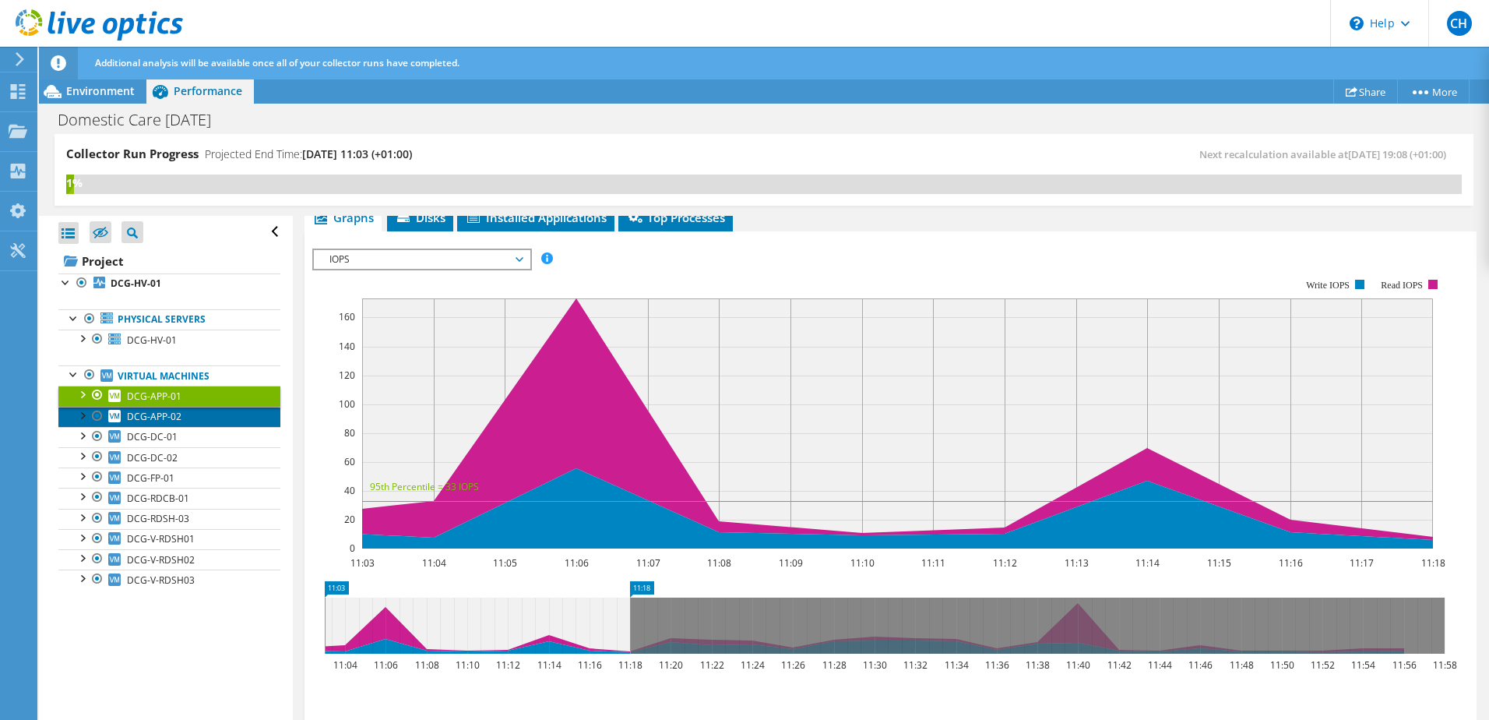
click at [151, 413] on span "DCG-APP-02" at bounding box center [154, 416] width 55 height 13
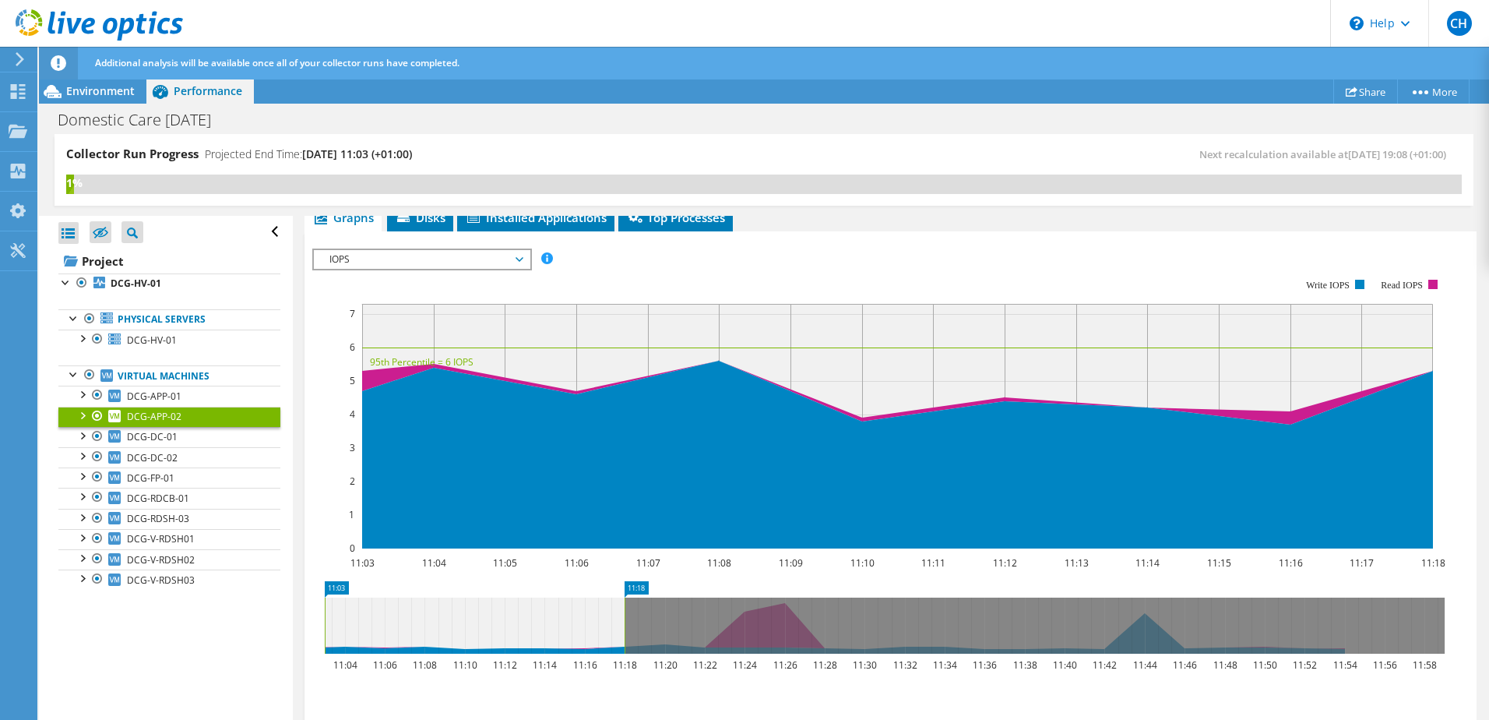
click at [160, 408] on link "DCG-APP-02" at bounding box center [169, 416] width 222 height 20
click at [157, 398] on span "DCG-APP-01" at bounding box center [154, 395] width 55 height 13
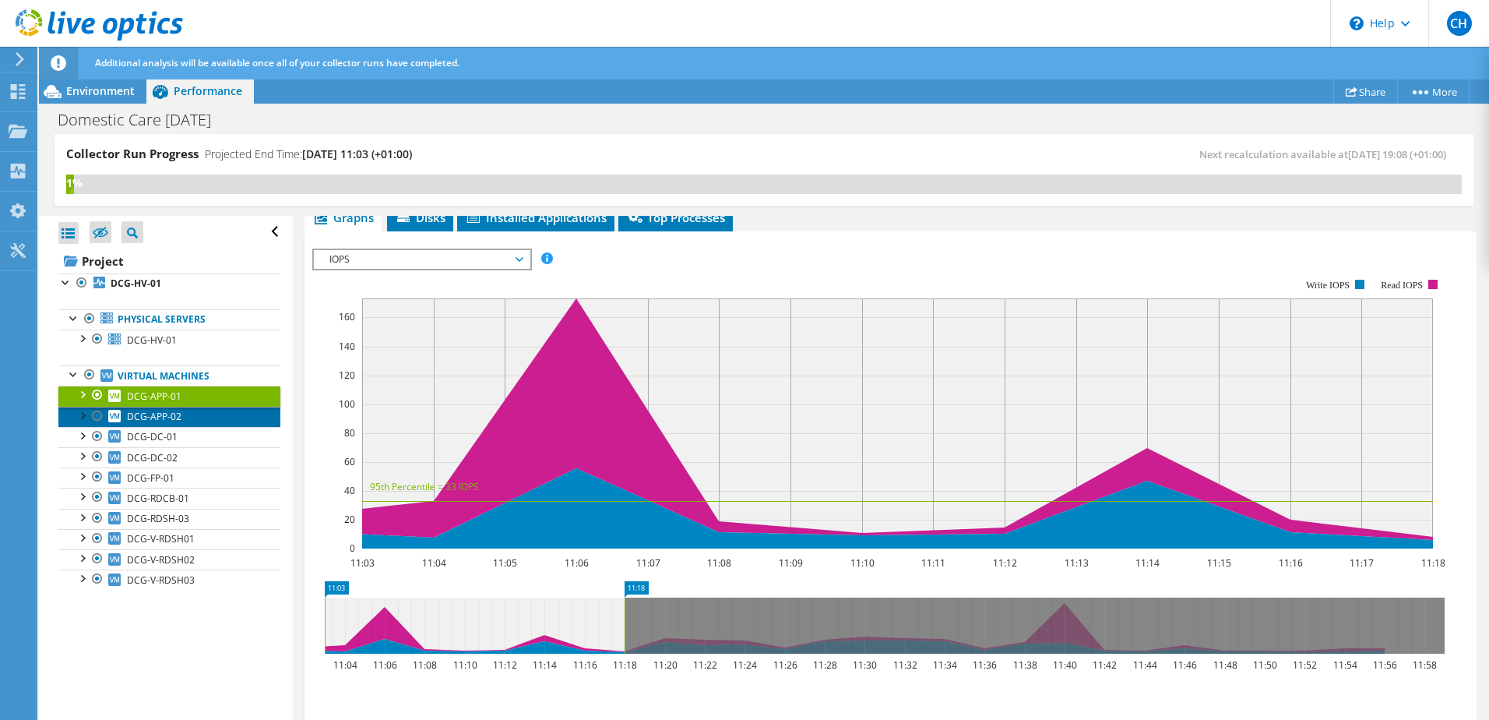
click at [164, 413] on span "DCG-APP-02" at bounding box center [154, 416] width 55 height 13
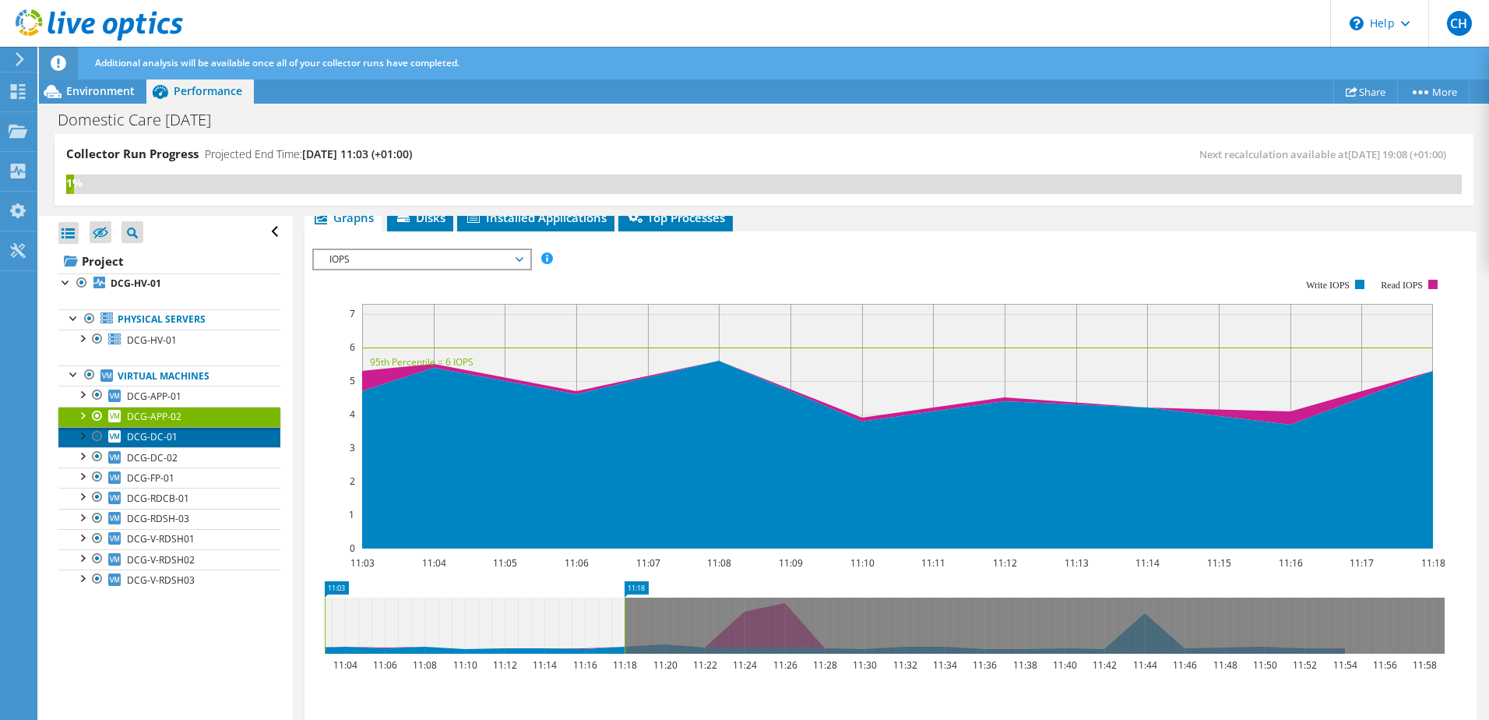
click at [171, 444] on link "DCG-DC-01" at bounding box center [169, 437] width 222 height 20
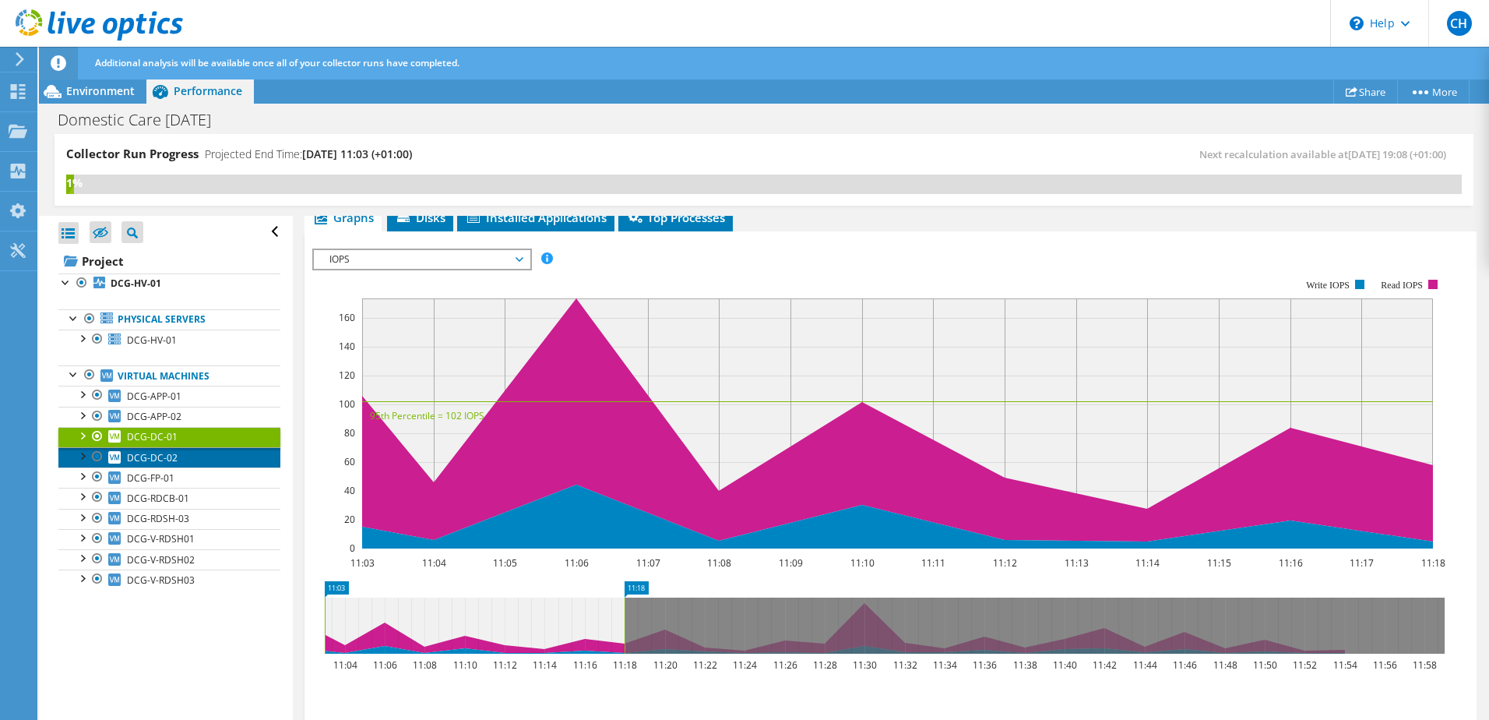
click at [169, 463] on span "DCG-DC-02" at bounding box center [152, 457] width 51 height 13
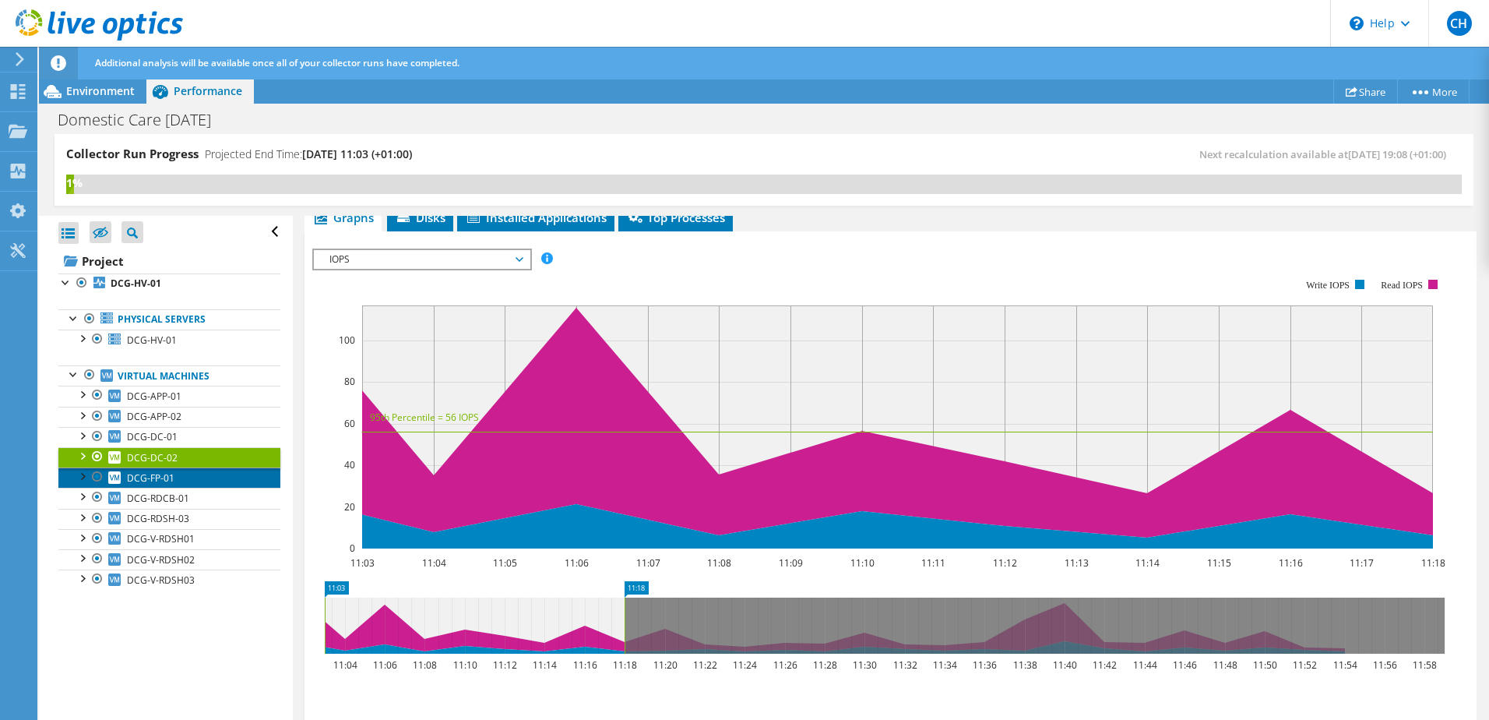
click at [172, 480] on span "DCG-FP-01" at bounding box center [150, 477] width 47 height 13
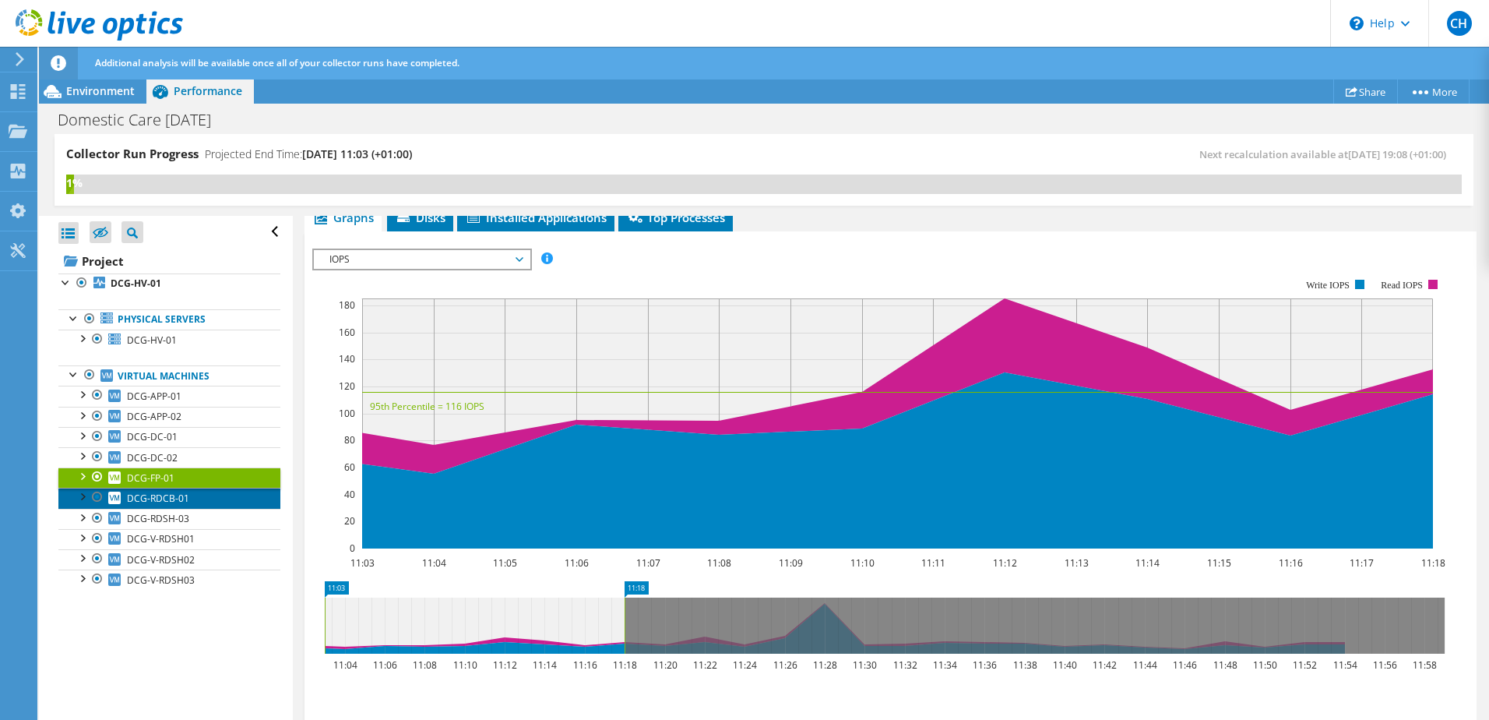
click at [185, 501] on span "DCG-RDCB-01" at bounding box center [158, 497] width 62 height 13
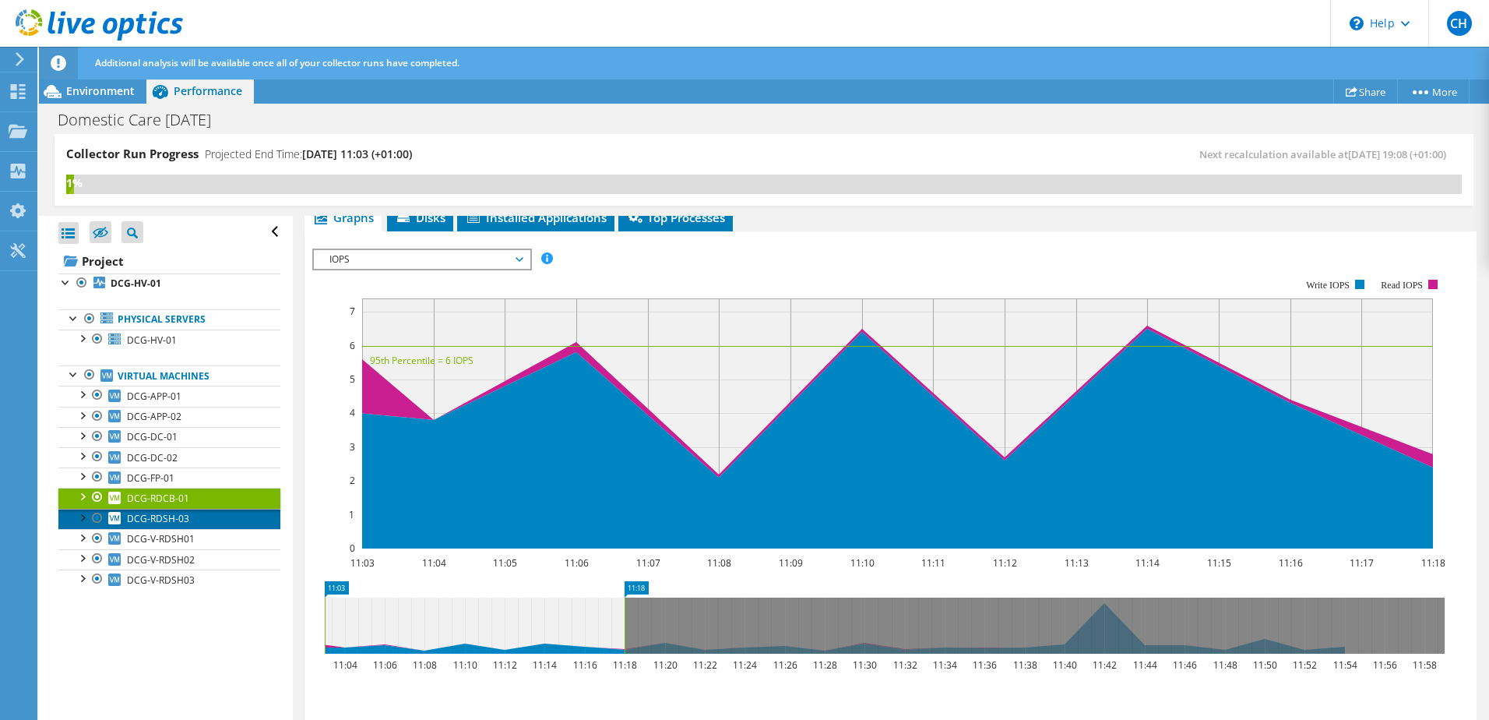
click at [188, 515] on link "DCG-RDSH-03" at bounding box center [169, 518] width 222 height 20
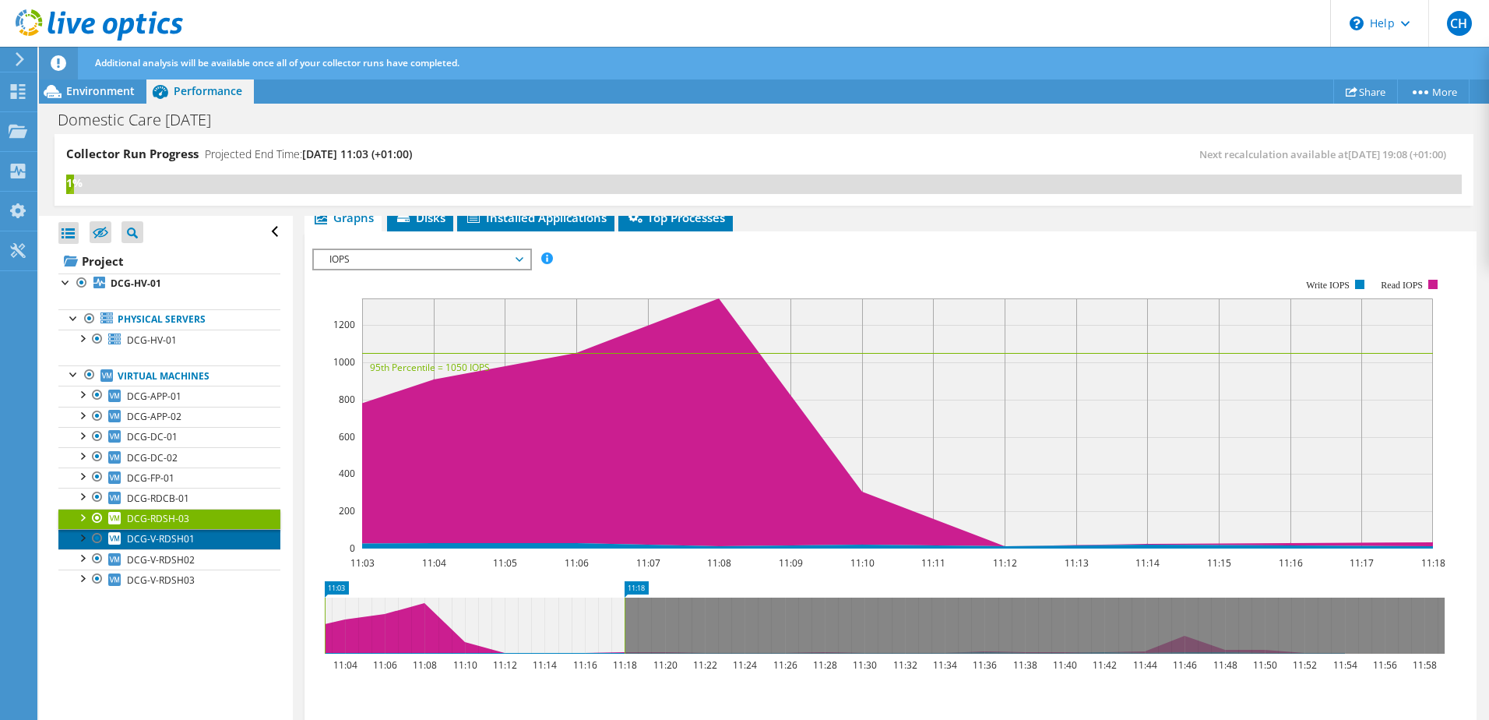
drag, startPoint x: 121, startPoint y: 534, endPoint x: 181, endPoint y: 547, distance: 61.4
click at [121, 534] on link "DCG-V-RDSH01" at bounding box center [169, 539] width 222 height 20
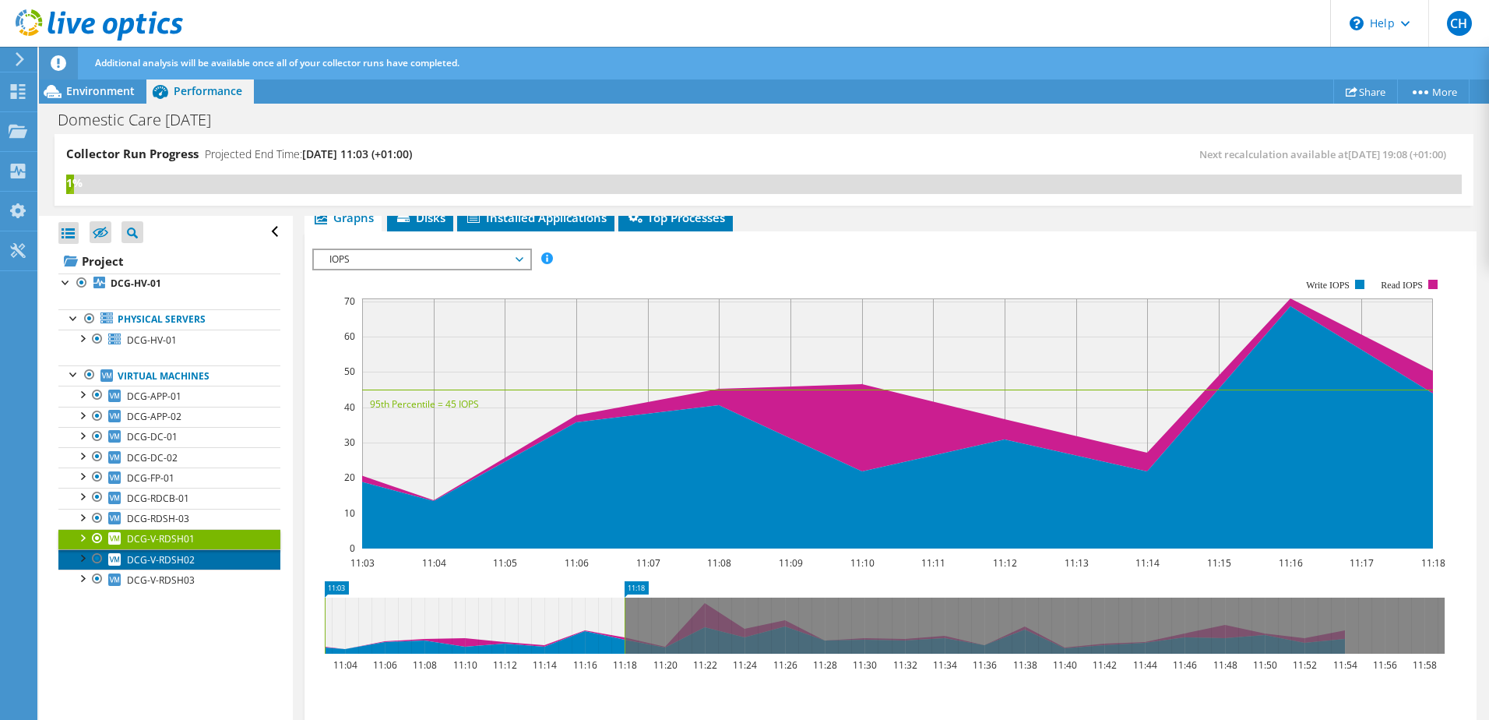
click at [169, 560] on span "DCG-V-RDSH02" at bounding box center [161, 559] width 68 height 13
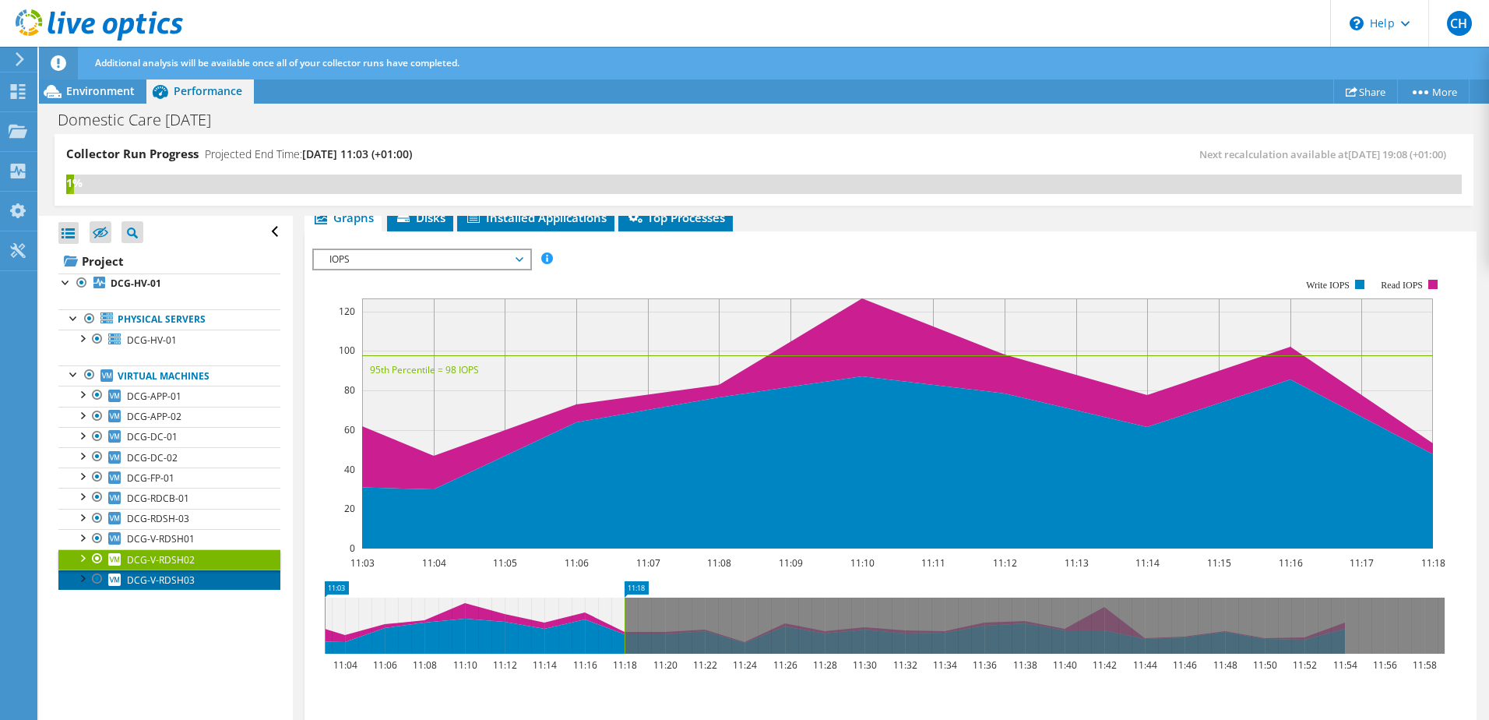
click at [169, 577] on span "DCG-V-RDSH03" at bounding box center [161, 579] width 68 height 13
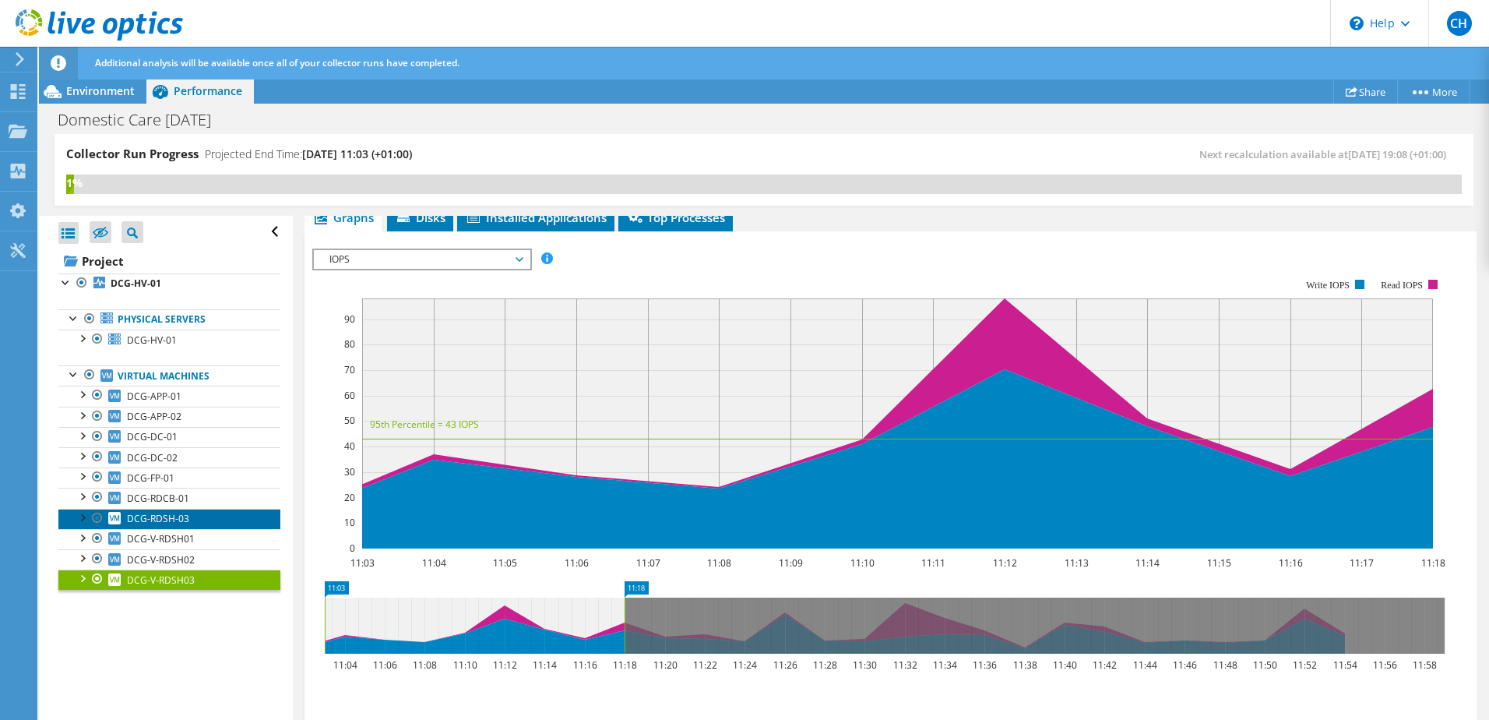
click at [162, 518] on span "DCG-RDSH-03" at bounding box center [158, 518] width 62 height 13
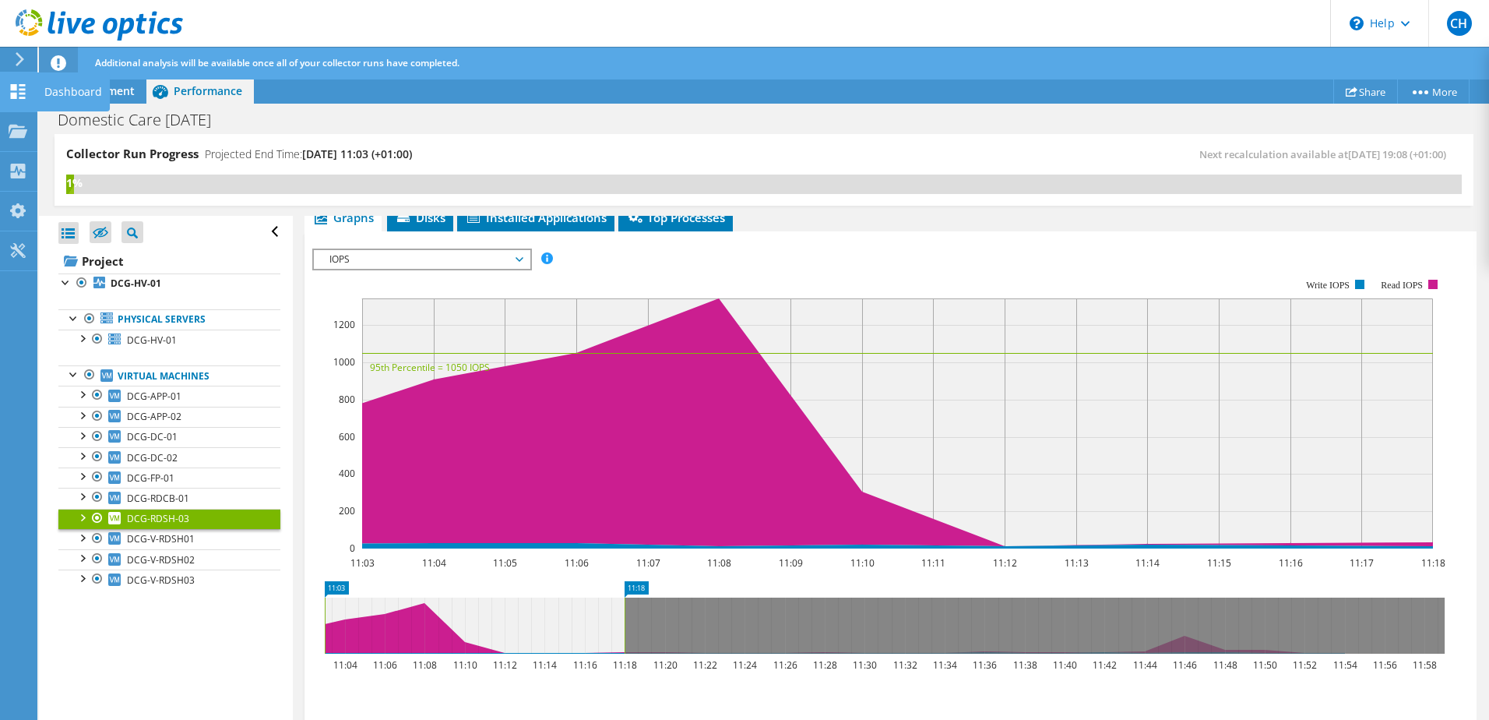
click at [9, 88] on icon at bounding box center [18, 91] width 19 height 15
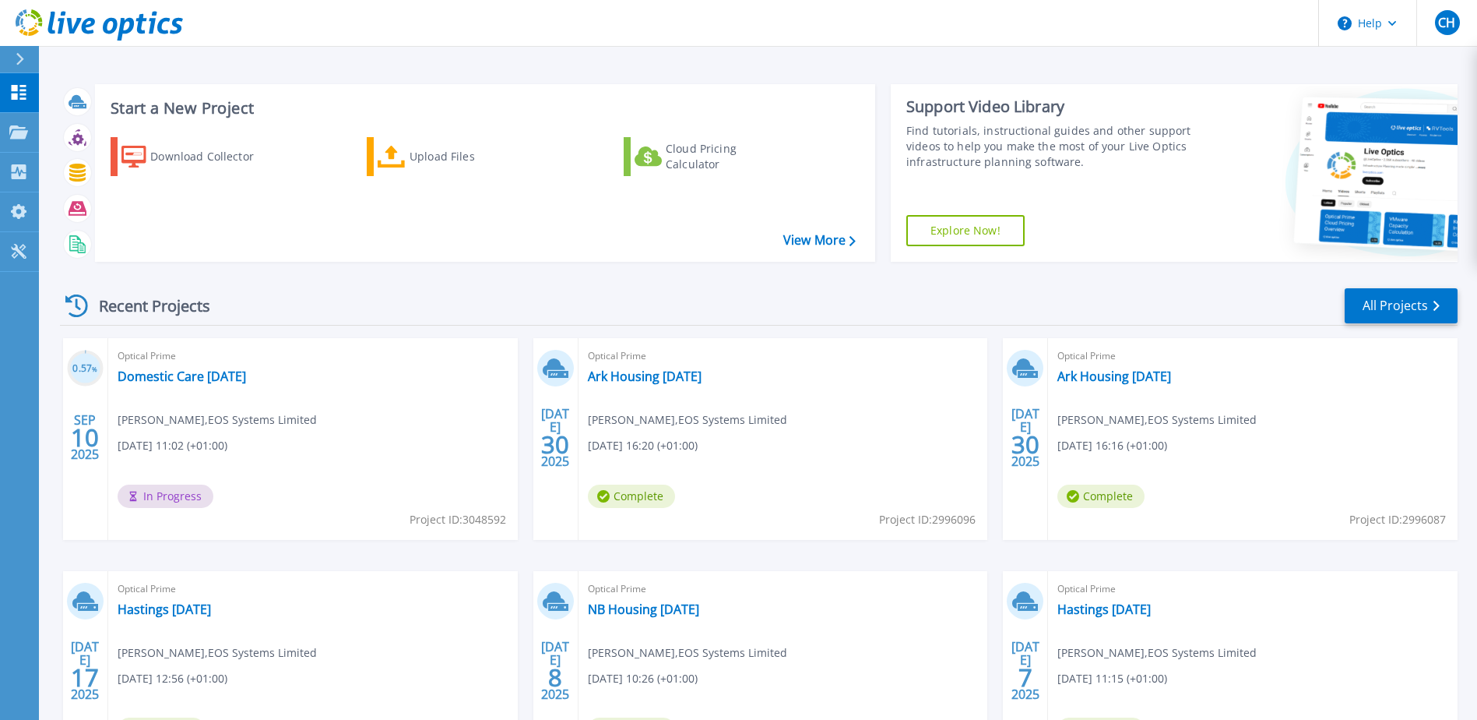
click at [237, 366] on div "Optical Prime Domestic Care [DATE] [PERSON_NAME] , EOS Systems Limited [DATE] 1…" at bounding box center [313, 439] width 410 height 202
click at [239, 373] on link "Domestic Care [DATE]" at bounding box center [182, 376] width 128 height 16
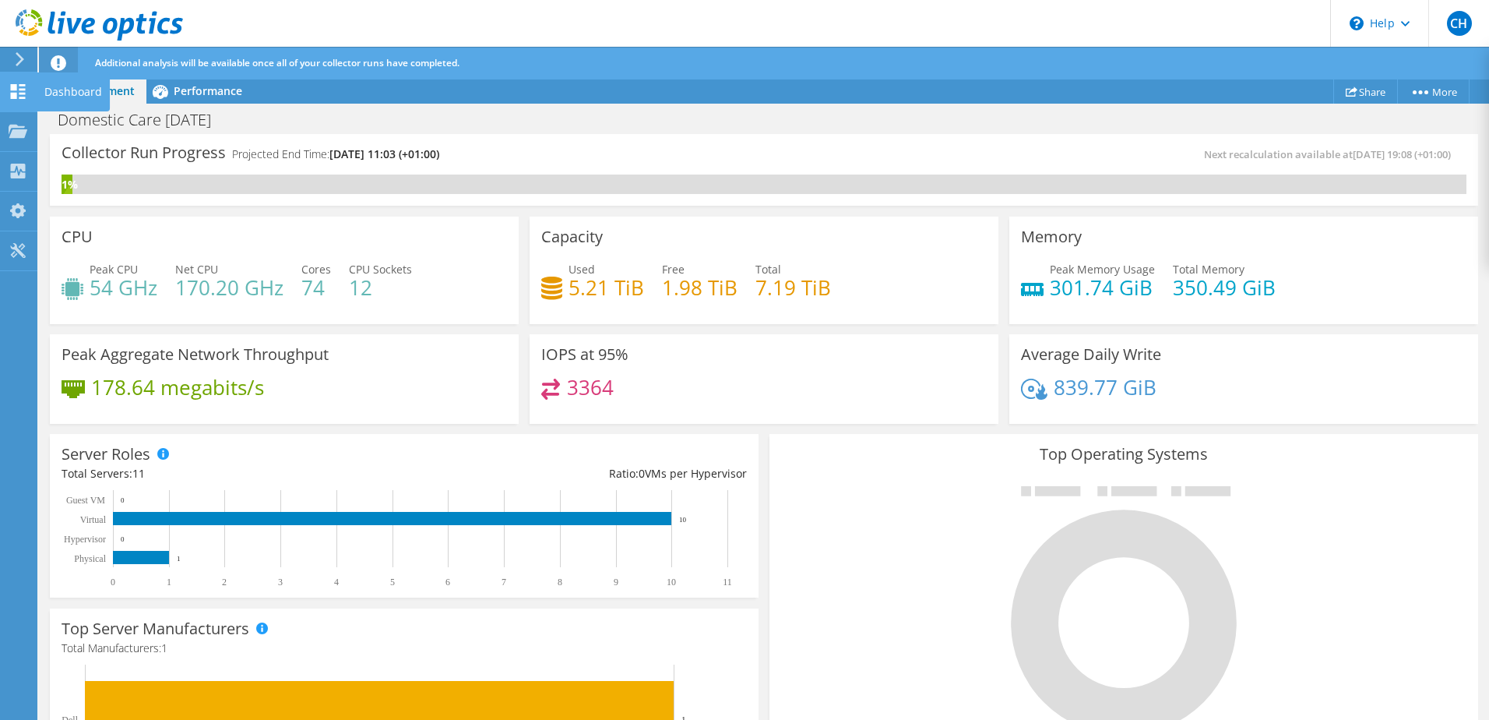
click at [18, 98] on div at bounding box center [18, 93] width 19 height 17
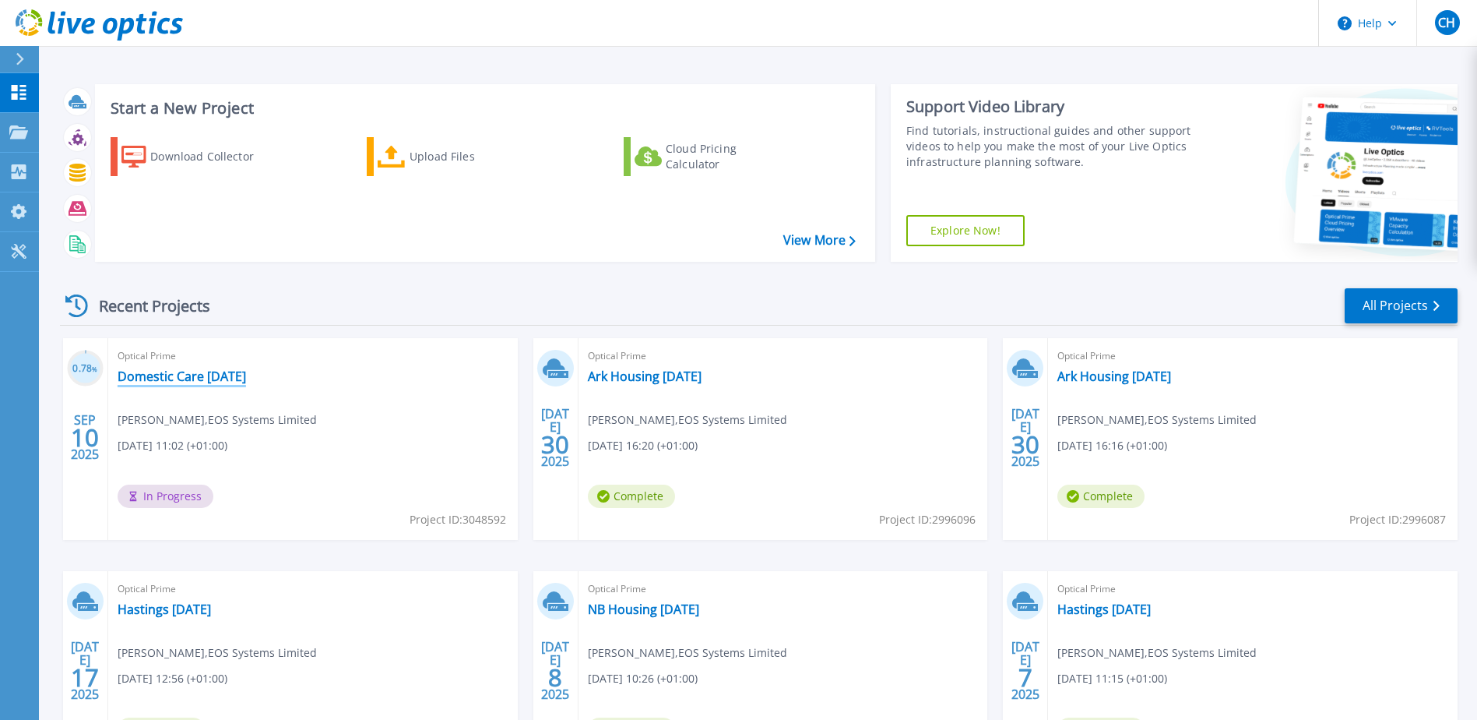
click at [237, 378] on link "Domestic Care [DATE]" at bounding box center [182, 376] width 128 height 16
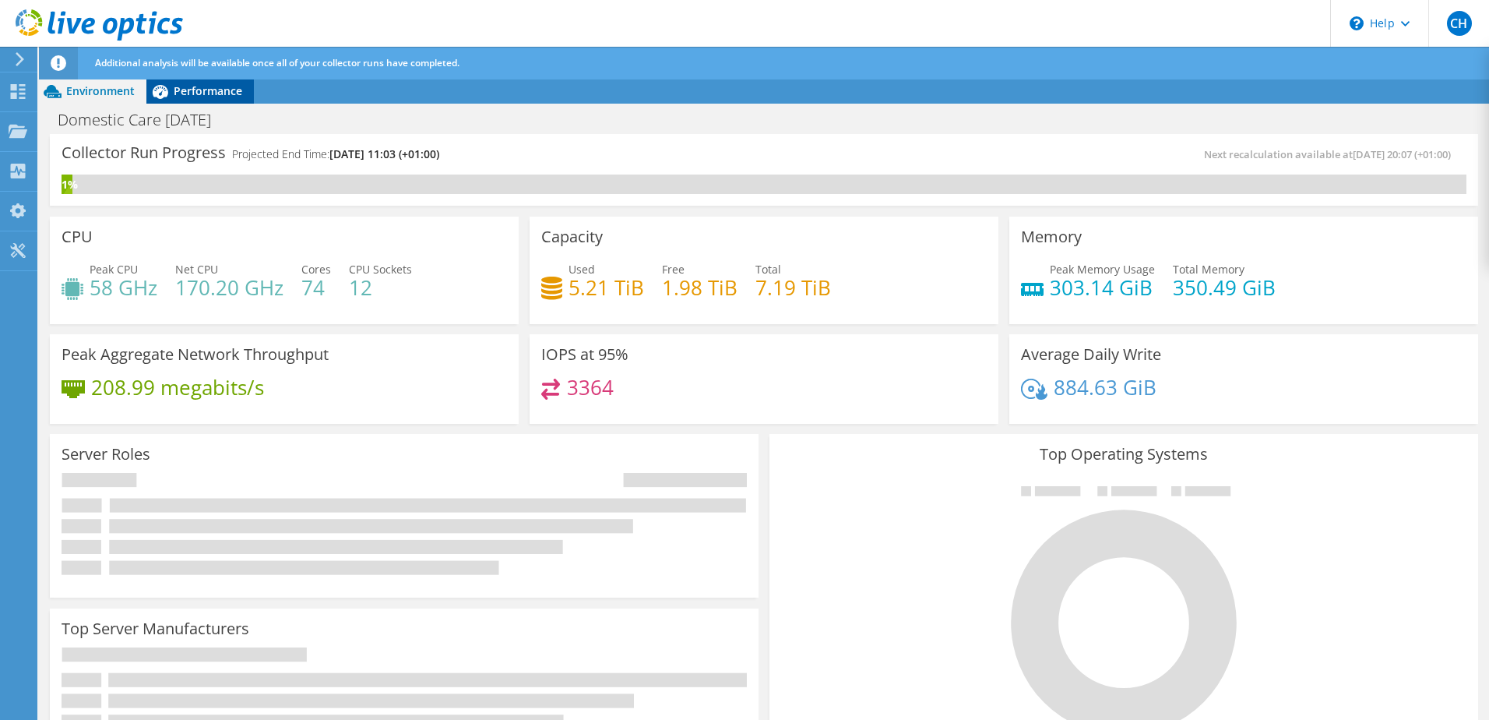
click at [222, 96] on span "Performance" at bounding box center [208, 90] width 69 height 15
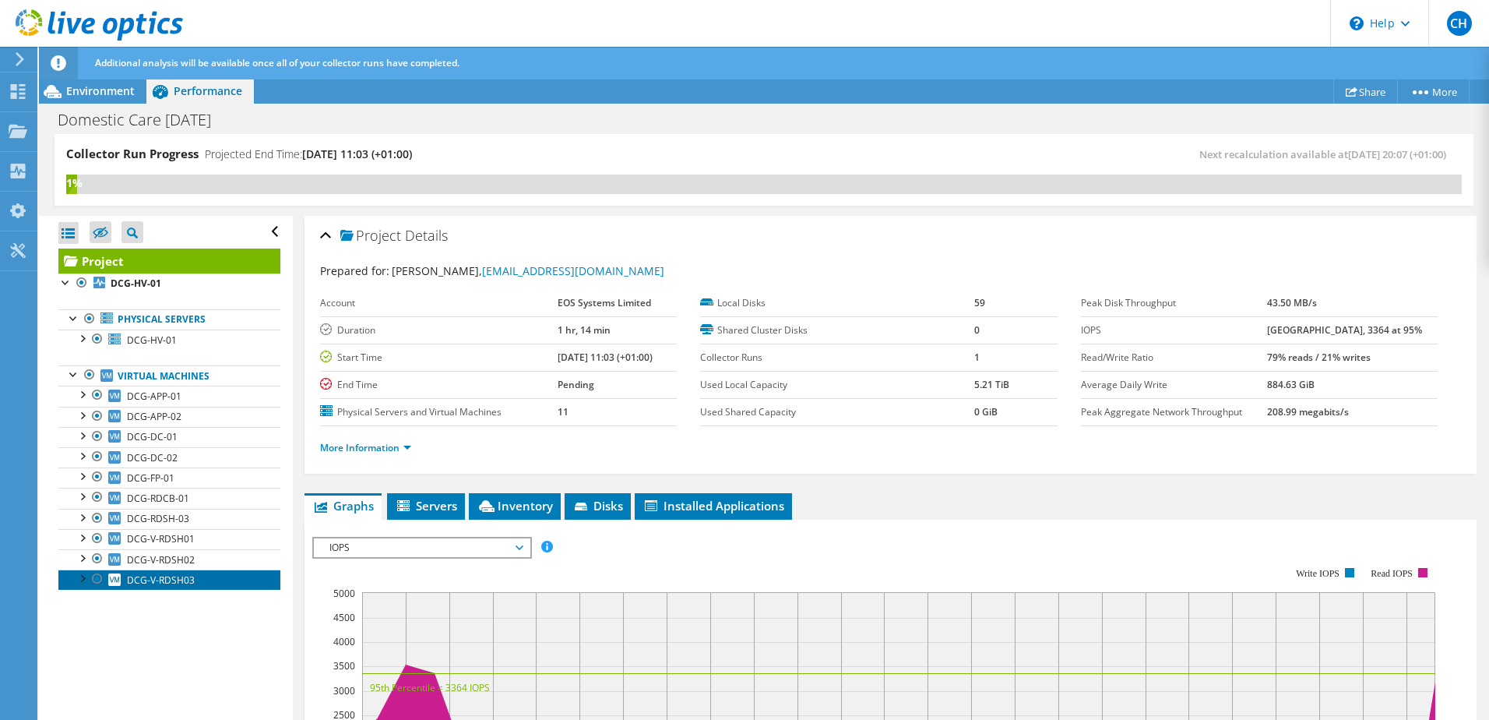
click at [140, 576] on span "DCG-V-RDSH03" at bounding box center [161, 579] width 68 height 13
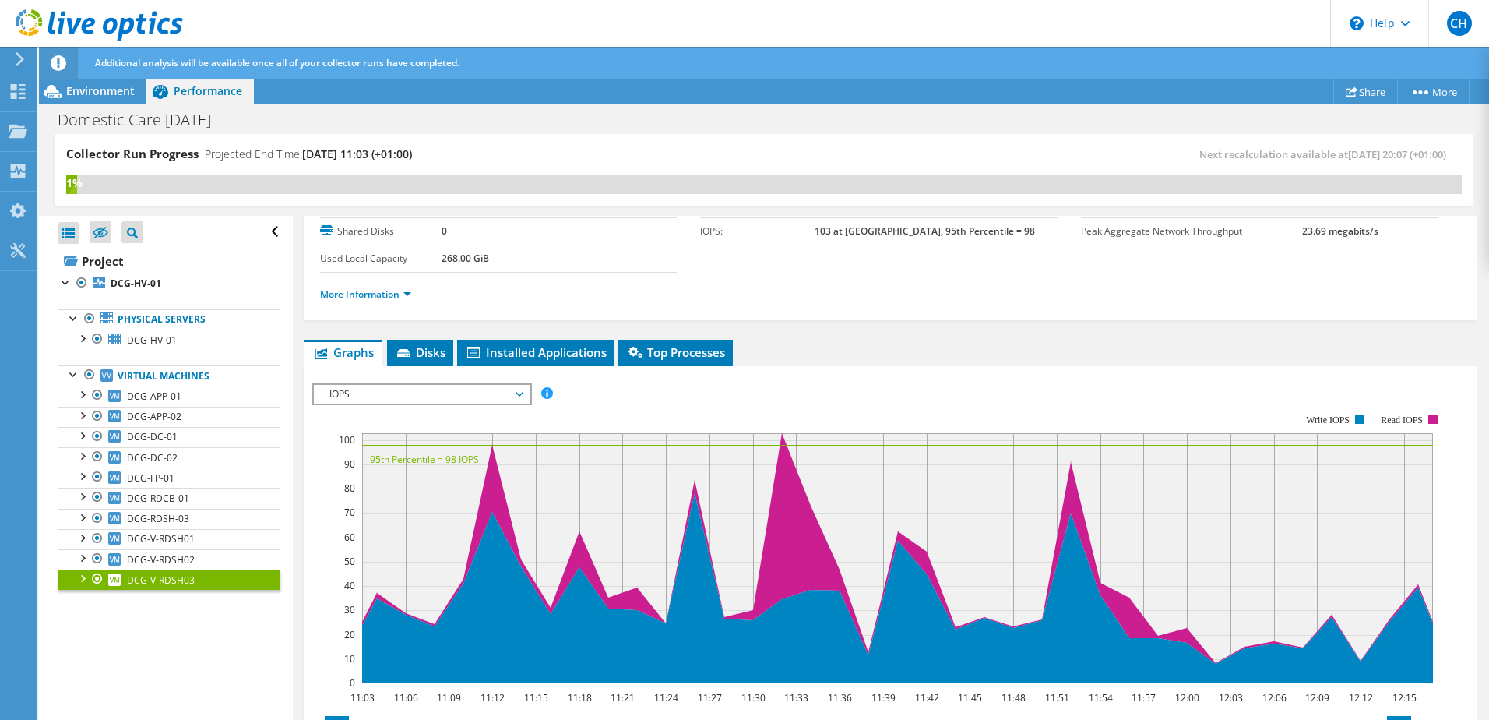
scroll to position [156, 0]
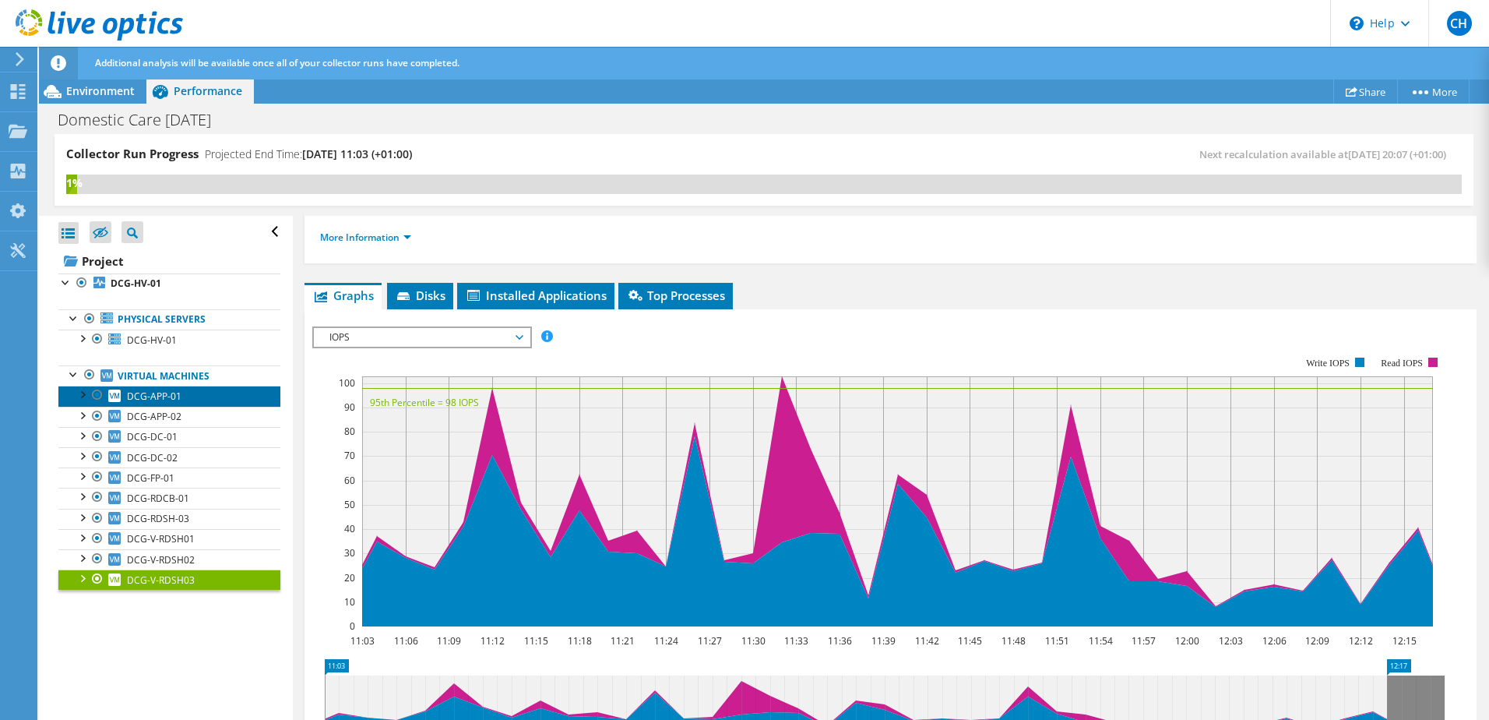
click at [163, 398] on span "DCG-APP-01" at bounding box center [154, 395] width 55 height 13
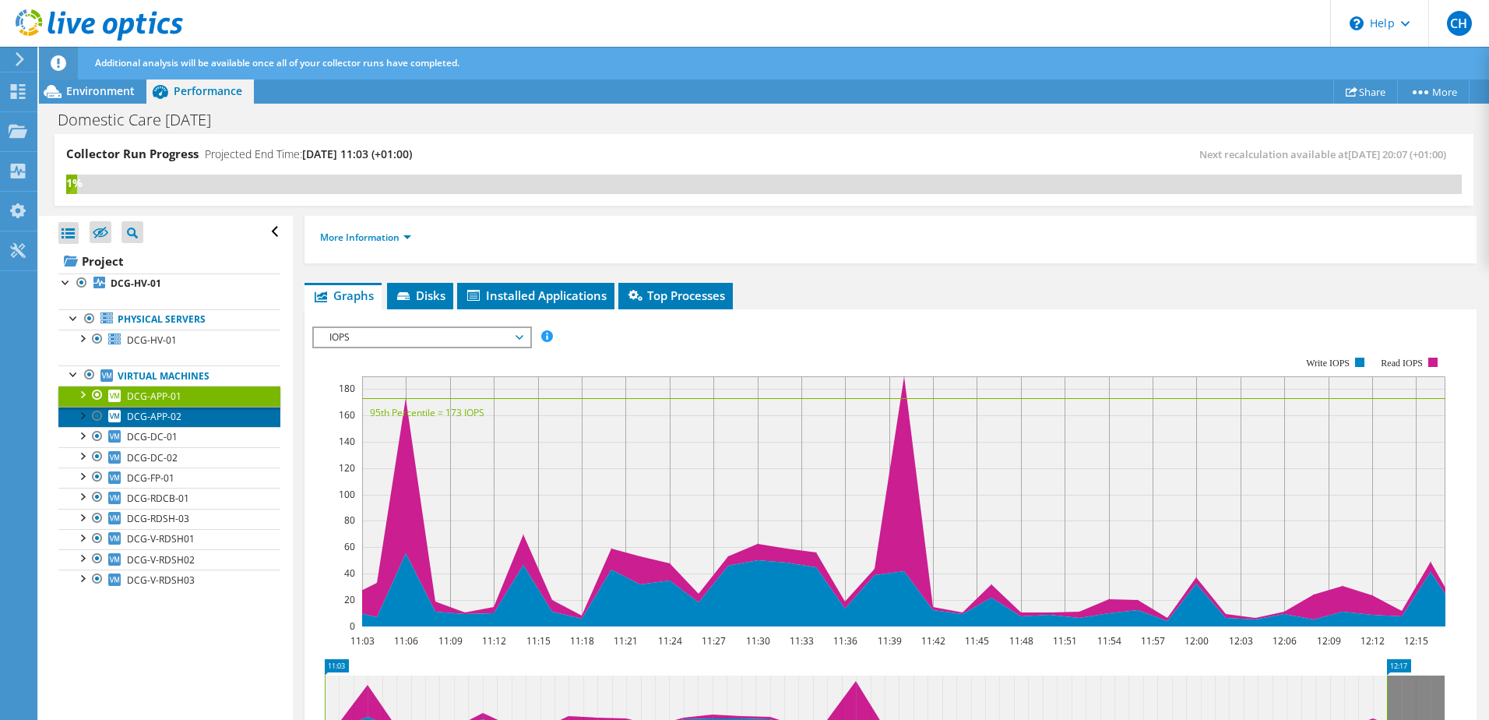
click at [184, 418] on link "DCG-APP-02" at bounding box center [169, 416] width 222 height 20
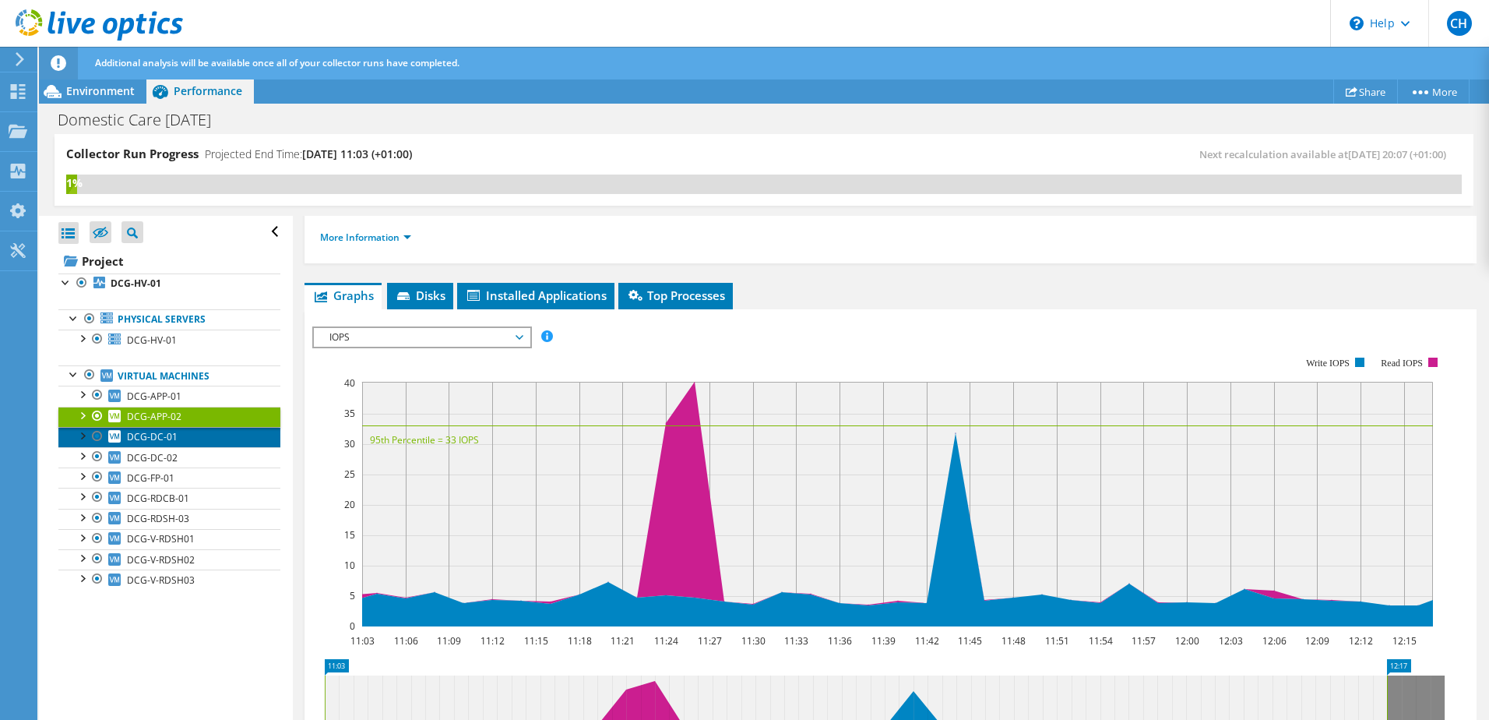
click at [181, 439] on link "DCG-DC-01" at bounding box center [169, 437] width 222 height 20
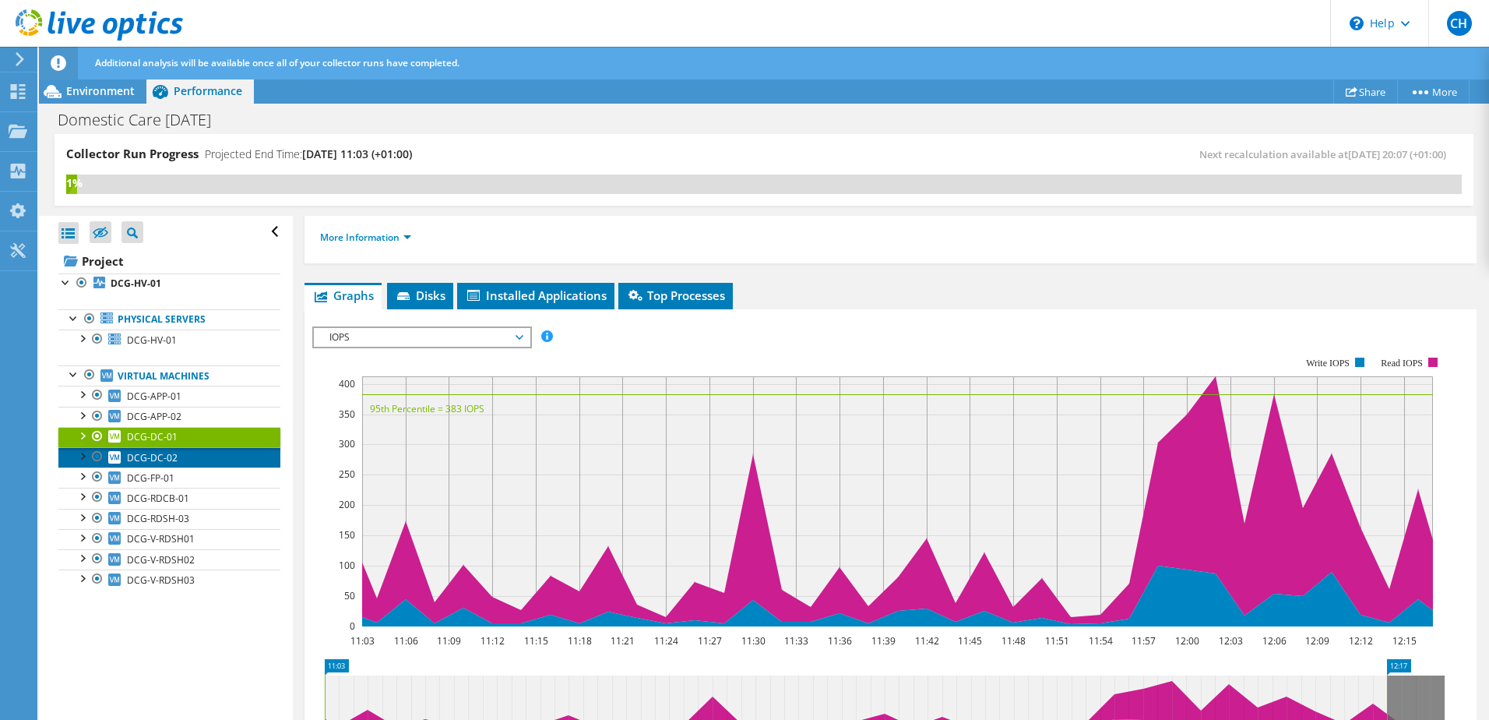
click at [183, 454] on link "DCG-DC-02" at bounding box center [169, 457] width 222 height 20
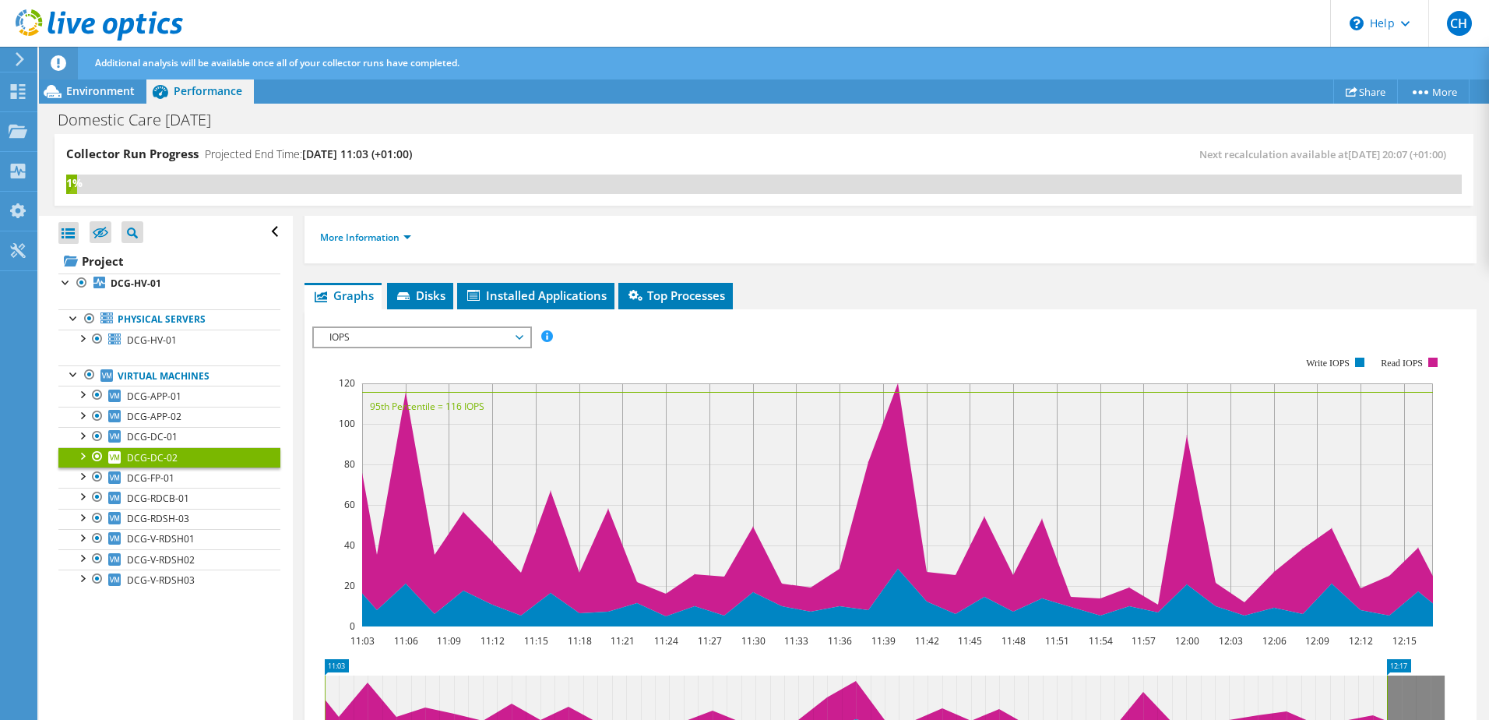
click at [183, 465] on link "DCG-DC-02" at bounding box center [169, 457] width 222 height 20
click at [183, 477] on link "DCG-FP-01" at bounding box center [169, 477] width 222 height 20
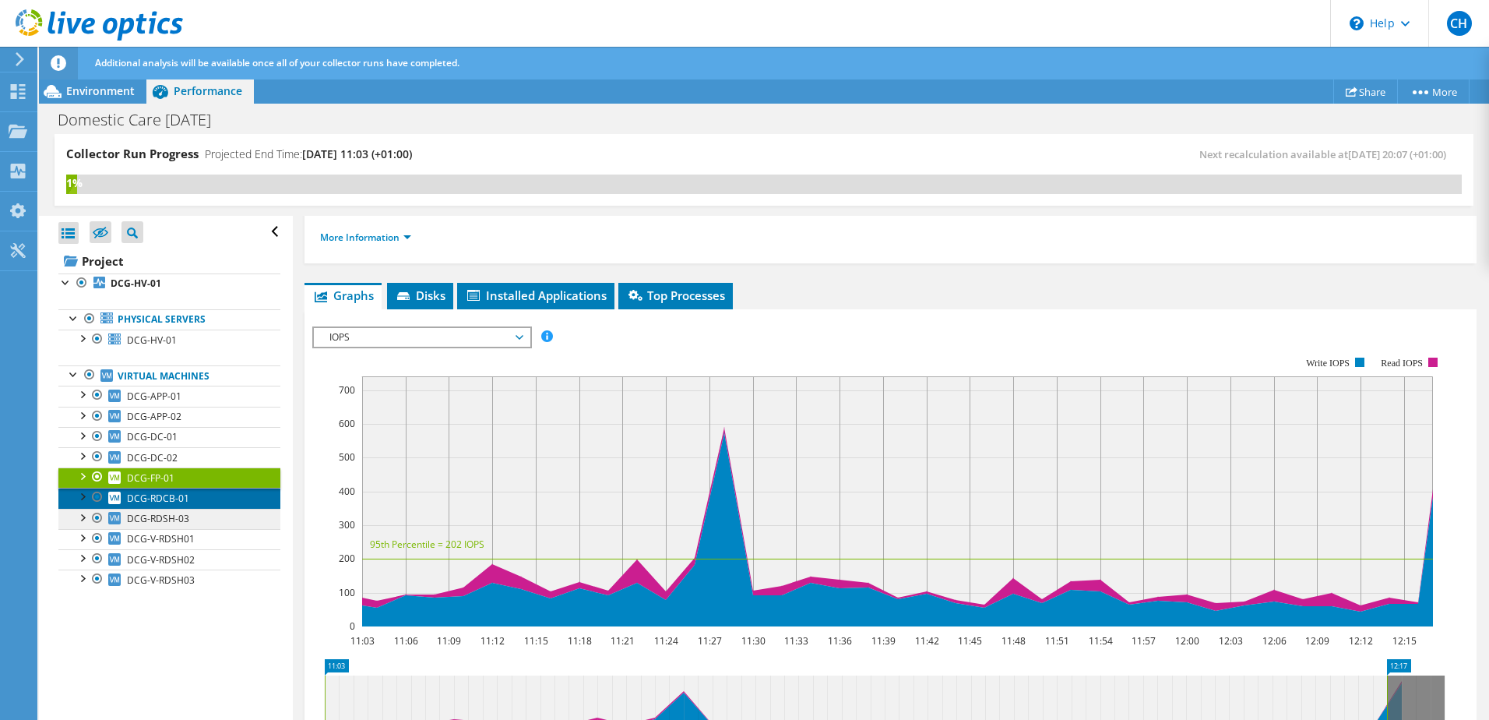
click at [184, 501] on span "DCG-RDCB-01" at bounding box center [158, 497] width 62 height 13
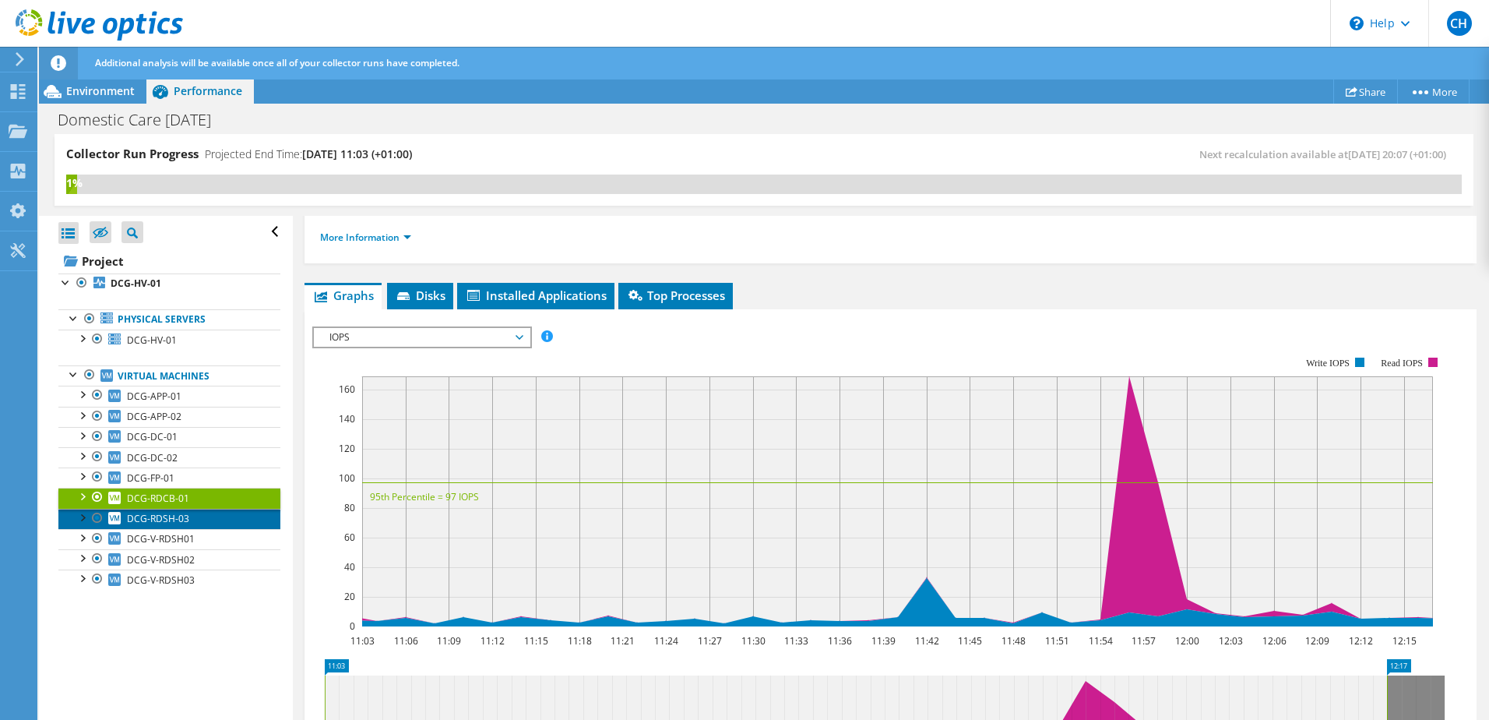
click at [185, 513] on span "DCG-RDSH-03" at bounding box center [158, 518] width 62 height 13
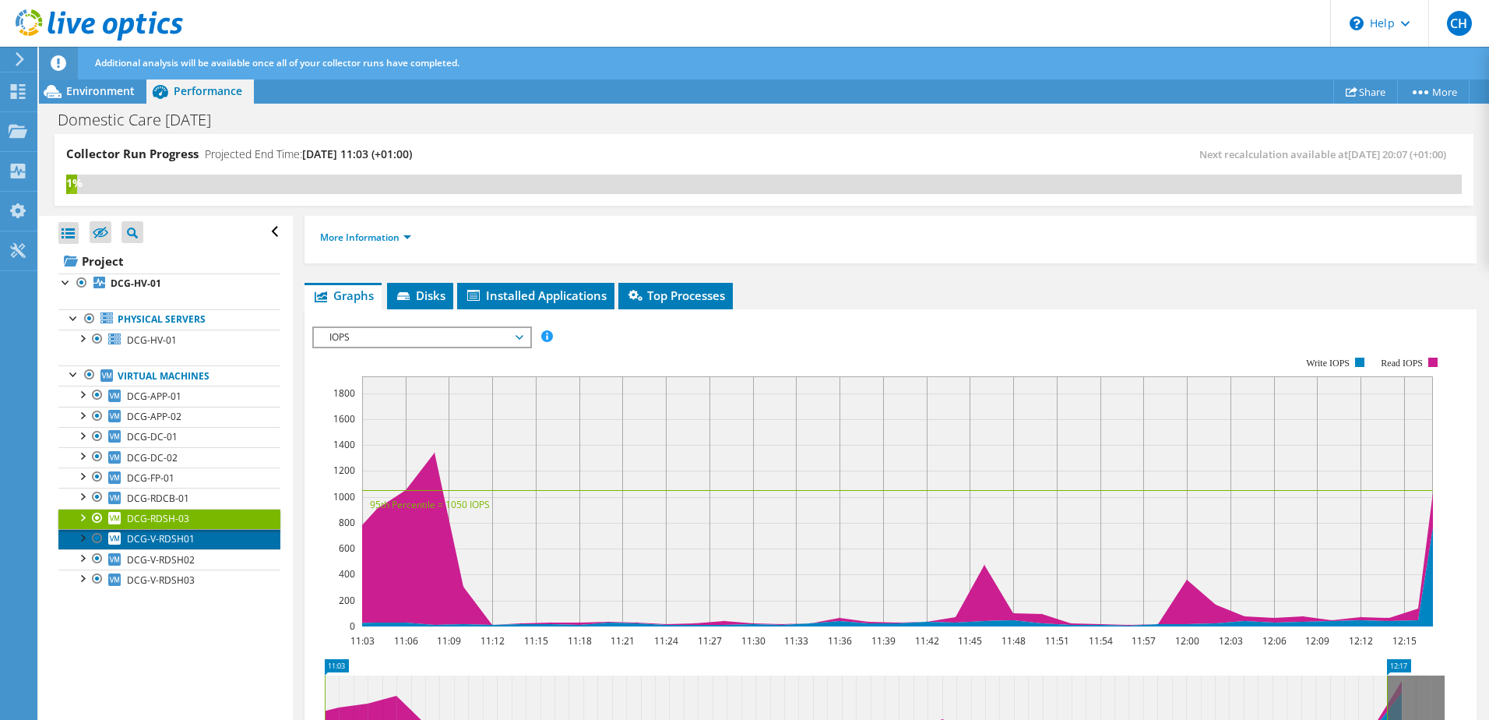
click at [185, 537] on span "DCG-V-RDSH01" at bounding box center [161, 538] width 68 height 13
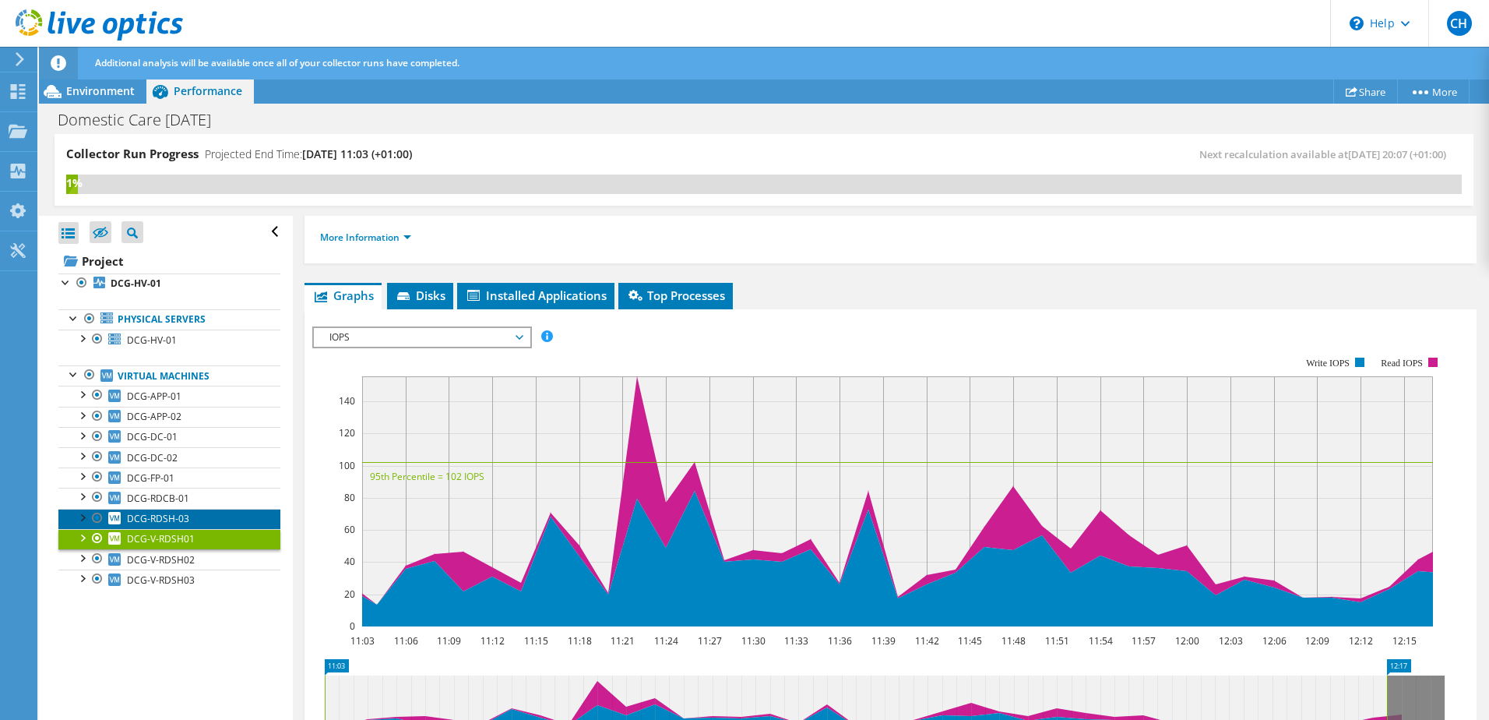
click at [166, 512] on span "DCG-RDSH-03" at bounding box center [158, 518] width 62 height 13
